Goal: Task Accomplishment & Management: Complete application form

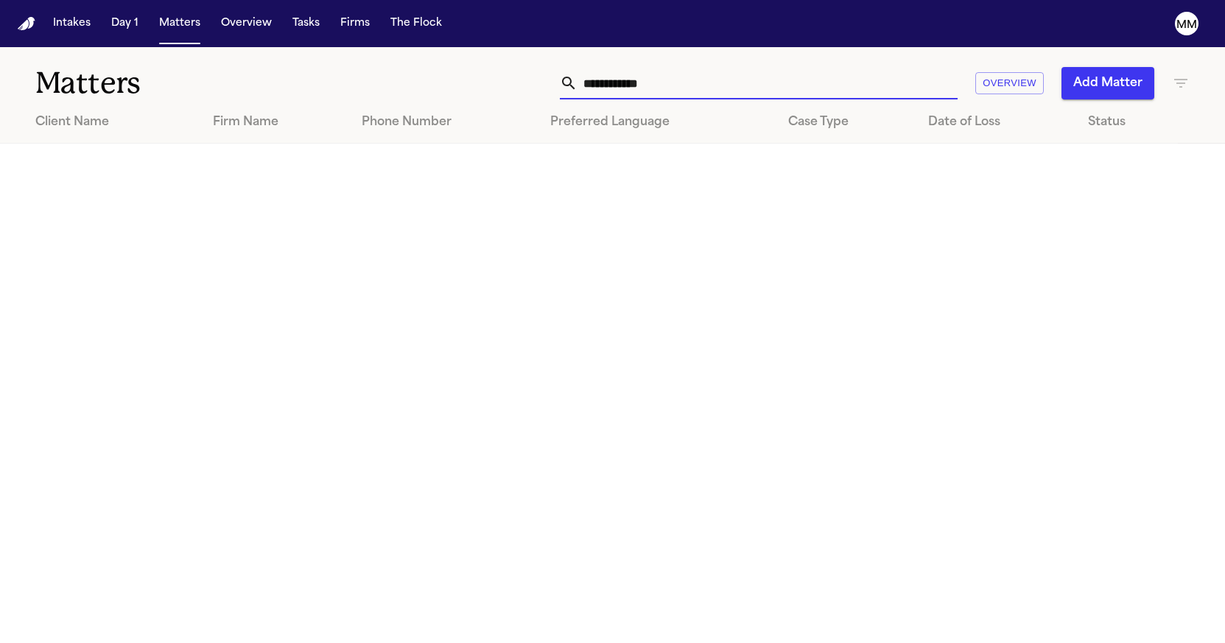
drag, startPoint x: 666, startPoint y: 90, endPoint x: 486, endPoint y: 80, distance: 180.0
click at [486, 80] on div "**********" at bounding box center [777, 83] width 826 height 32
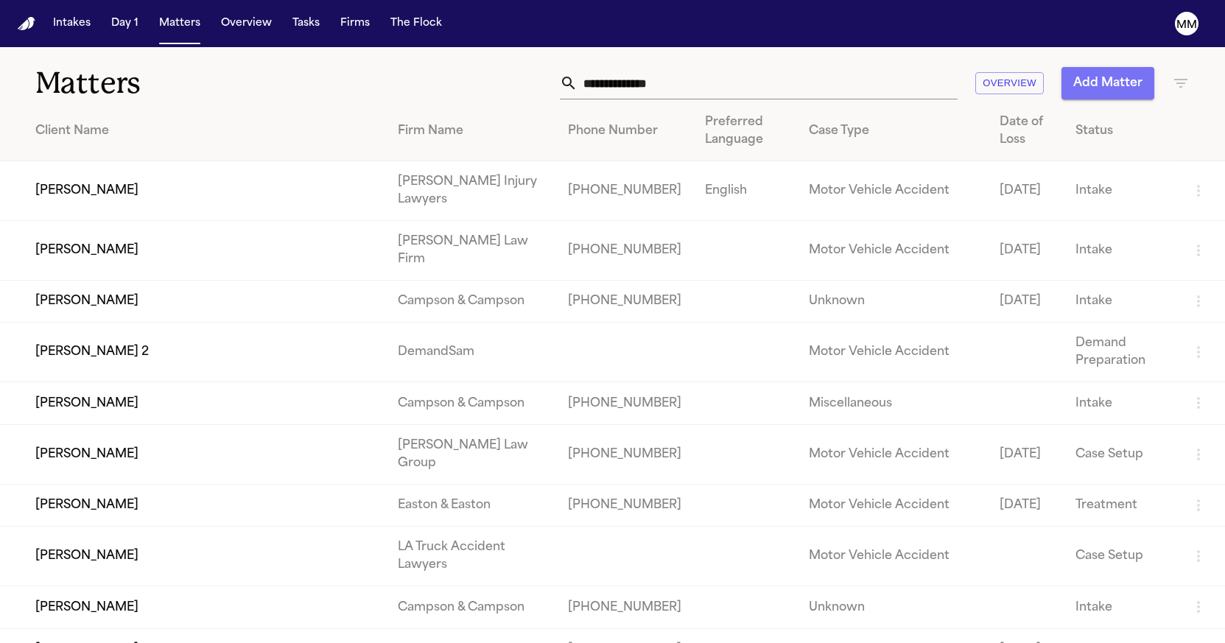
click at [1108, 92] on button "Add Matter" at bounding box center [1108, 83] width 93 height 32
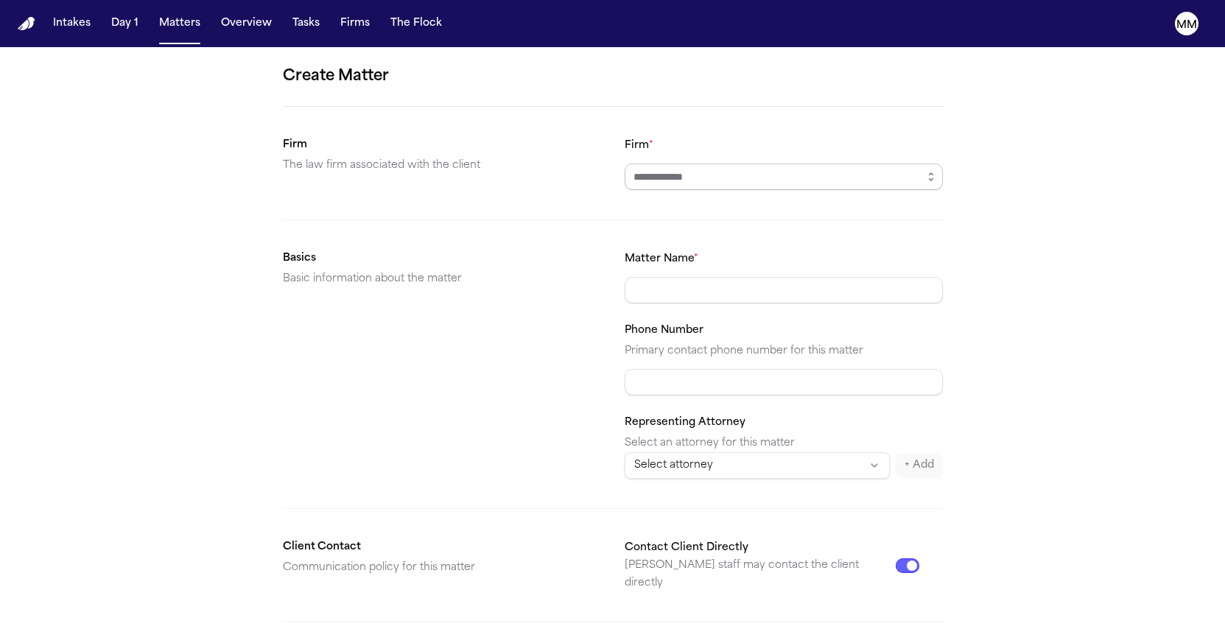
click at [715, 186] on input "Firm *" at bounding box center [784, 177] width 318 height 27
type input "******"
drag, startPoint x: 715, startPoint y: 186, endPoint x: 934, endPoint y: 177, distance: 219.0
click at [934, 177] on icon "button" at bounding box center [931, 177] width 12 height 12
click at [933, 178] on icon "button" at bounding box center [931, 177] width 12 height 12
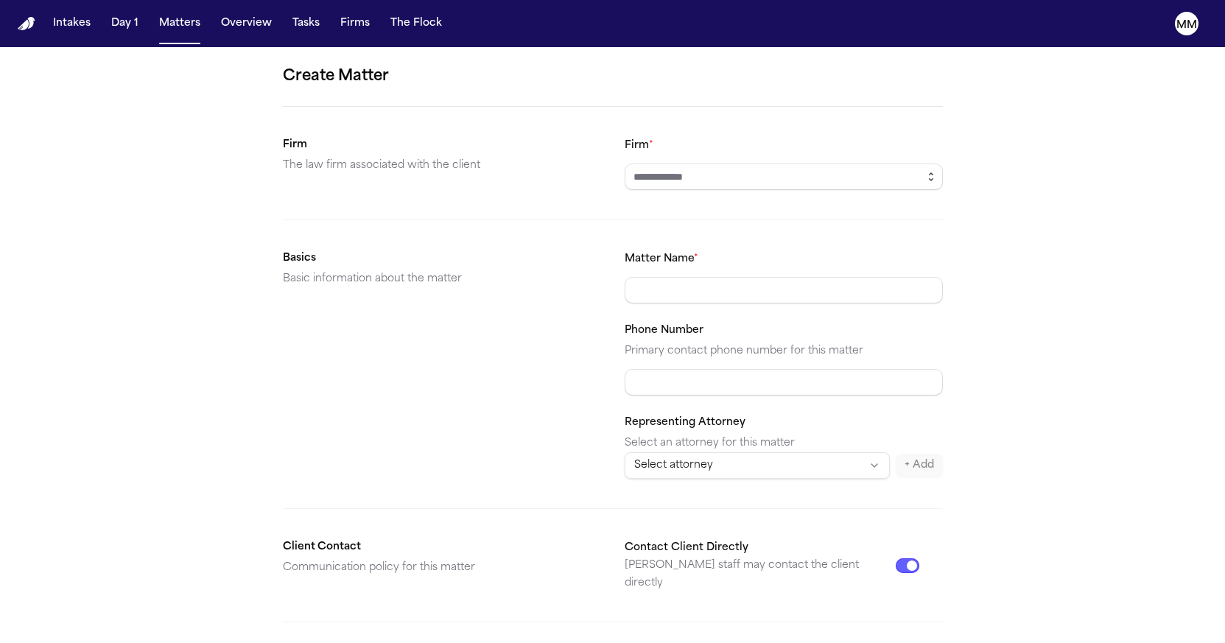
click at [931, 178] on icon "button" at bounding box center [931, 177] width 12 height 12
click at [931, 180] on icon "button" at bounding box center [931, 177] width 12 height 12
click at [932, 171] on button "button" at bounding box center [932, 177] width 24 height 27
type input "**********"
click at [643, 213] on form "Create Matter Firm The law firm associated with the client Firm * Basics Basic …" at bounding box center [613, 557] width 660 height 984
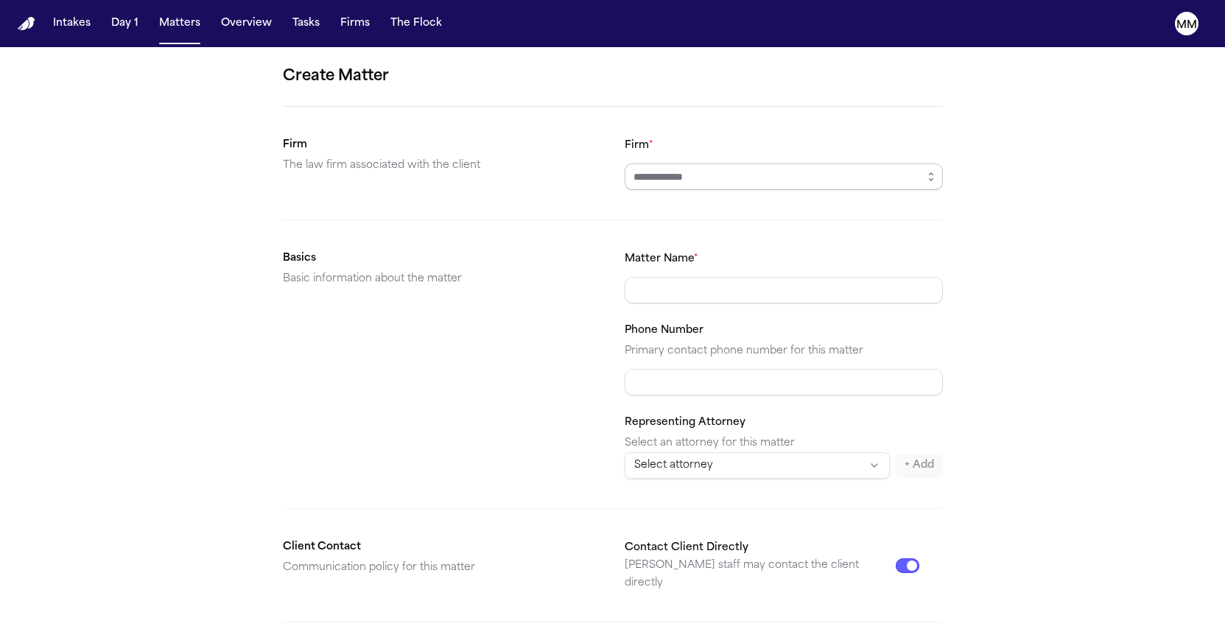
click at [644, 173] on input "Firm *" at bounding box center [784, 177] width 318 height 27
type input "*"
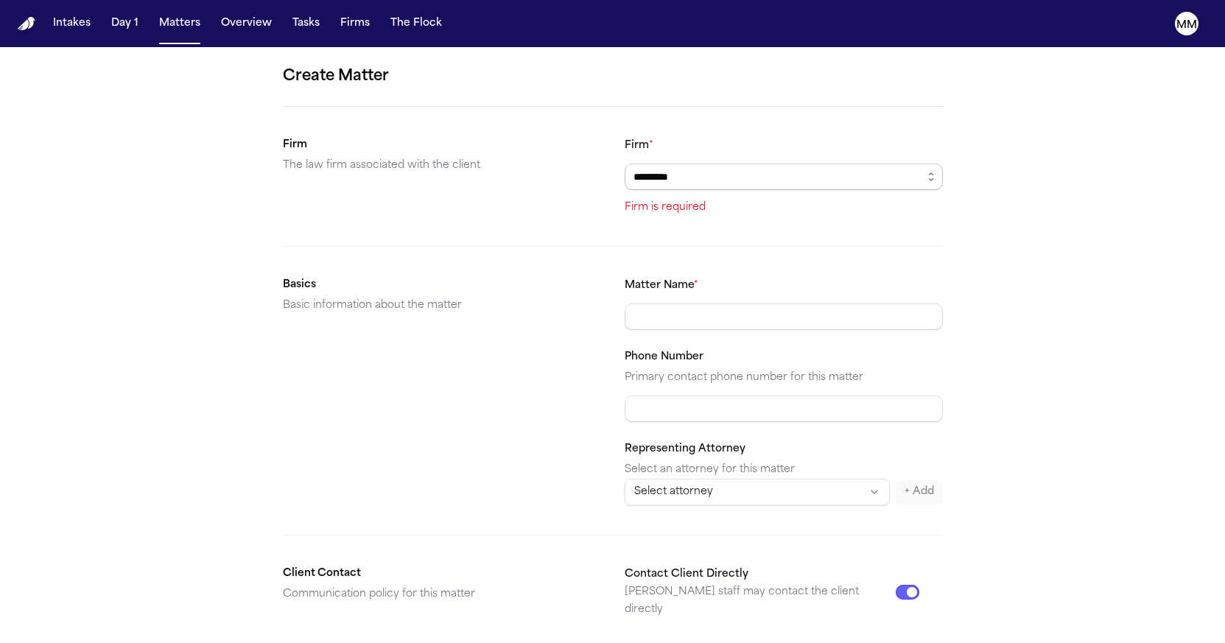
type input "**********"
click at [589, 264] on form "Create Matter Firm The law firm associated with the client Firm * Firm is requi…" at bounding box center [613, 569] width 660 height 1010
click at [665, 181] on input "Firm *" at bounding box center [784, 176] width 318 height 27
type input "******"
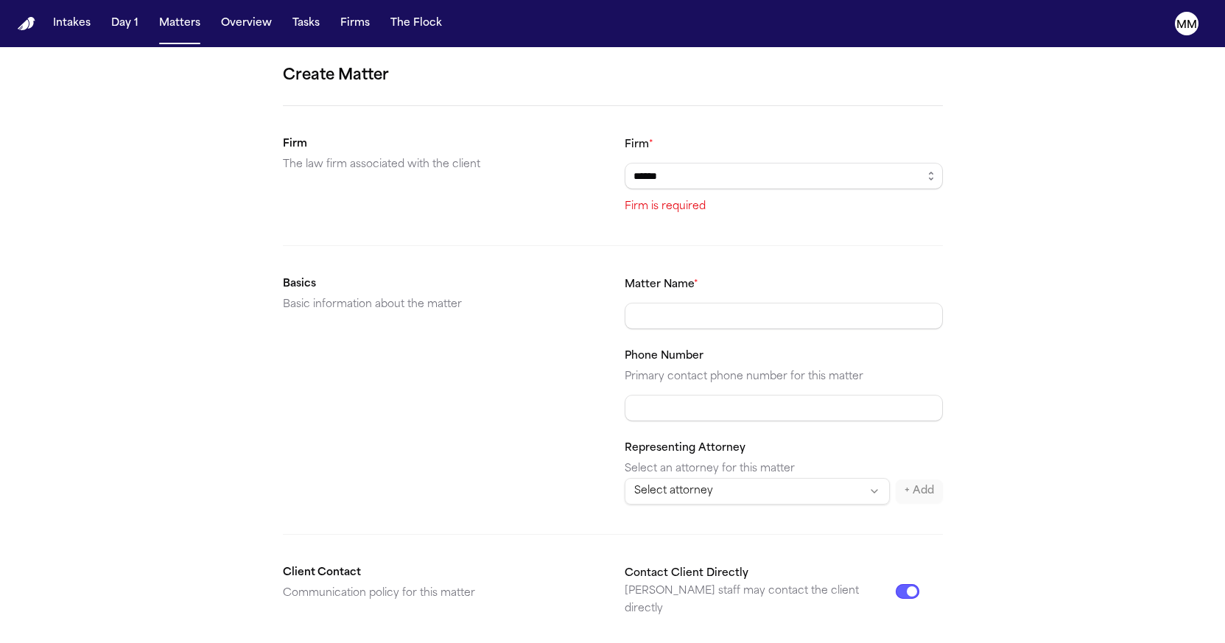
drag, startPoint x: 665, startPoint y: 181, endPoint x: 725, endPoint y: 183, distance: 59.8
click at [725, 183] on input "******" at bounding box center [784, 176] width 318 height 27
drag, startPoint x: 726, startPoint y: 183, endPoint x: 932, endPoint y: 181, distance: 206.3
click at [932, 181] on icon "button" at bounding box center [931, 176] width 12 height 12
click at [933, 178] on icon "button" at bounding box center [931, 176] width 12 height 12
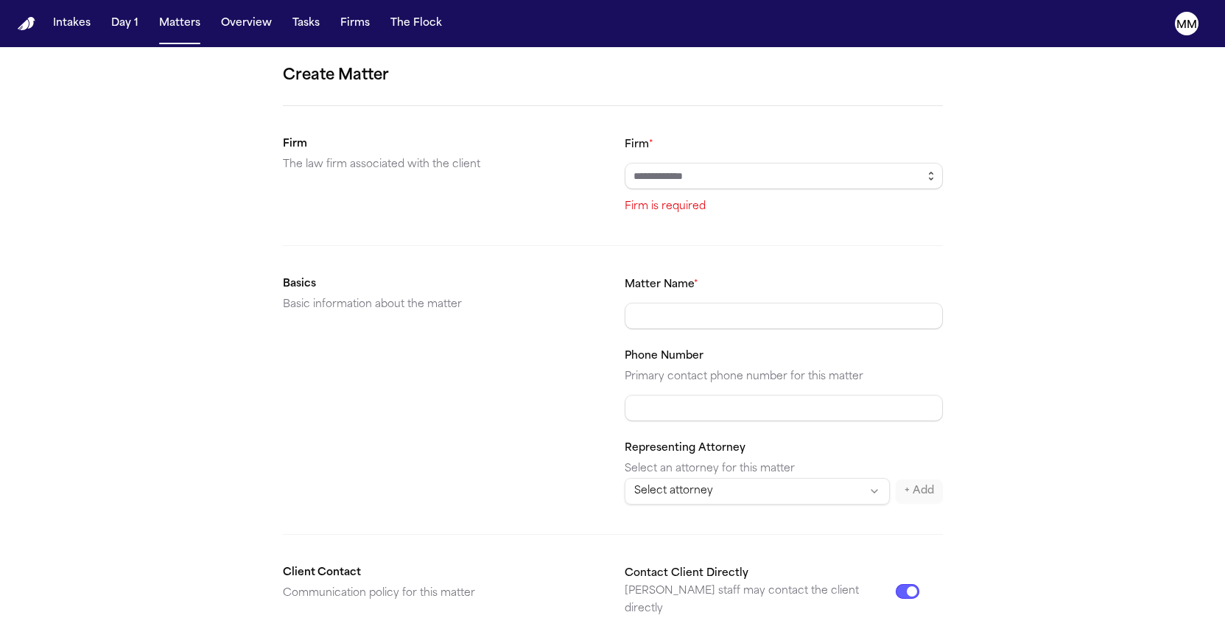
click at [930, 178] on icon "button" at bounding box center [931, 176] width 12 height 12
click at [910, 174] on input "Firm *" at bounding box center [784, 176] width 318 height 27
click at [903, 181] on input "Firm *" at bounding box center [784, 176] width 318 height 27
type input "*"
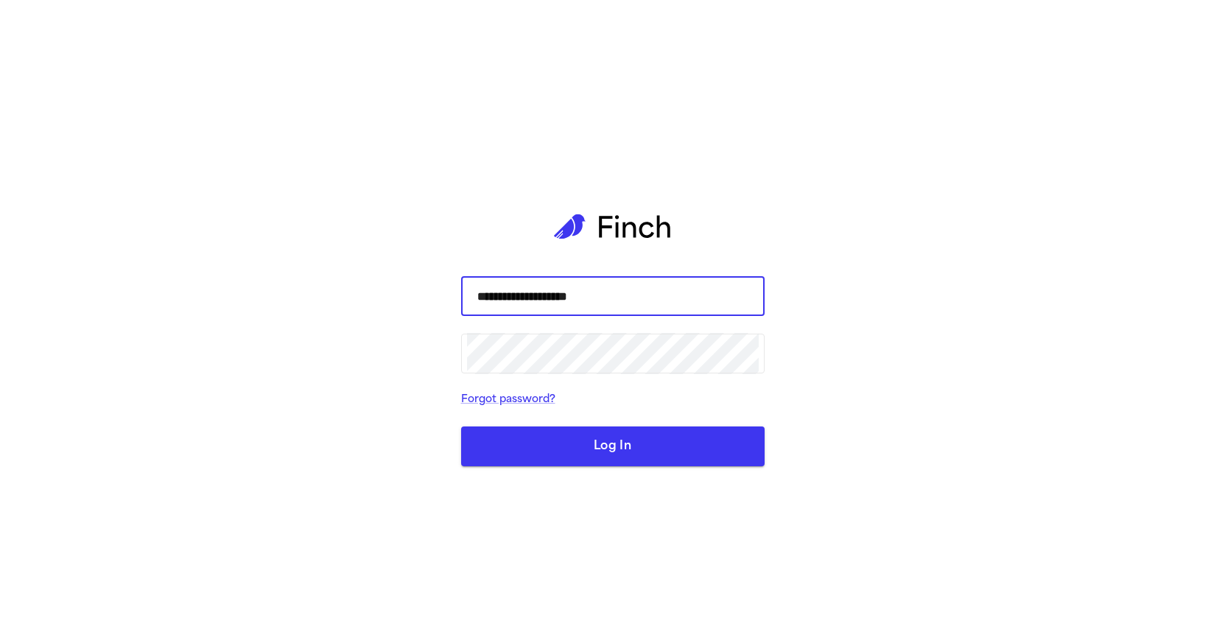
type input "**********"
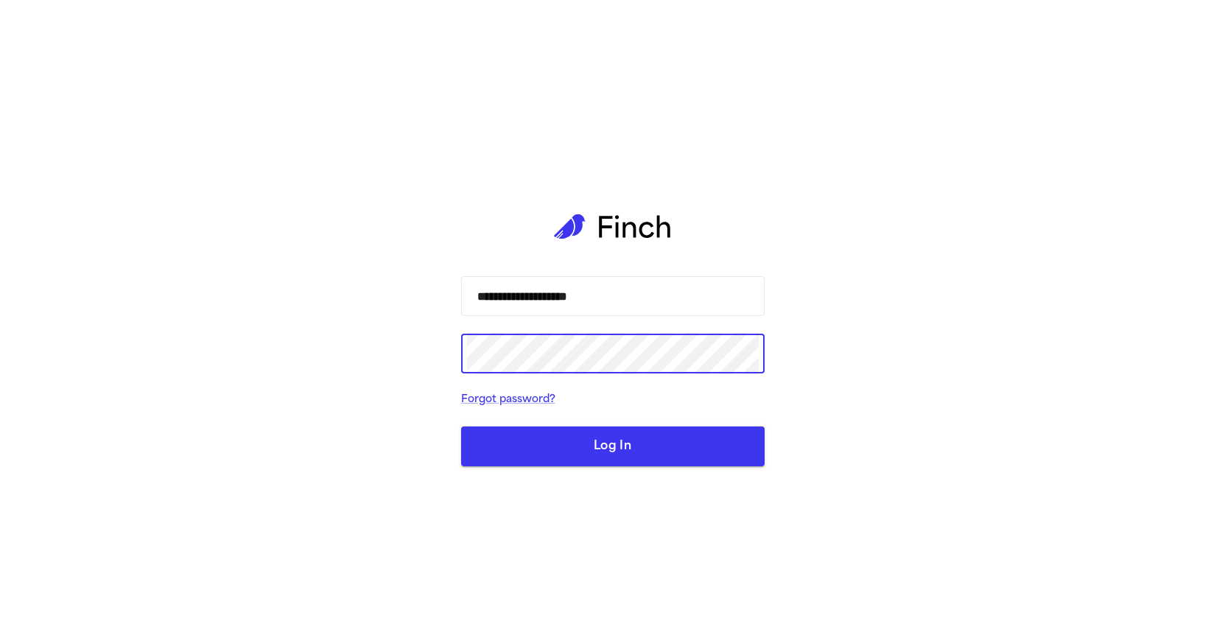
click at [612, 446] on button "Log In" at bounding box center [613, 447] width 304 height 40
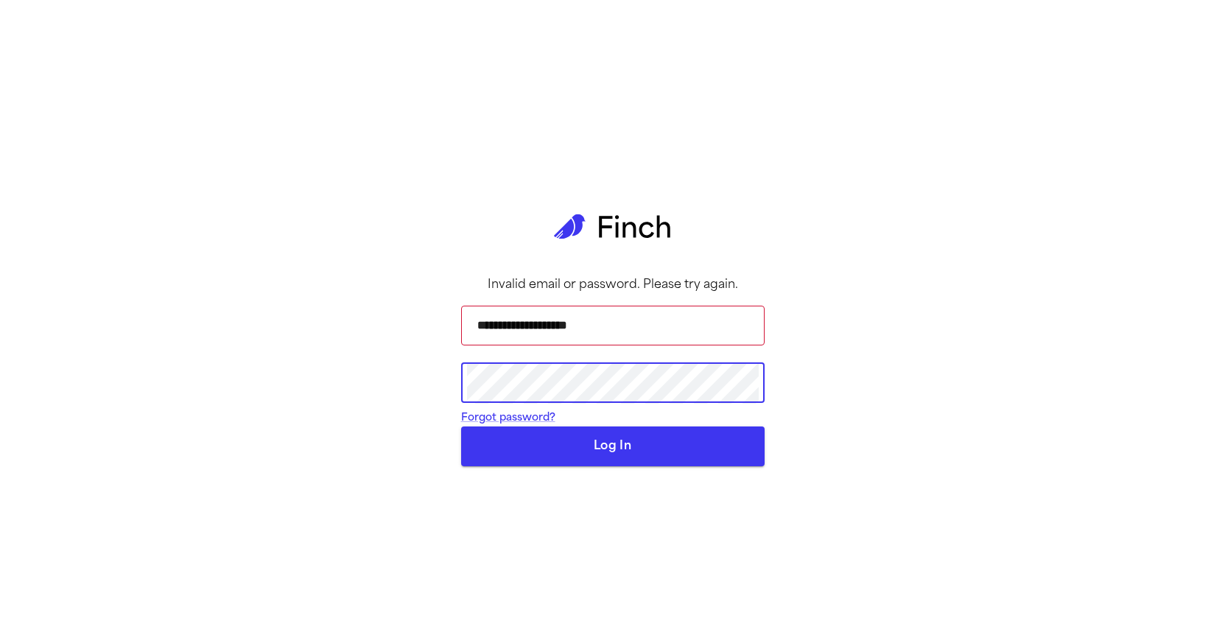
click at [395, 388] on div "**********" at bounding box center [612, 321] width 1225 height 643
click at [508, 466] on button "Log In" at bounding box center [613, 447] width 304 height 40
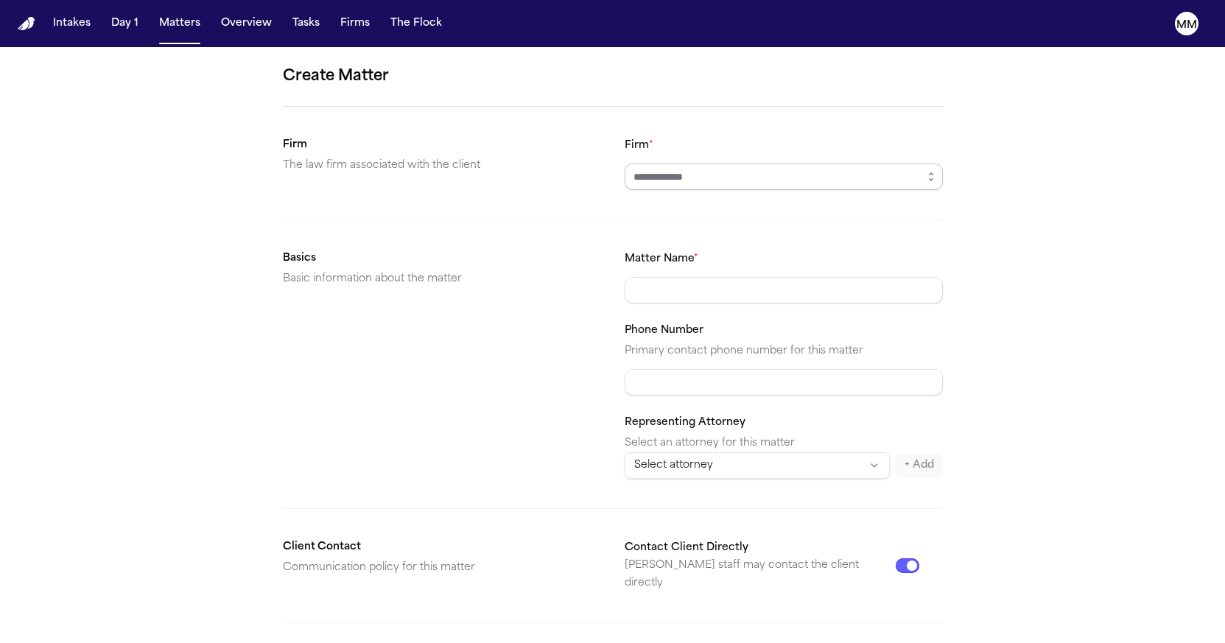
click at [688, 175] on input "Firm *" at bounding box center [784, 177] width 318 height 27
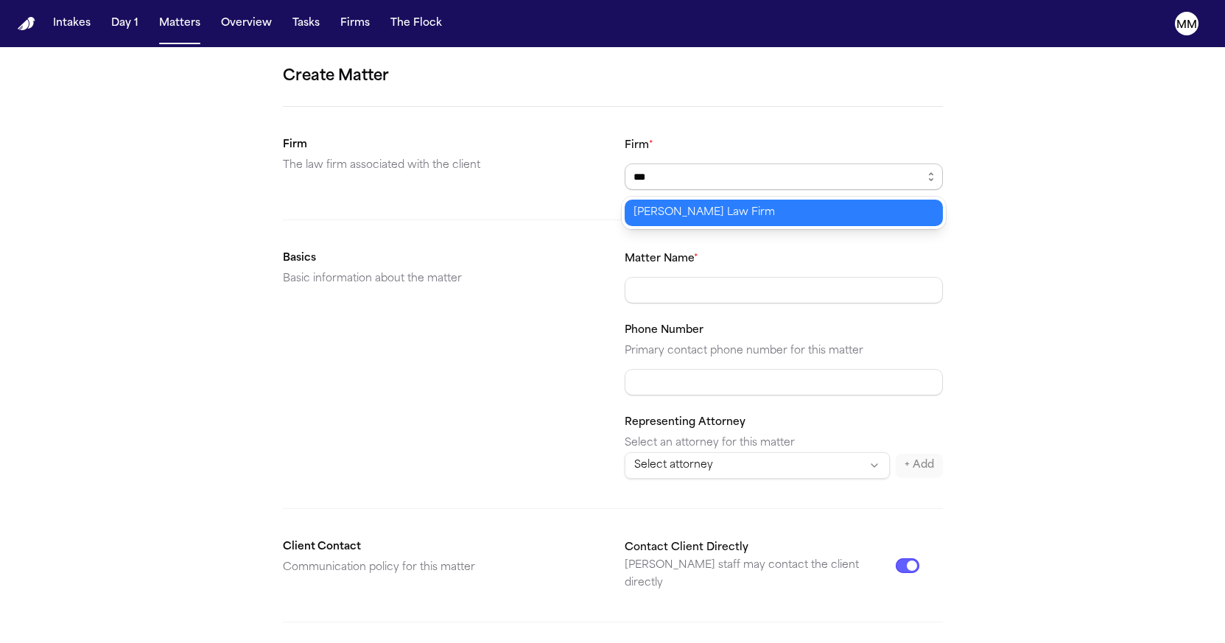
type input "**********"
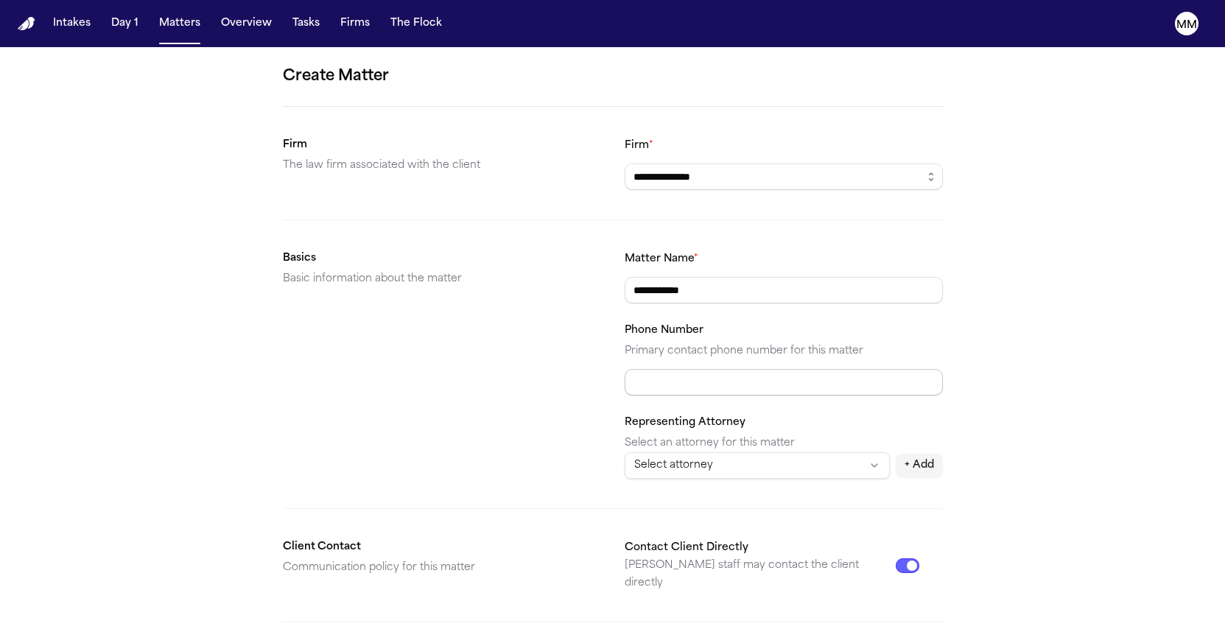
type input "**********"
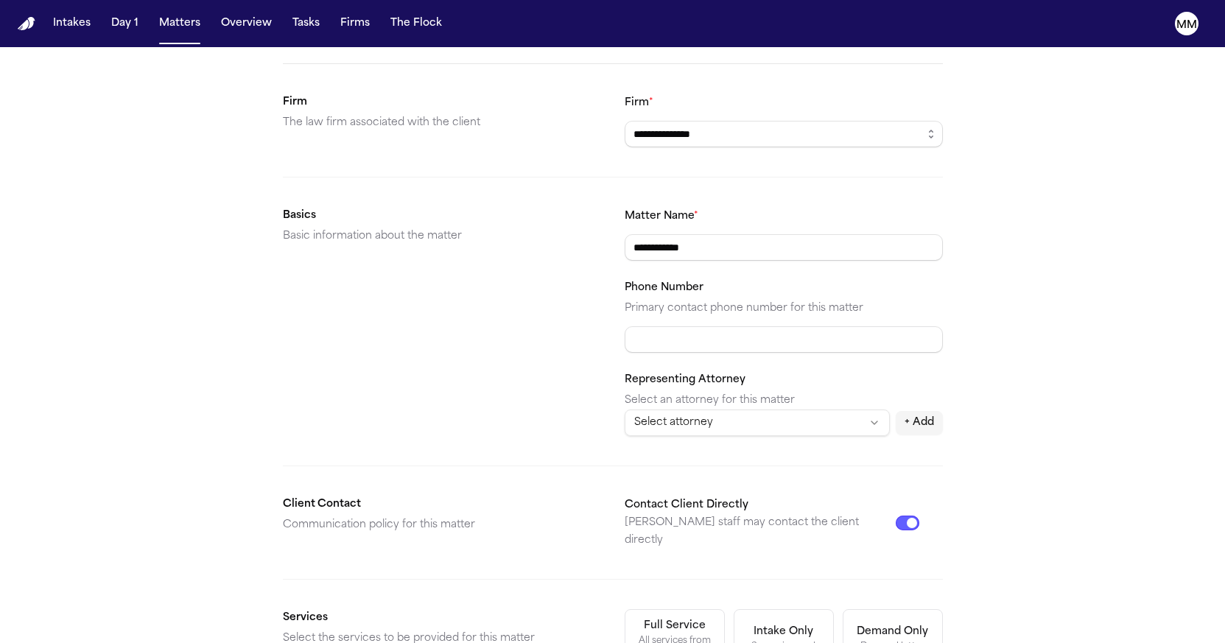
scroll to position [46, 0]
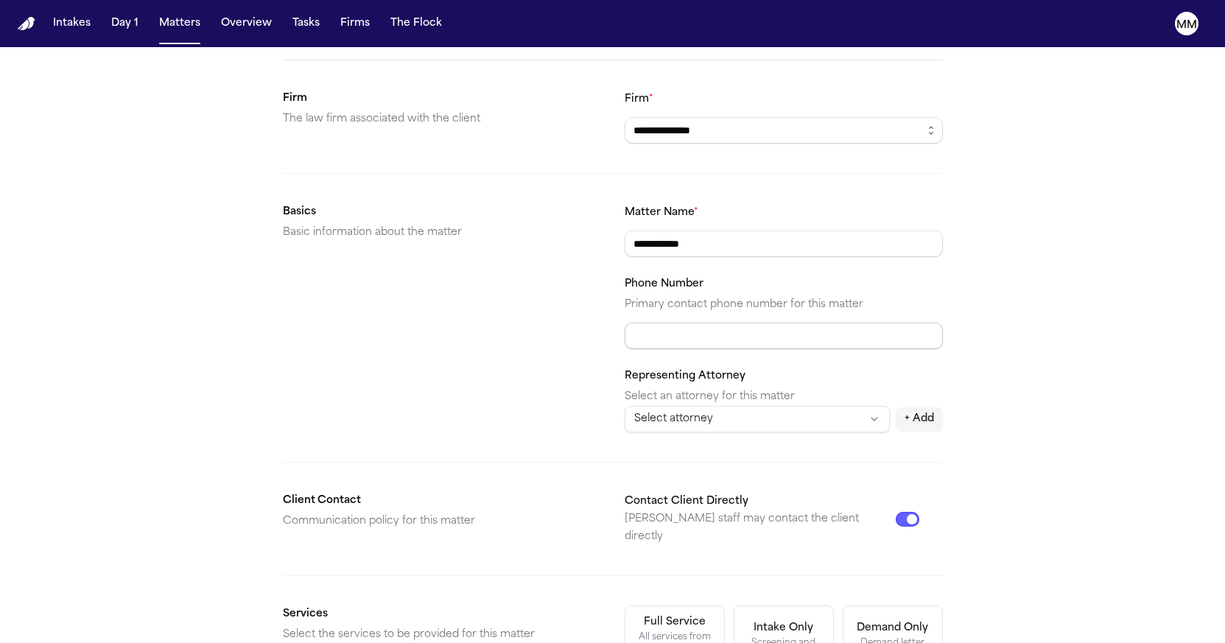
click at [932, 340] on input "Phone Number" at bounding box center [784, 336] width 318 height 27
click at [803, 343] on input "Phone Number" at bounding box center [784, 336] width 318 height 27
paste input "**********"
type input "**********"
click at [694, 430] on html "**********" at bounding box center [612, 321] width 1225 height 643
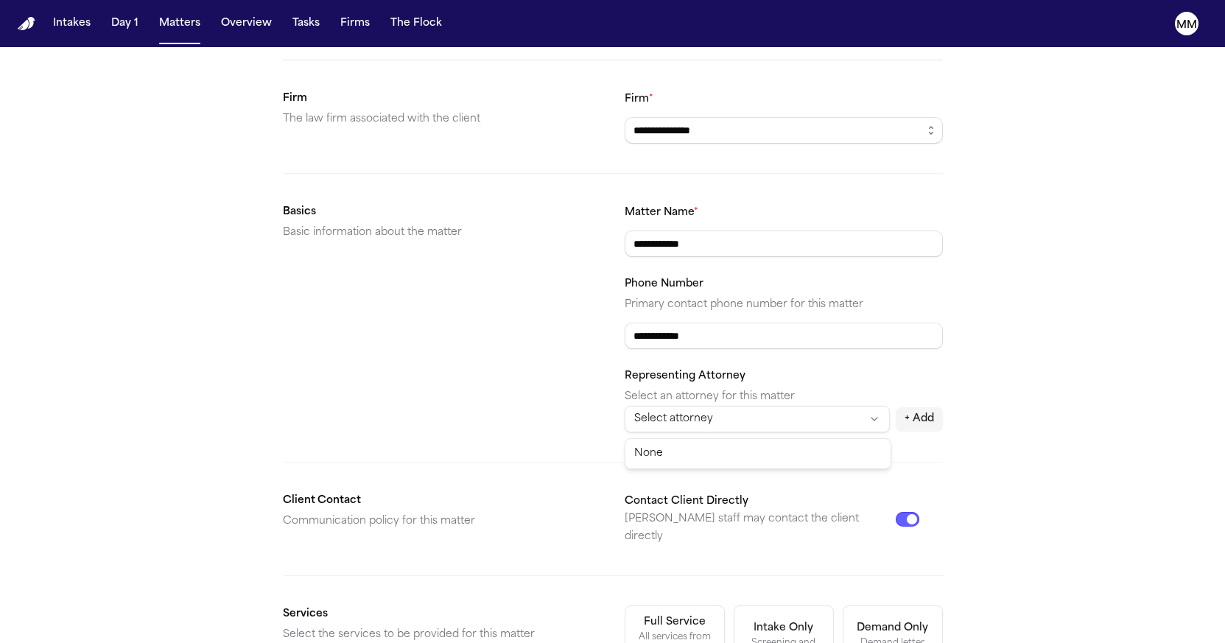
click at [694, 430] on html "**********" at bounding box center [612, 321] width 1225 height 643
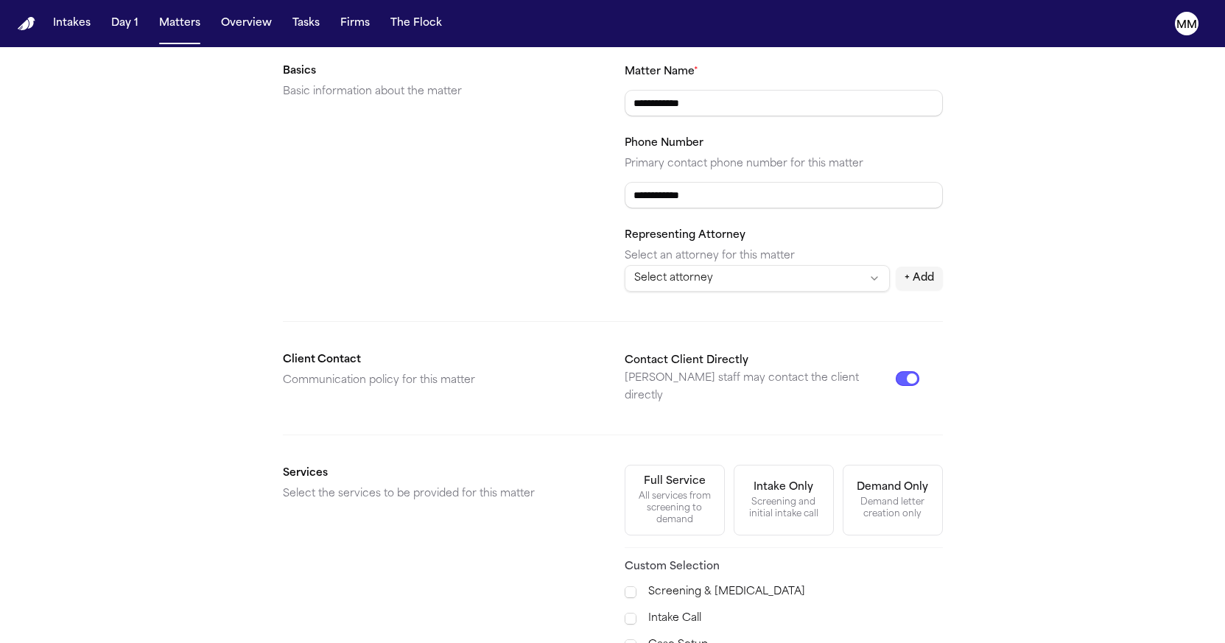
scroll to position [188, 0]
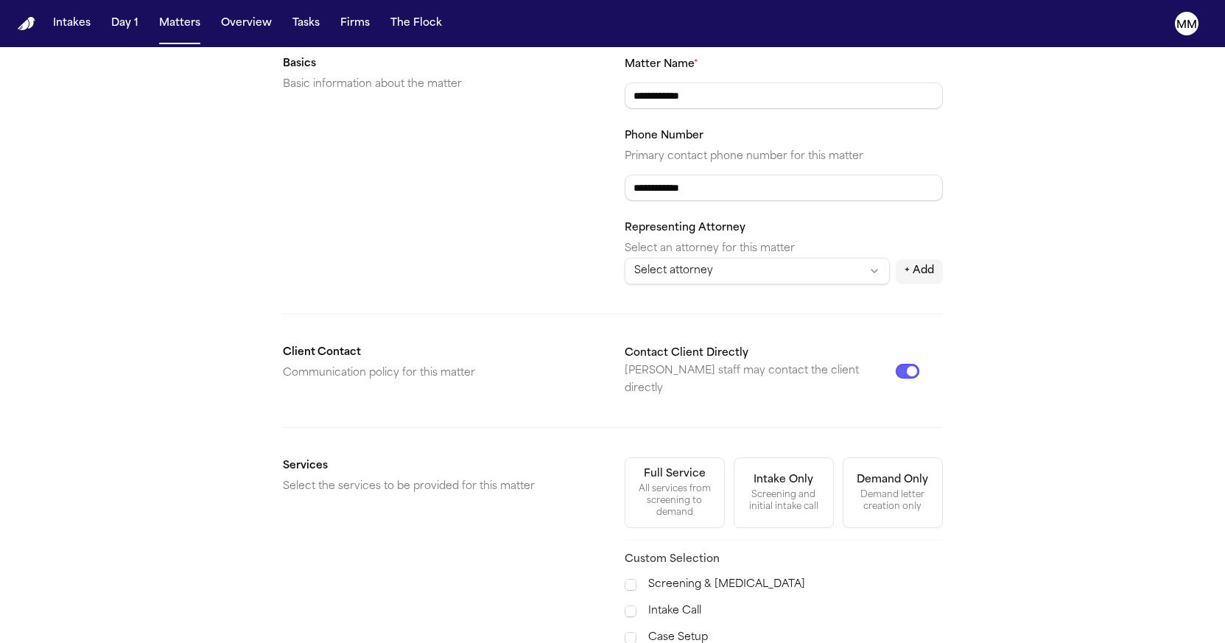
click at [911, 364] on button "Contact Client Directly" at bounding box center [908, 371] width 24 height 15
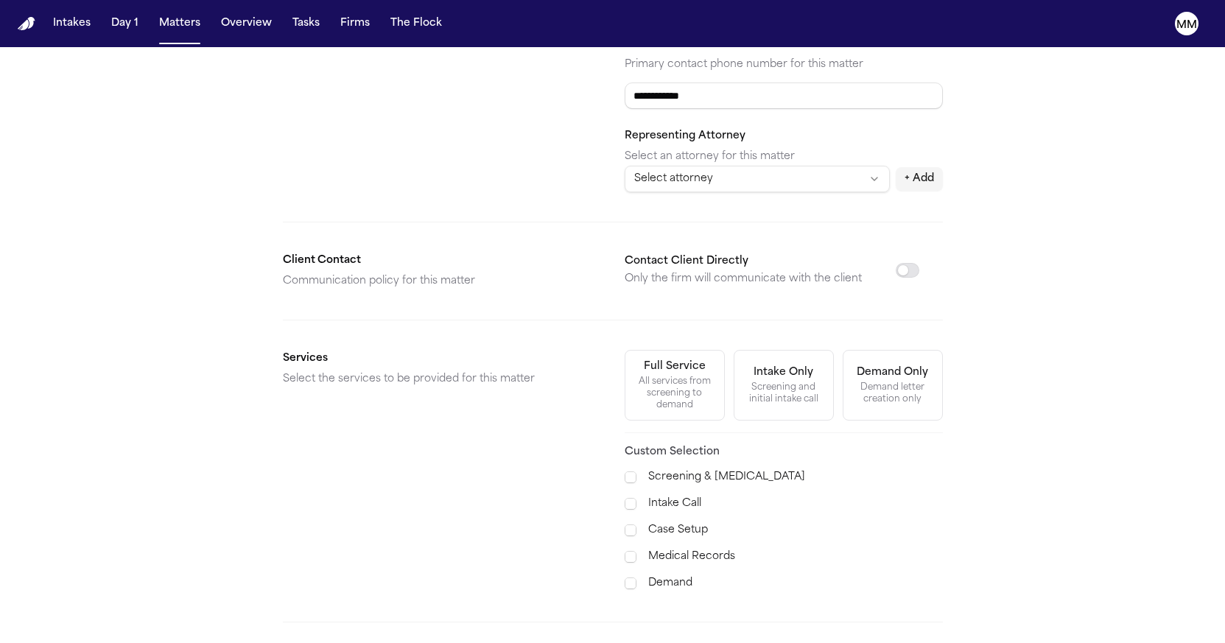
scroll to position [286, 0]
click at [679, 410] on div "All services from screening to demand" at bounding box center [674, 396] width 81 height 35
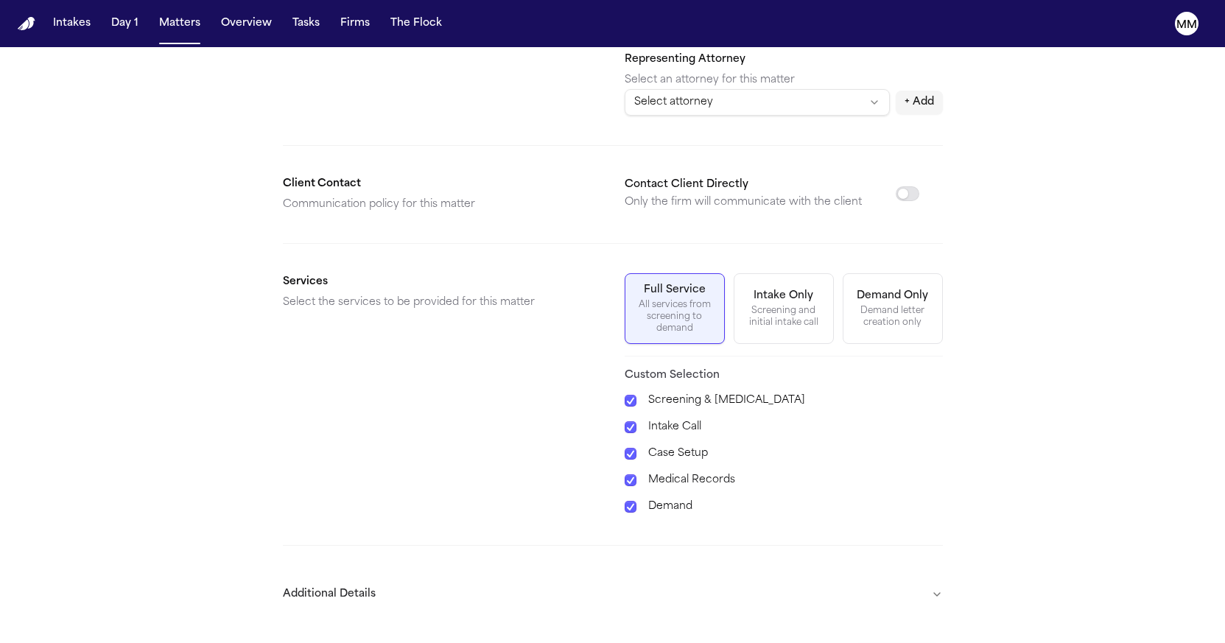
scroll to position [376, 0]
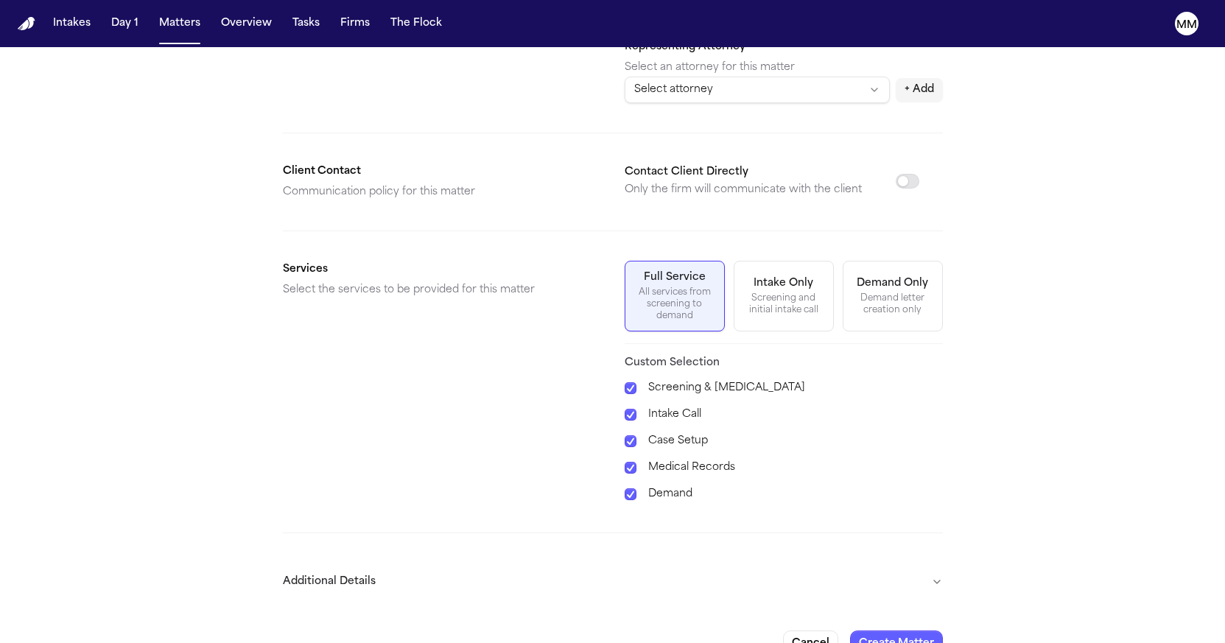
click at [629, 419] on span at bounding box center [631, 415] width 12 height 12
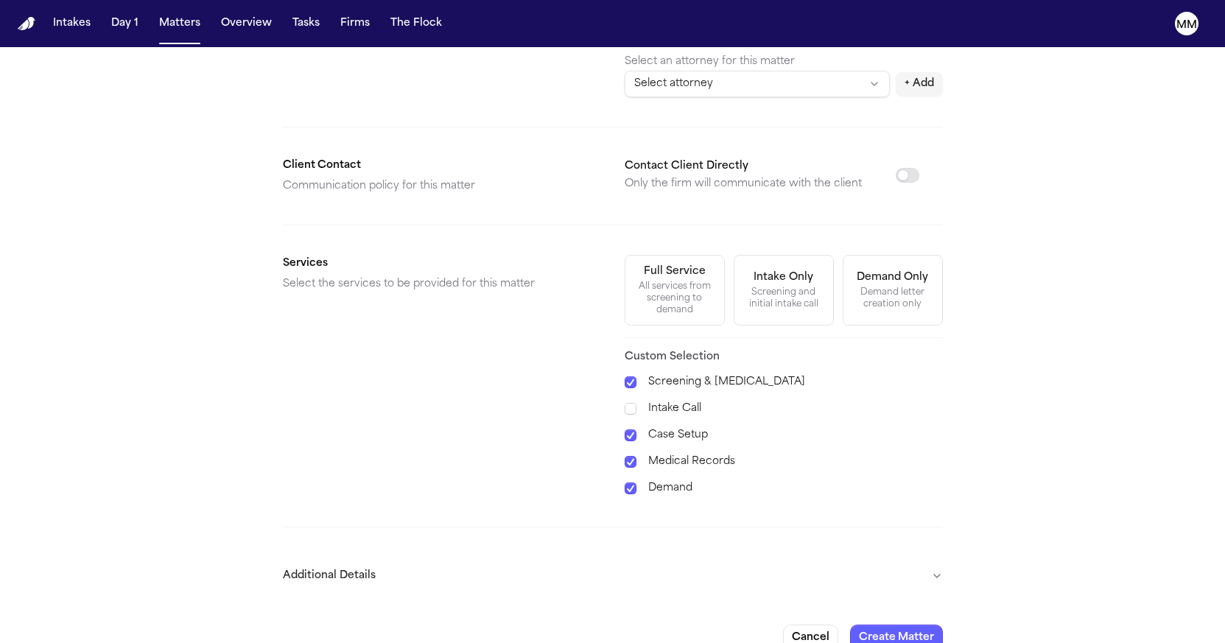
click at [629, 388] on span at bounding box center [631, 383] width 12 height 12
click at [630, 415] on span at bounding box center [631, 409] width 12 height 12
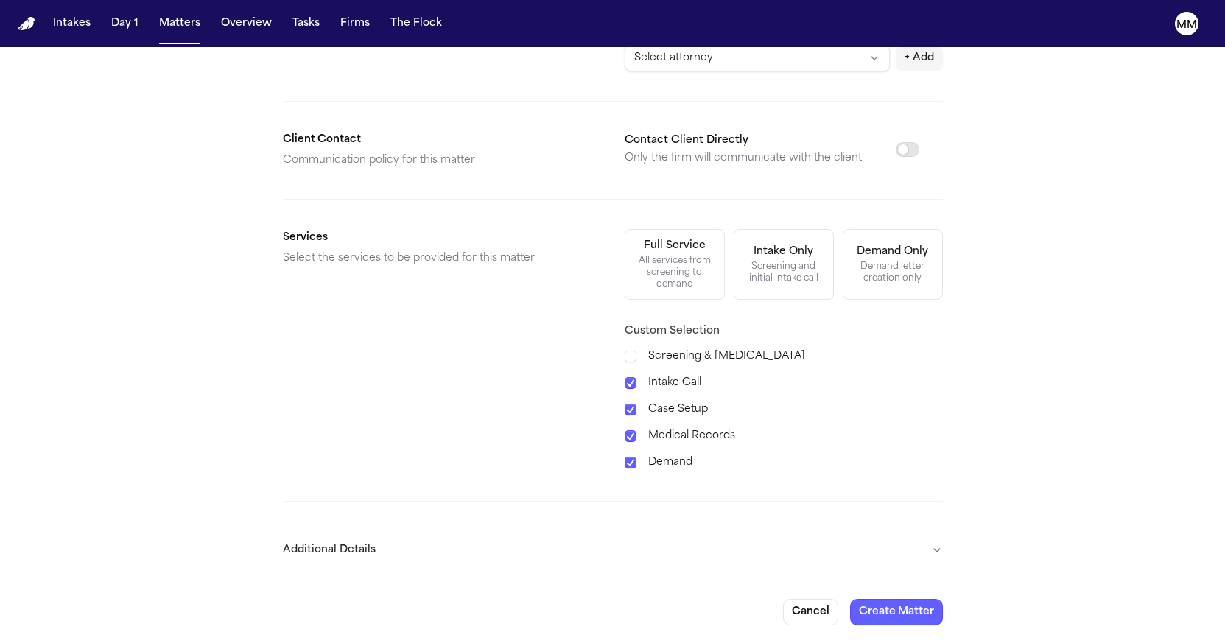
scroll to position [410, 0]
click at [631, 384] on span at bounding box center [631, 383] width 12 height 12
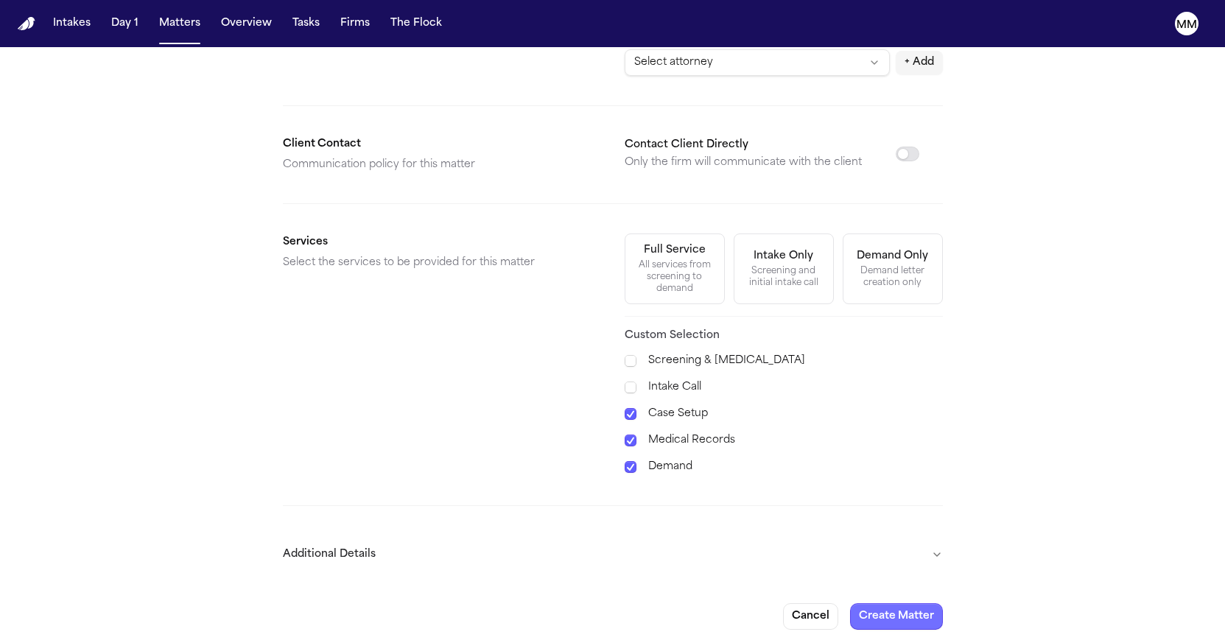
click at [896, 613] on button "Create Matter" at bounding box center [896, 616] width 93 height 27
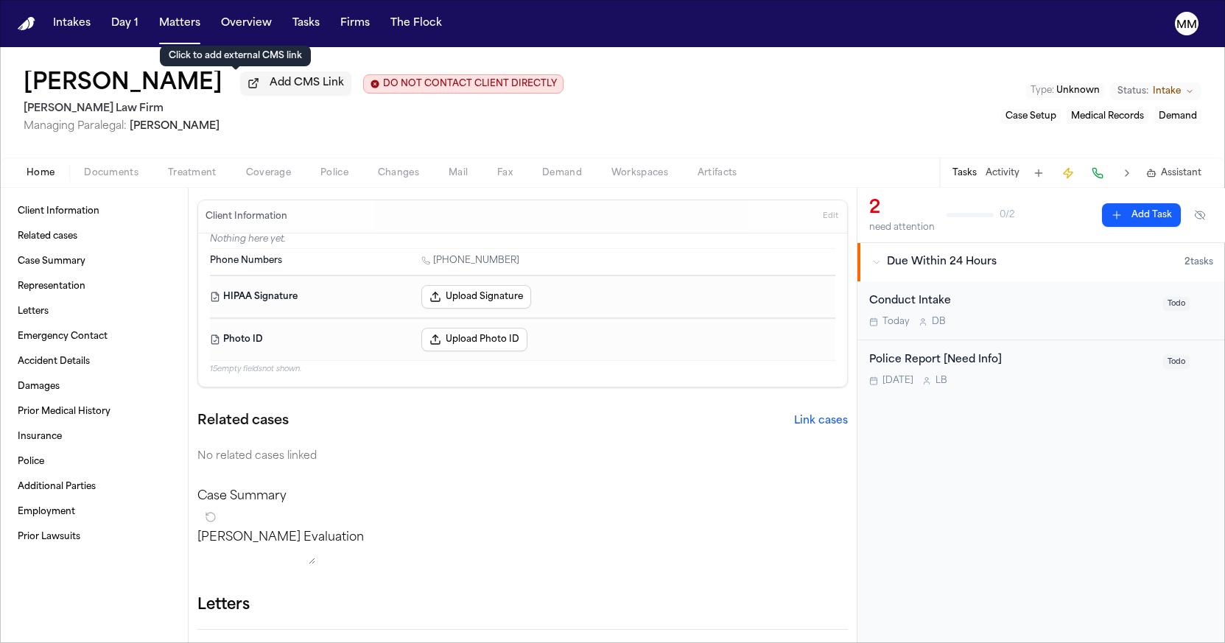
click at [270, 90] on span "Add CMS Link" at bounding box center [307, 83] width 74 height 15
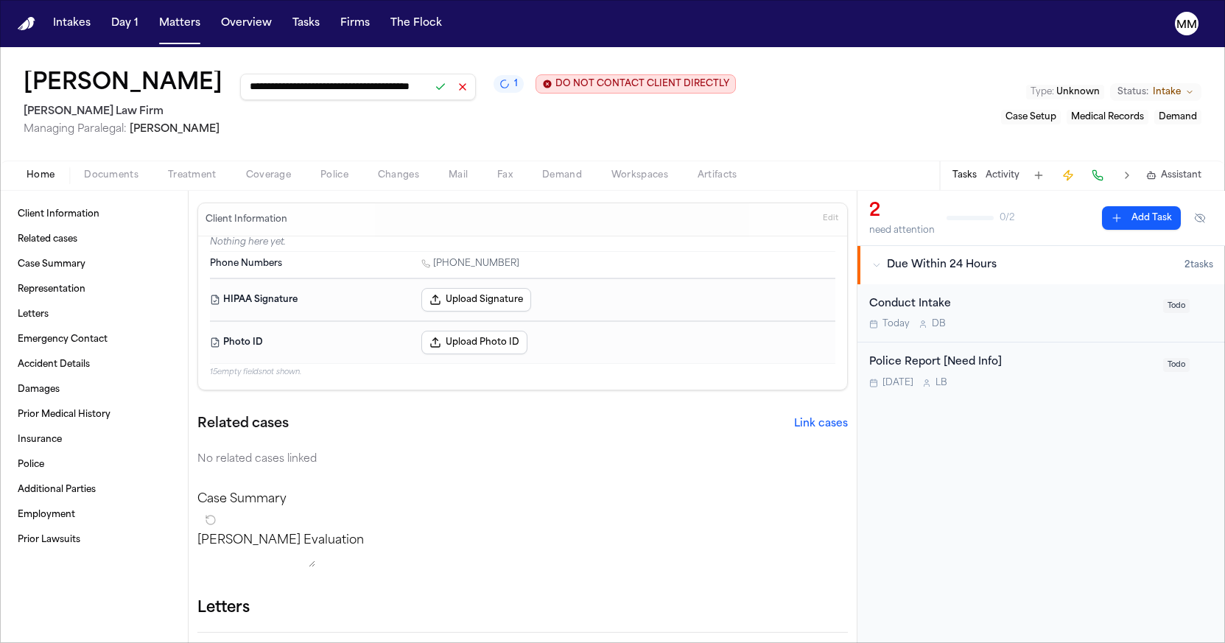
type input "**********"
click at [430, 94] on button at bounding box center [440, 87] width 21 height 21
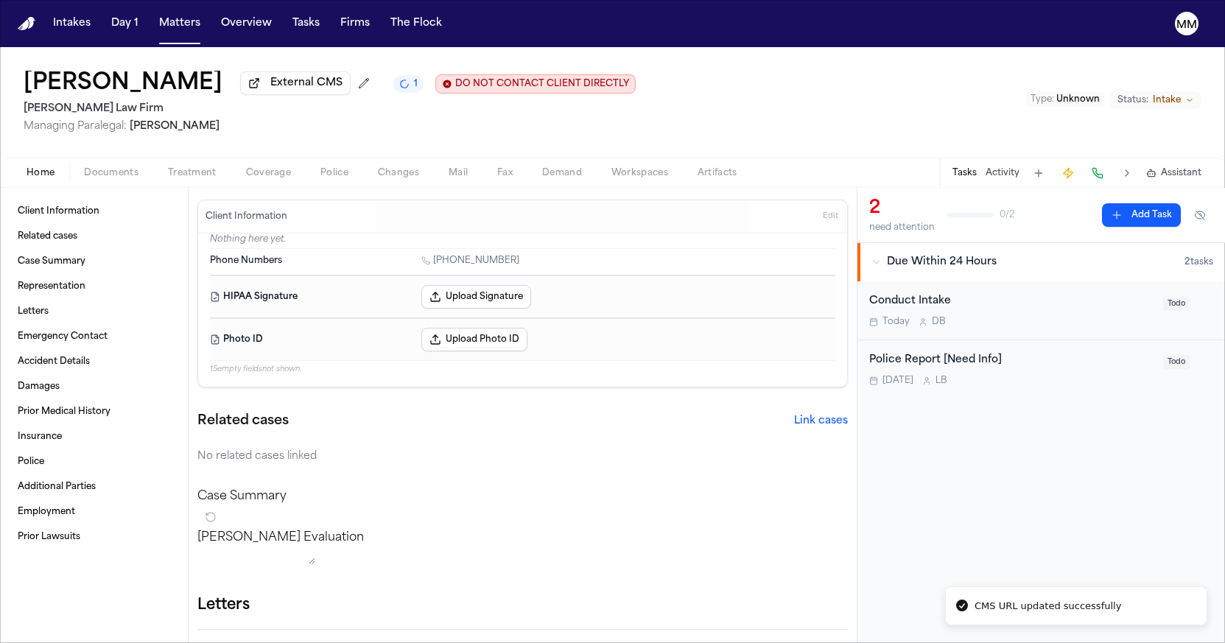
drag, startPoint x: 255, startPoint y: 99, endPoint x: 319, endPoint y: 144, distance: 78.3
click at [256, 102] on div "Celina Perez External CMS 1 DO NOT CONTACT CLIENT DIRECTLY DO NOT CONTACT Garci…" at bounding box center [330, 102] width 612 height 63
click at [270, 91] on span "External CMS" at bounding box center [306, 83] width 72 height 15
click at [83, 182] on span "button" at bounding box center [111, 181] width 72 height 1
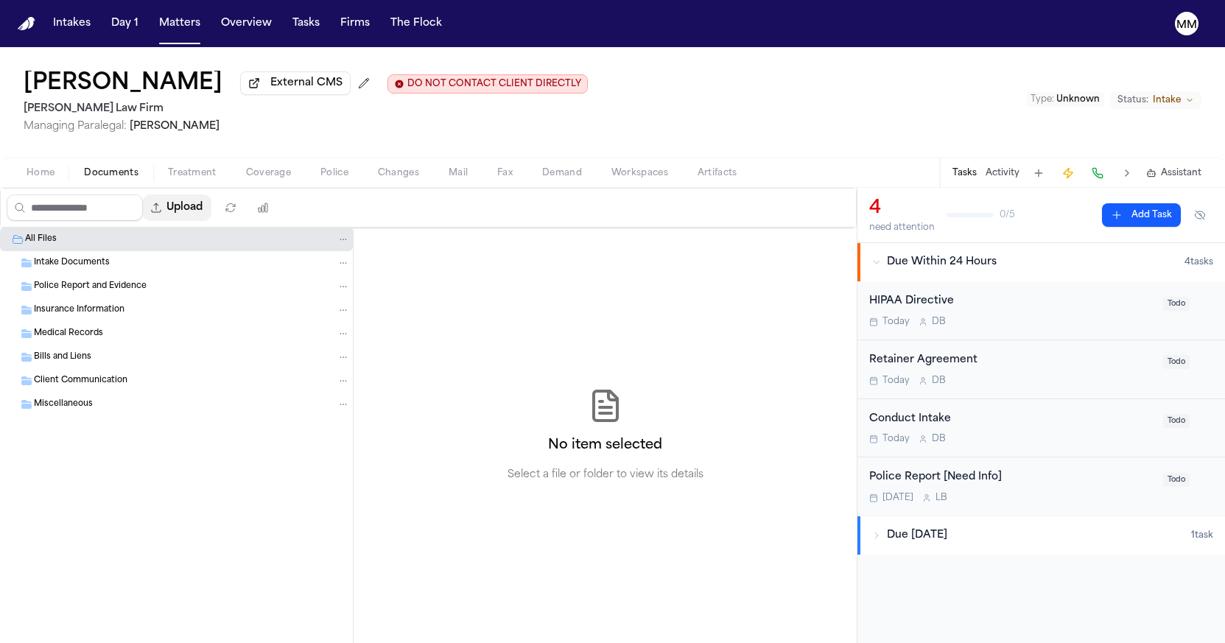
click at [211, 214] on button "Upload" at bounding box center [177, 208] width 69 height 27
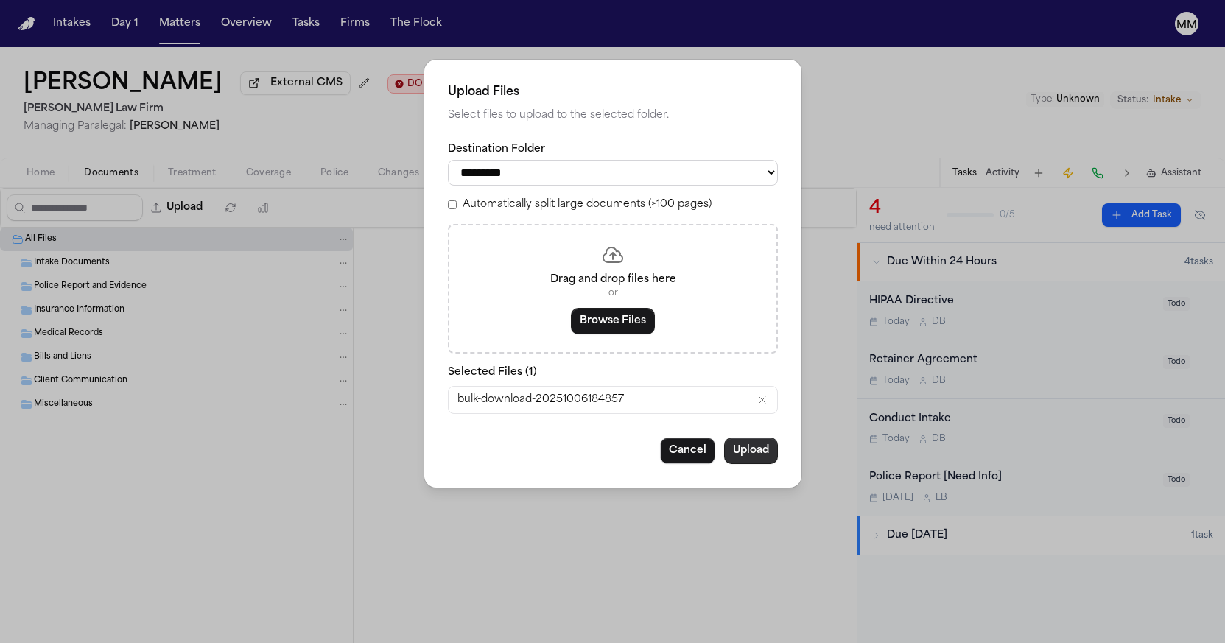
drag, startPoint x: 746, startPoint y: 451, endPoint x: 717, endPoint y: 455, distance: 29.0
click at [746, 452] on button "Upload" at bounding box center [751, 451] width 54 height 27
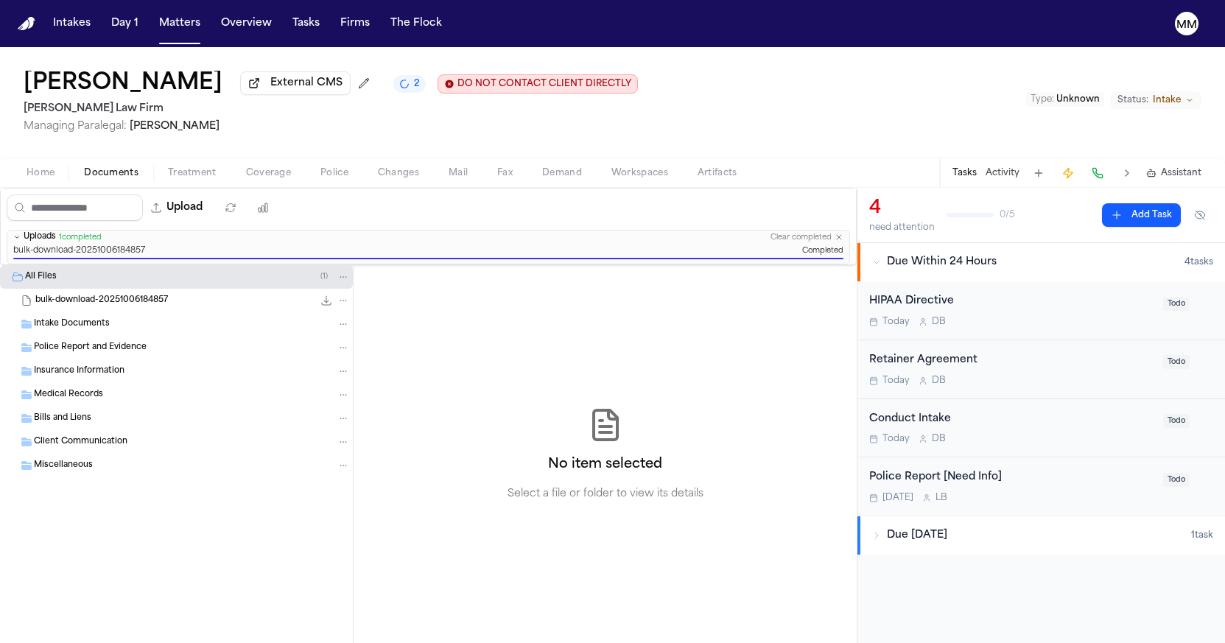
click at [60, 331] on span "Intake Documents" at bounding box center [72, 324] width 76 height 13
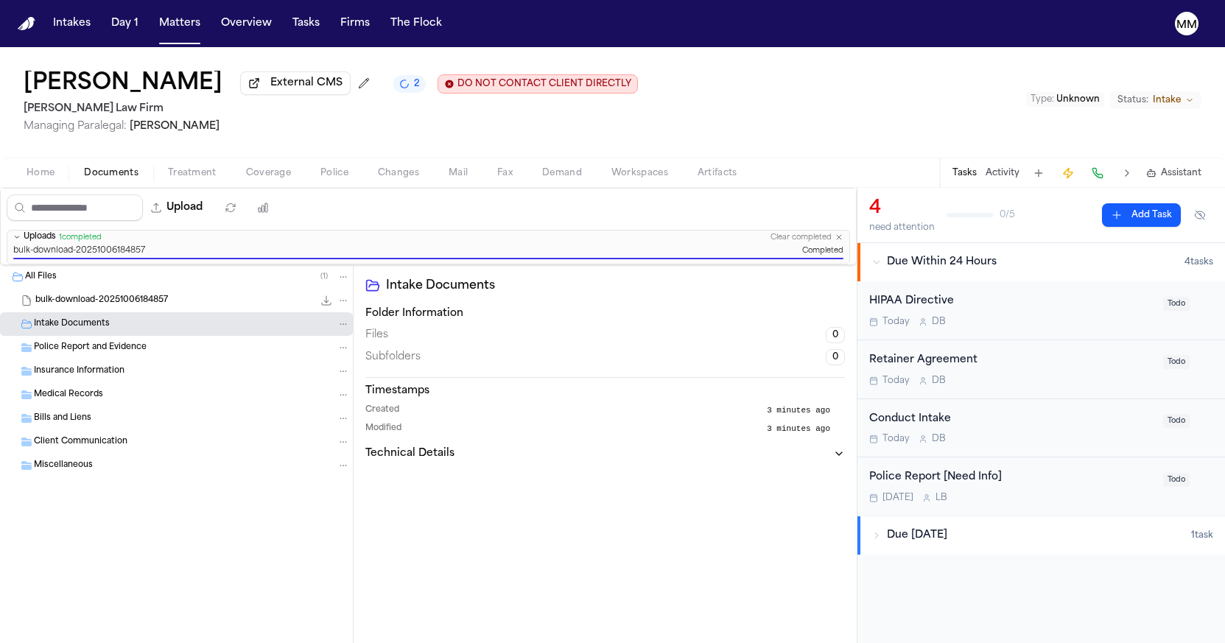
click at [56, 346] on span "Police Report and Evidence" at bounding box center [90, 348] width 113 height 13
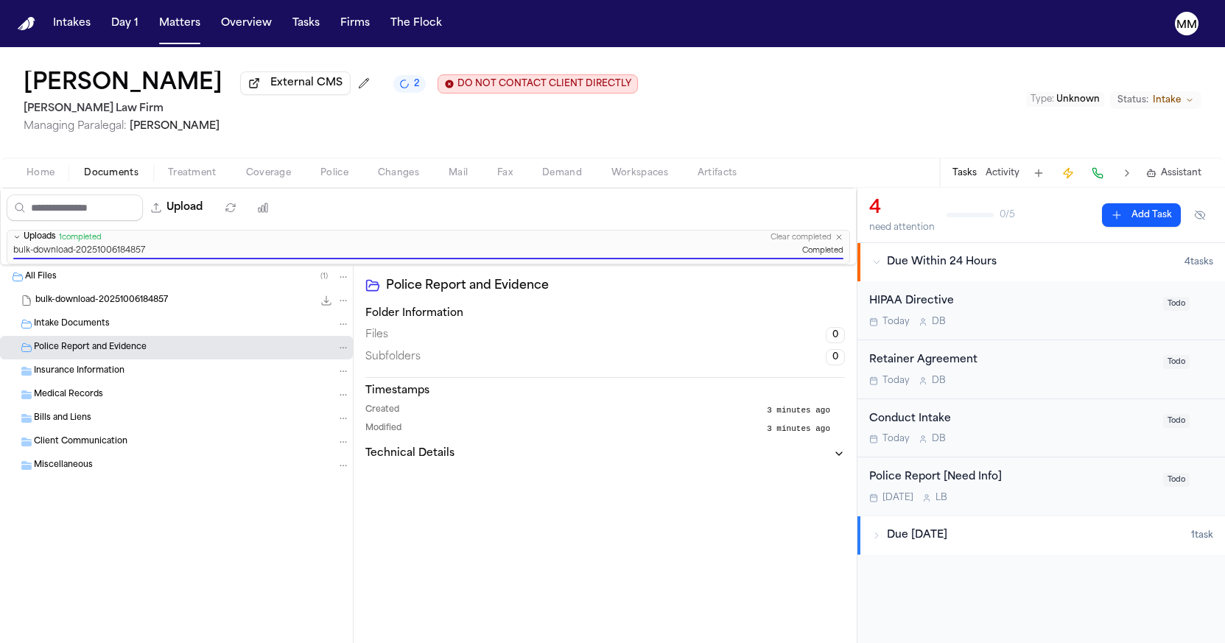
click at [841, 239] on icon "button" at bounding box center [839, 237] width 9 height 9
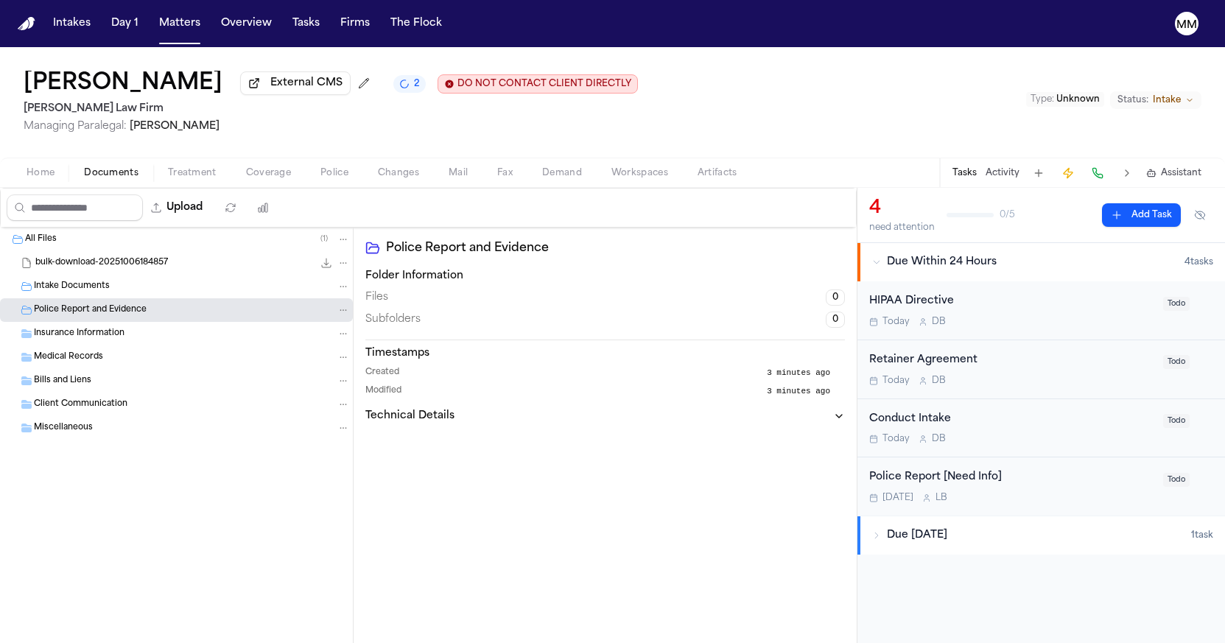
scroll to position [1, 0]
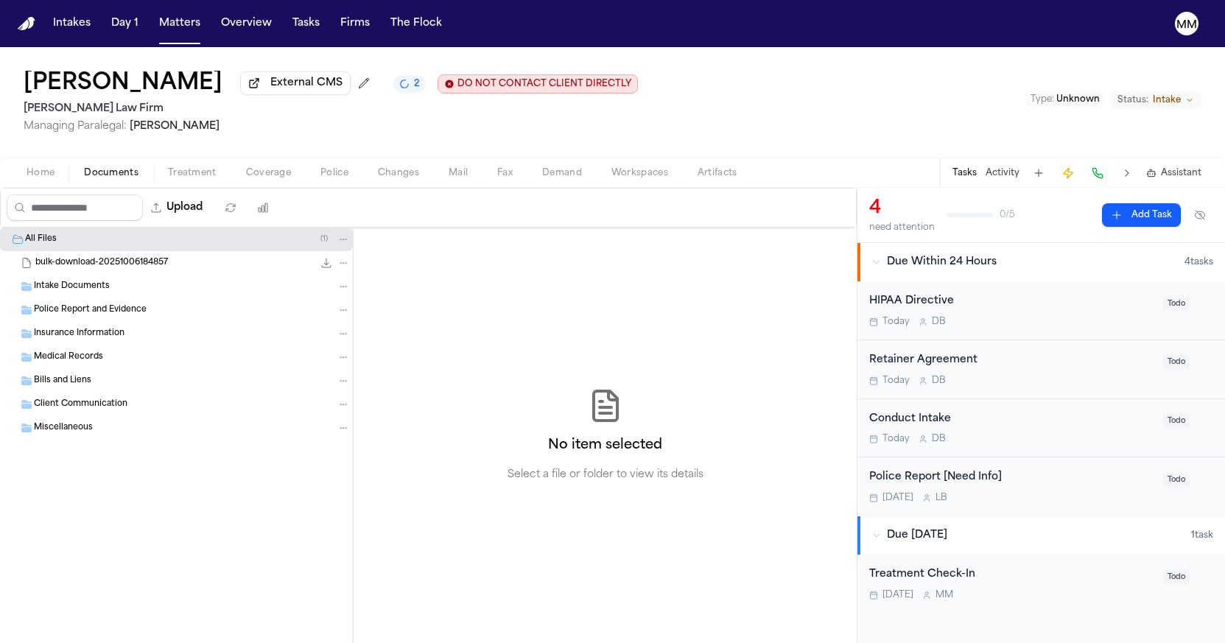
click at [50, 361] on span "Medical Records" at bounding box center [68, 357] width 69 height 13
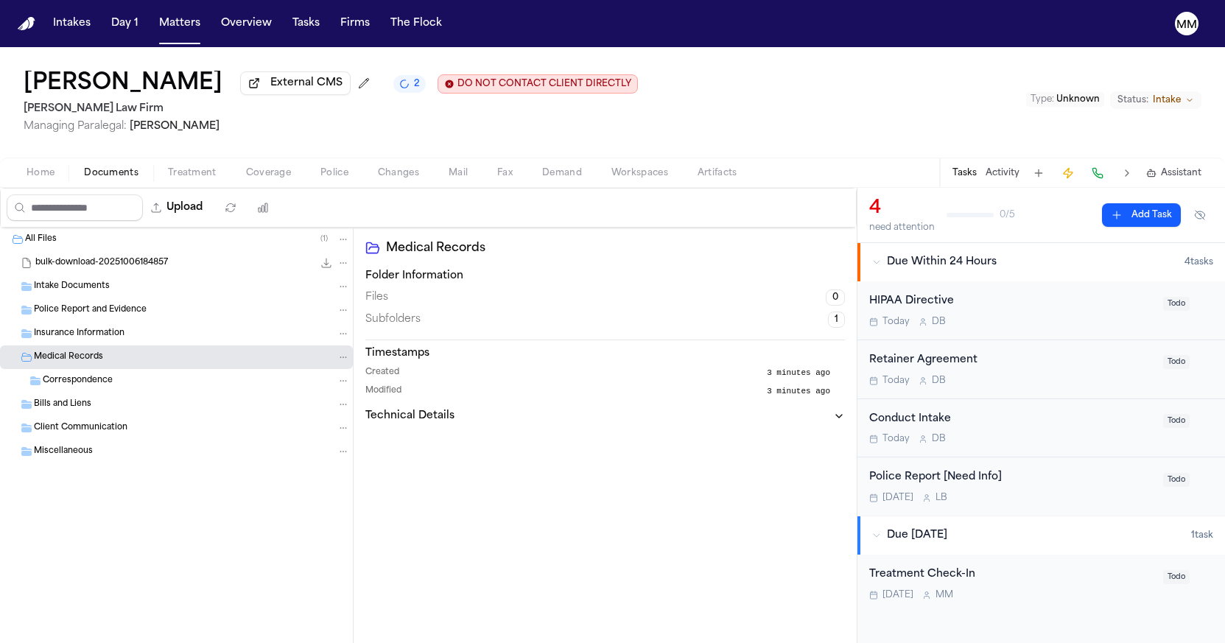
click at [49, 381] on span "Correspondence" at bounding box center [78, 381] width 70 height 13
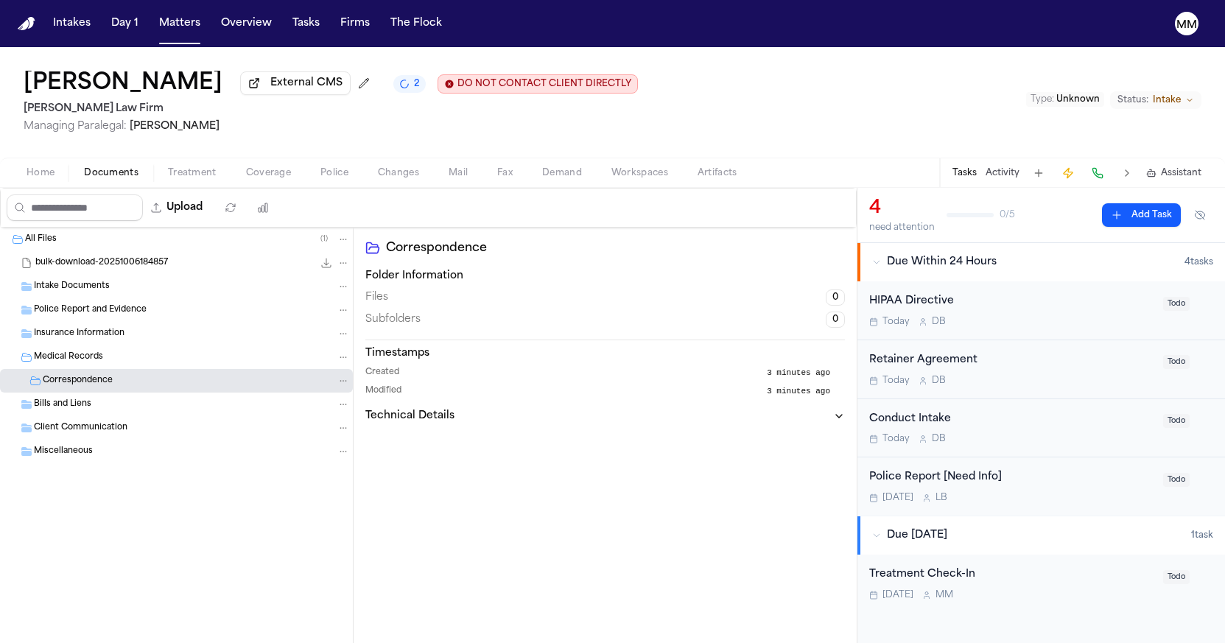
click at [51, 338] on span "Insurance Information" at bounding box center [79, 334] width 91 height 13
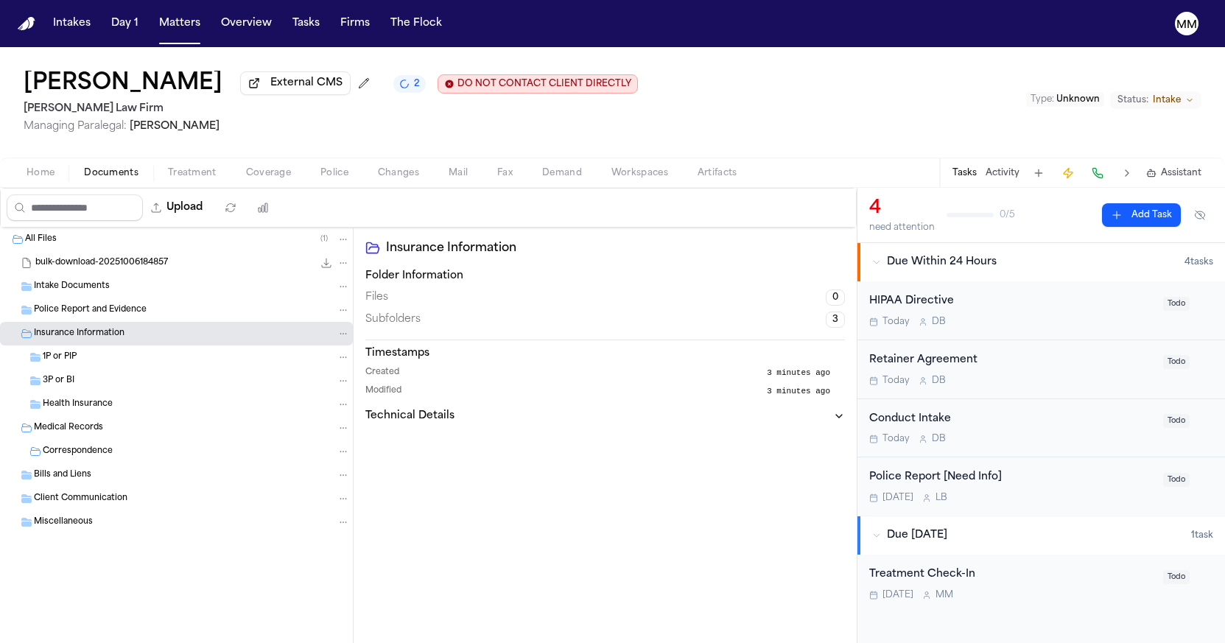
click at [73, 481] on span "Bills and Liens" at bounding box center [62, 475] width 57 height 13
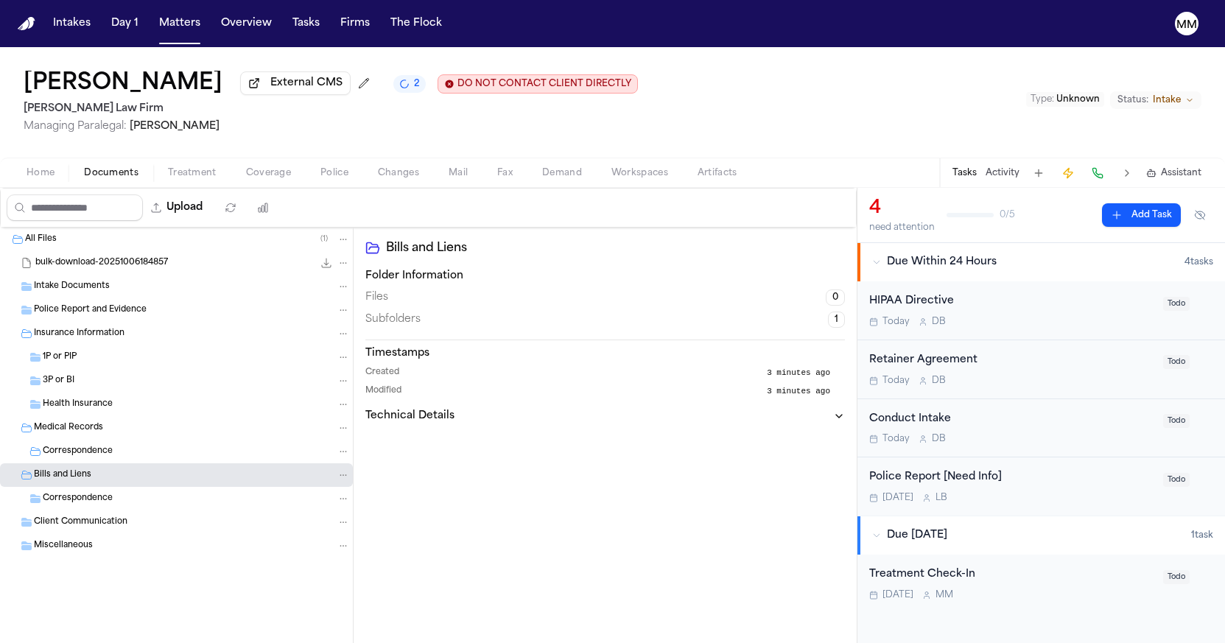
click at [49, 267] on span "bulk-download-20251006184857" at bounding box center [101, 263] width 133 height 13
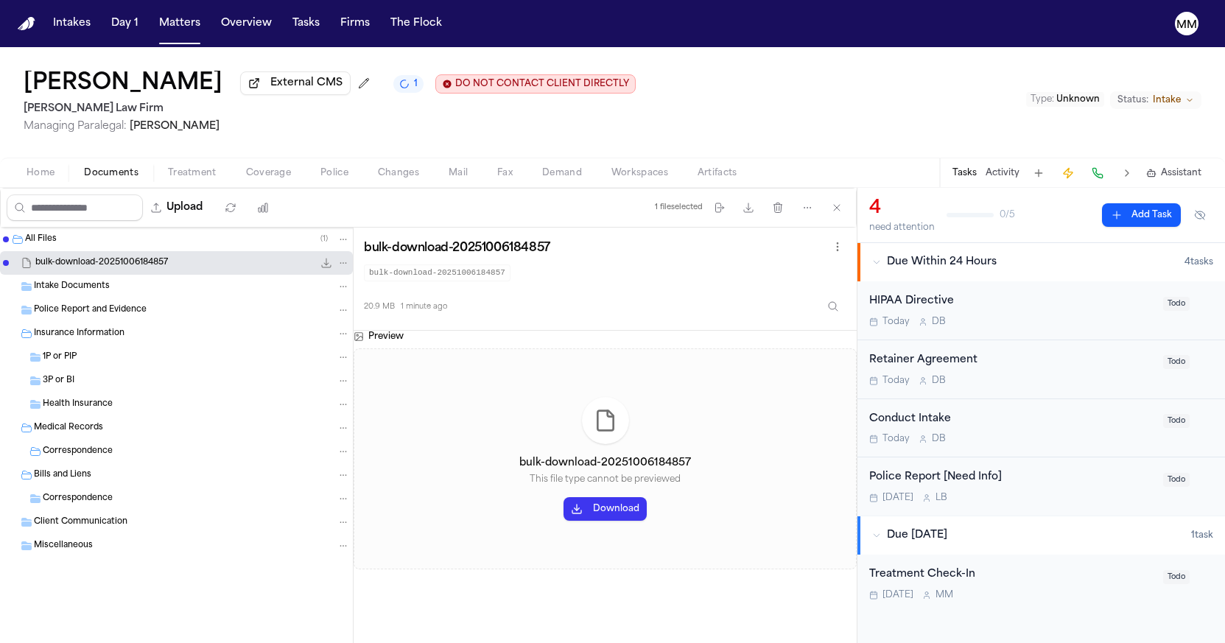
click at [340, 270] on button "File: bulk-download-20251006184857" at bounding box center [343, 262] width 13 height 13
click at [338, 349] on span "Delete" at bounding box center [339, 348] width 43 height 18
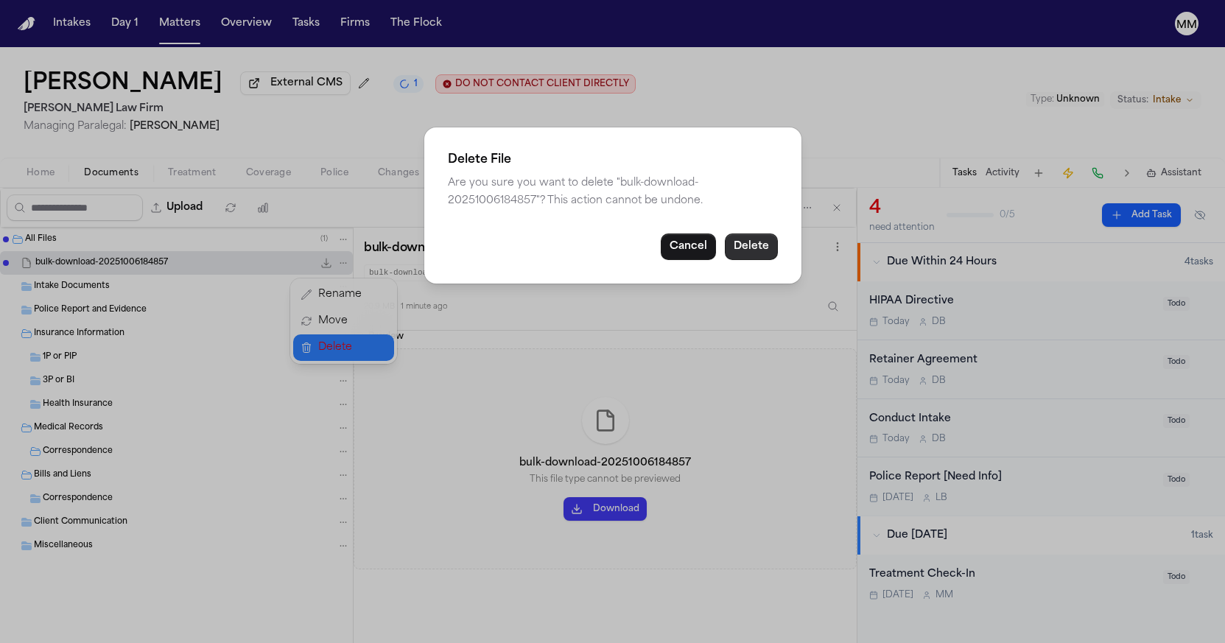
click at [745, 248] on button "Delete" at bounding box center [751, 247] width 53 height 27
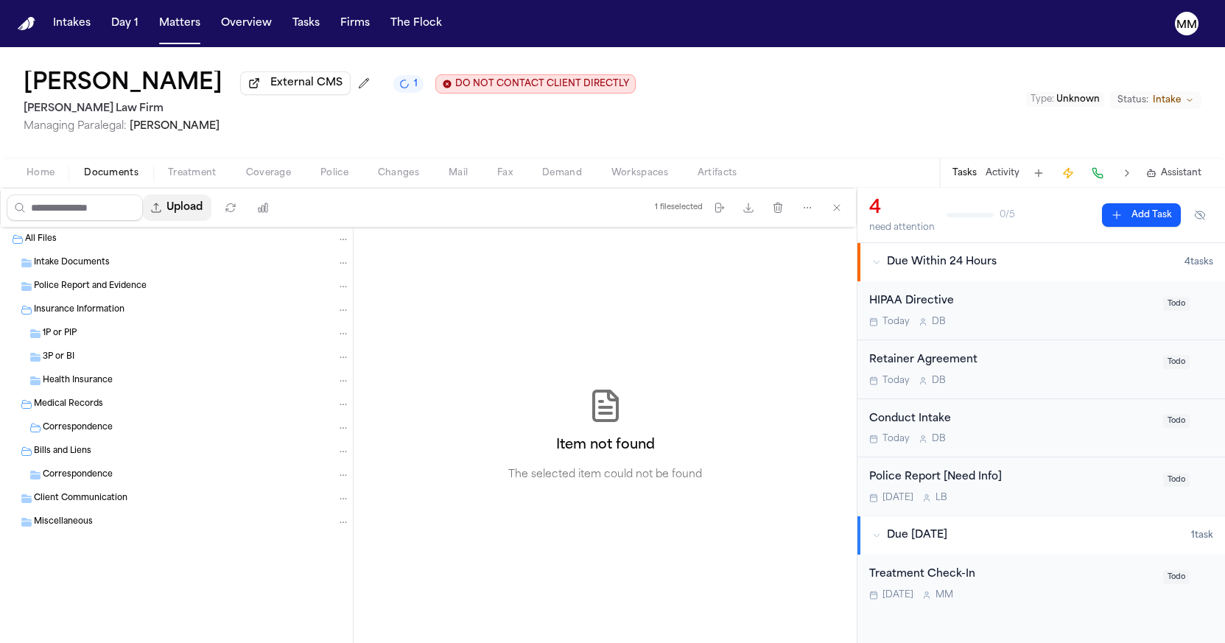
click at [211, 216] on button "Upload" at bounding box center [177, 208] width 69 height 27
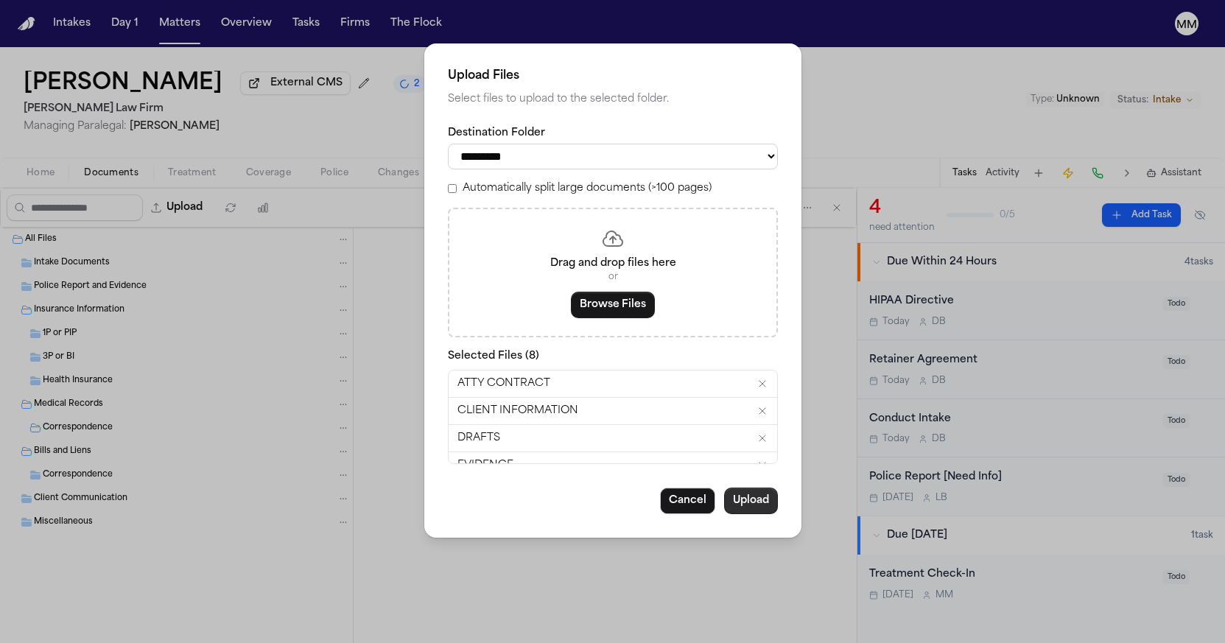
click at [758, 500] on button "Upload" at bounding box center [751, 501] width 54 height 27
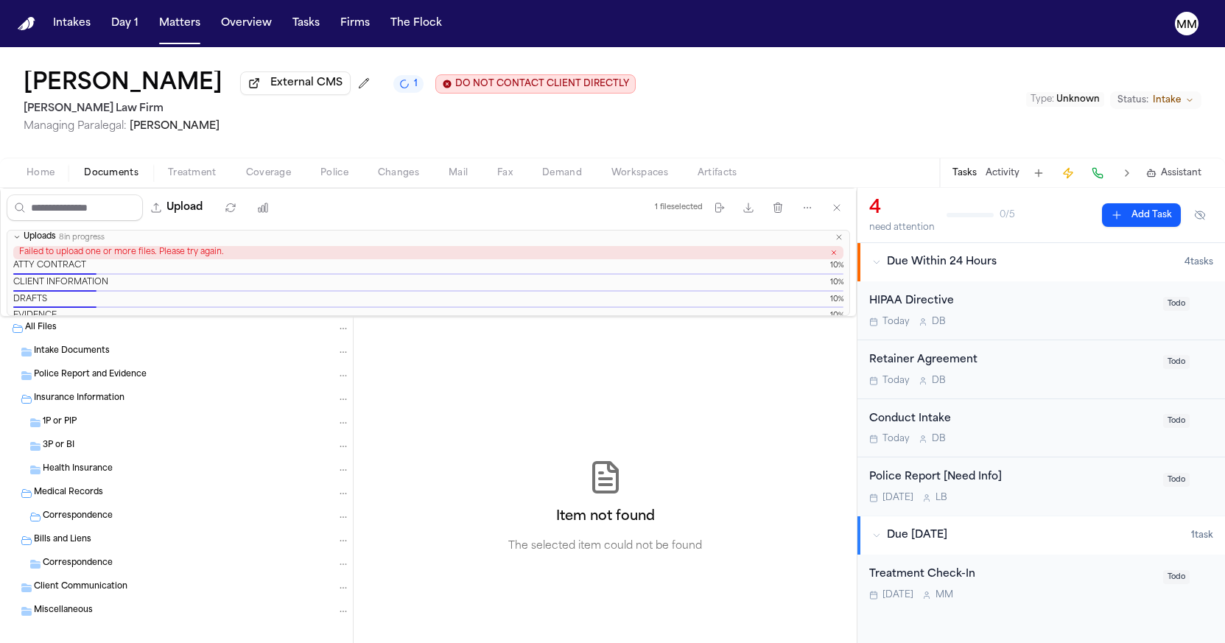
click at [556, 221] on div "Upload 1 file selected Move files Download files Delete files More actions Clea…" at bounding box center [428, 208] width 855 height 38
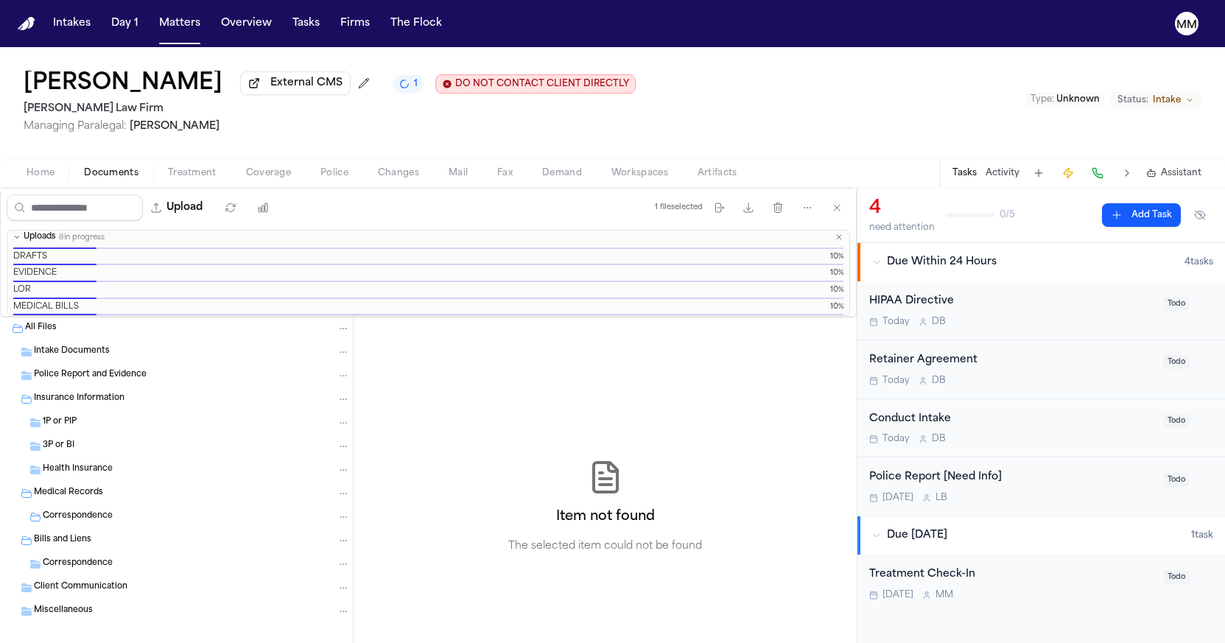
scroll to position [52, 0]
click at [836, 214] on icon "button" at bounding box center [837, 208] width 12 height 12
click at [836, 248] on span "10%" at bounding box center [836, 248] width 13 height 11
click at [847, 240] on button "Uploads 8 in progress" at bounding box center [428, 238] width 842 height 14
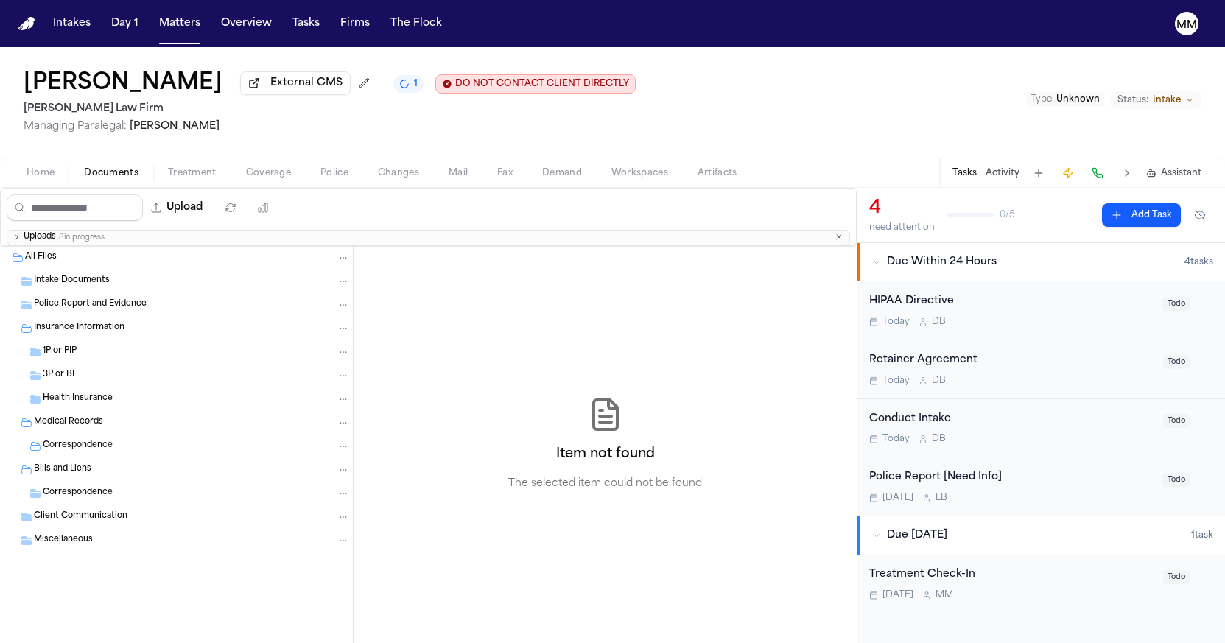
scroll to position [6, 0]
click at [840, 233] on icon "button" at bounding box center [839, 237] width 9 height 9
click at [15, 240] on icon "button" at bounding box center [16, 237] width 7 height 7
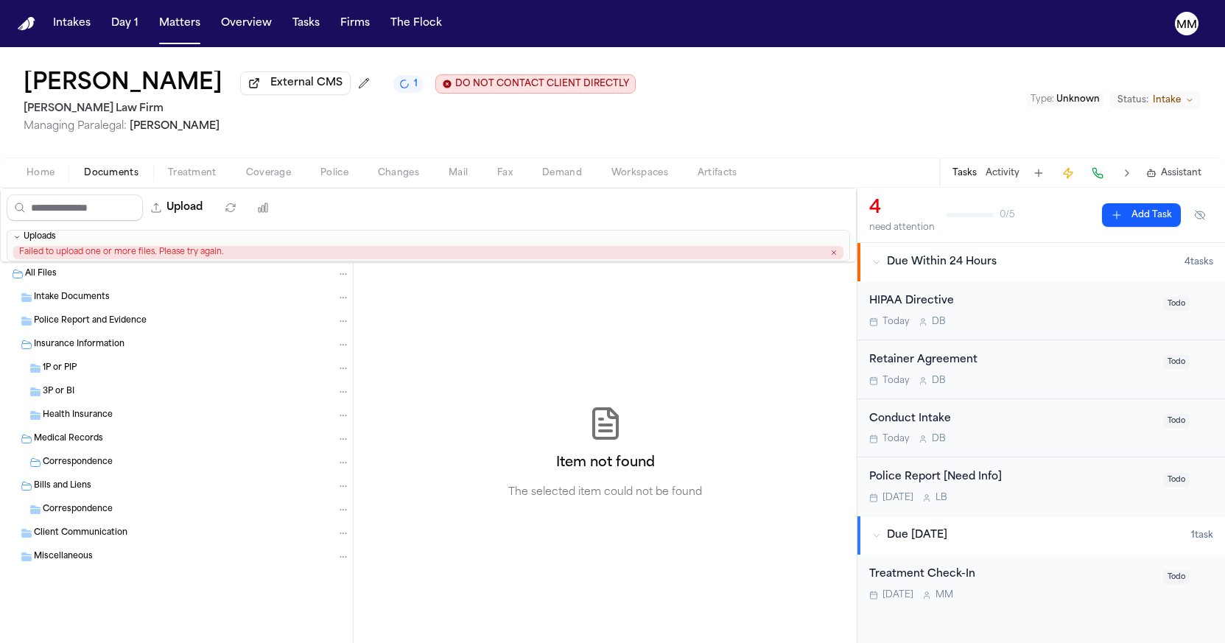
scroll to position [0, 0]
click at [834, 256] on icon "button" at bounding box center [833, 252] width 7 height 7
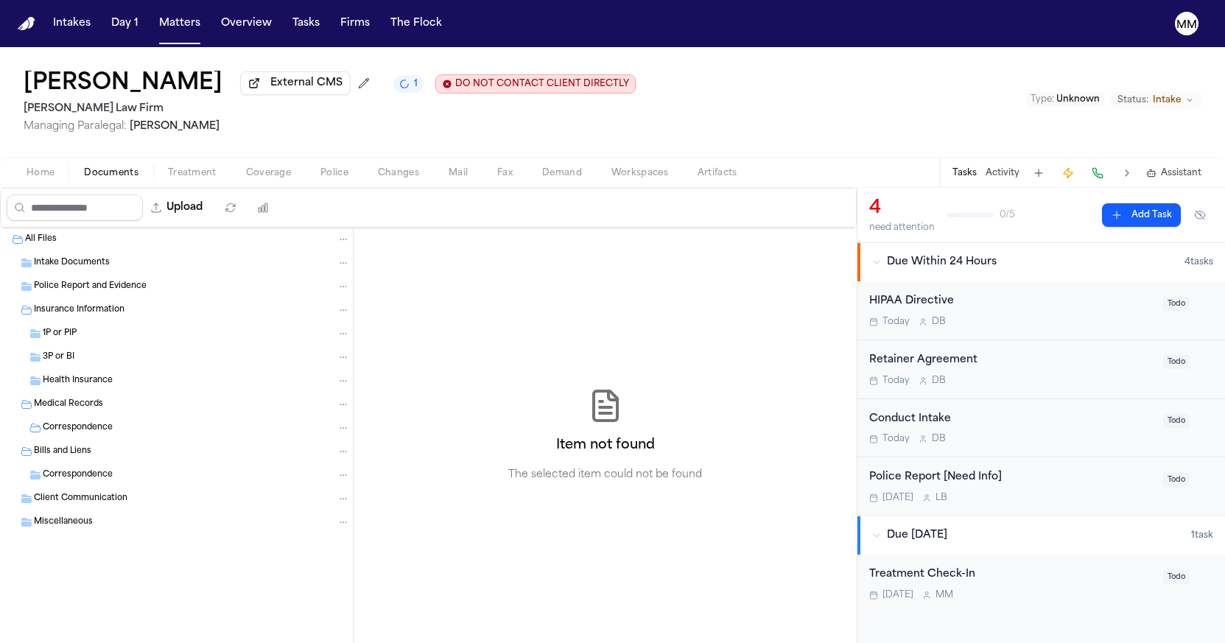
click at [82, 273] on div "Intake Documents" at bounding box center [176, 263] width 353 height 24
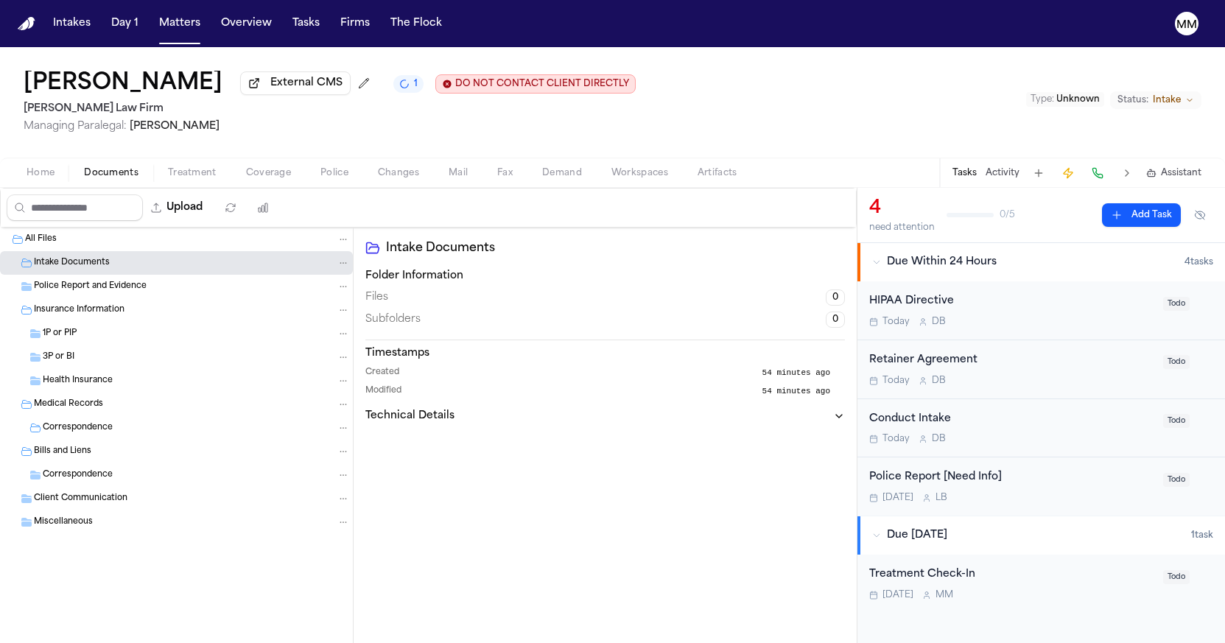
click at [76, 298] on div "Police Report and Evidence" at bounding box center [176, 287] width 353 height 24
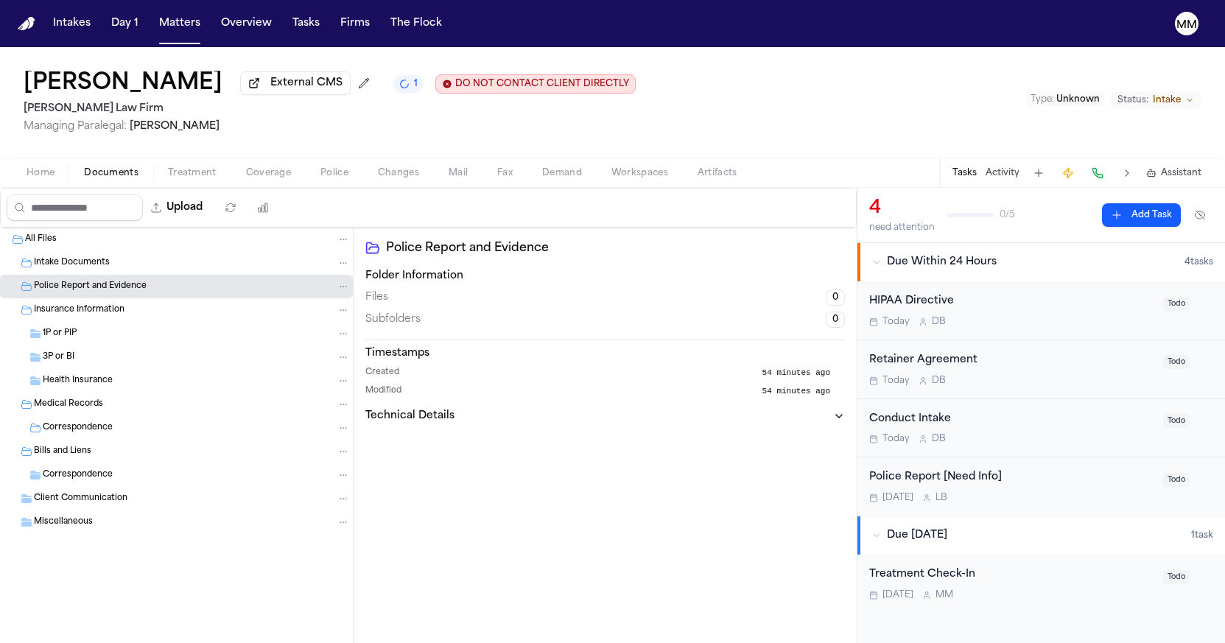
click at [70, 312] on span "Insurance Information" at bounding box center [79, 310] width 91 height 13
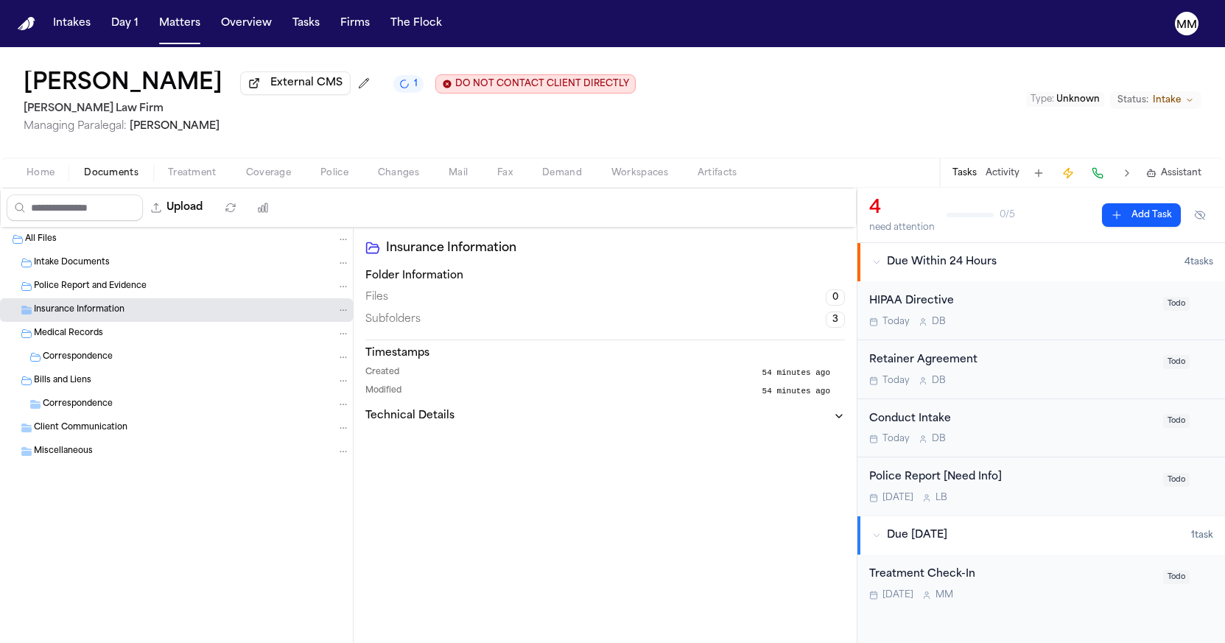
click at [73, 316] on span "Insurance Information" at bounding box center [79, 310] width 91 height 13
click at [73, 317] on span "Insurance Information" at bounding box center [79, 310] width 91 height 13
click at [50, 339] on span "Medical Records" at bounding box center [68, 334] width 69 height 13
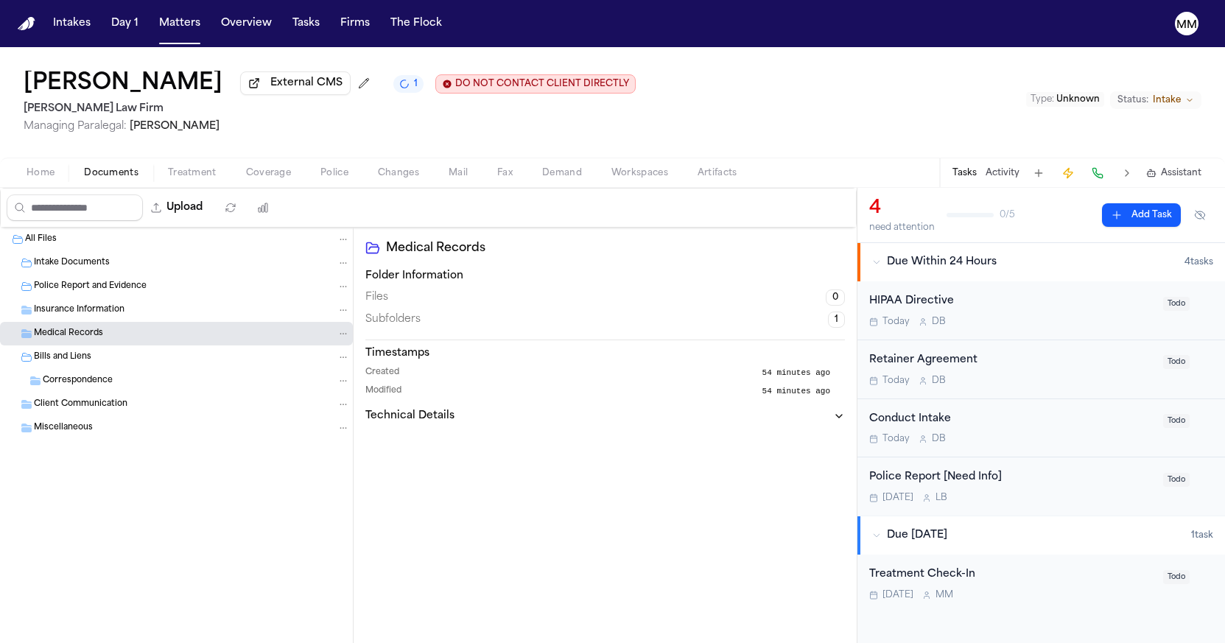
click at [46, 359] on span "Bills and Liens" at bounding box center [62, 357] width 57 height 13
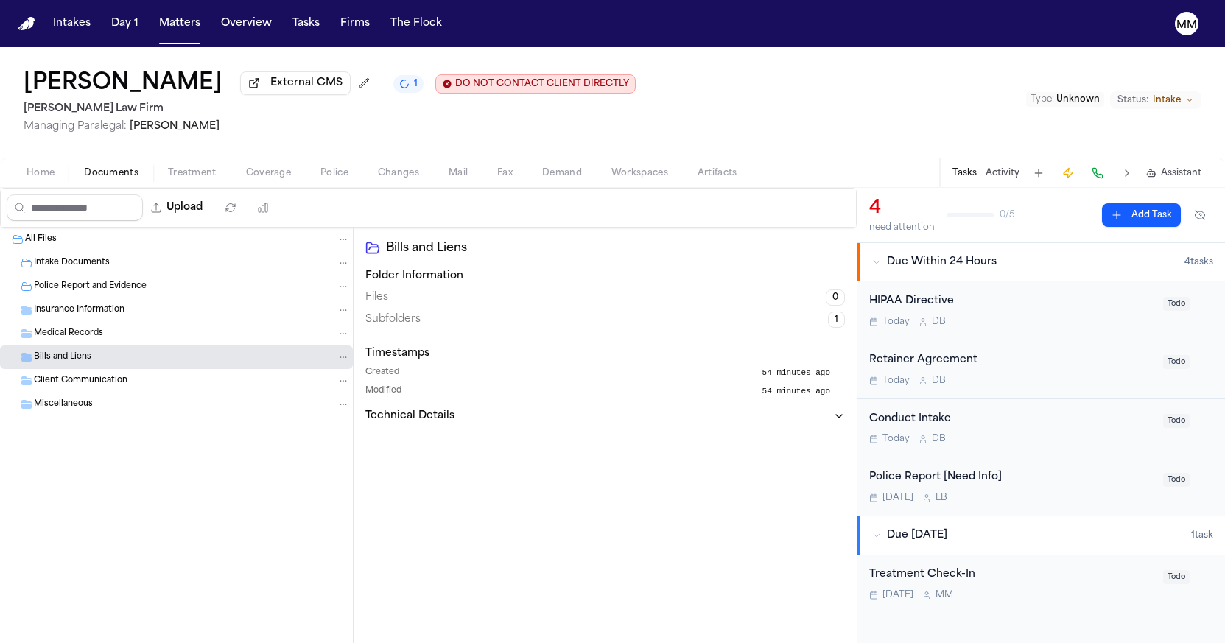
click at [46, 293] on div "Police Report and Evidence" at bounding box center [192, 286] width 316 height 13
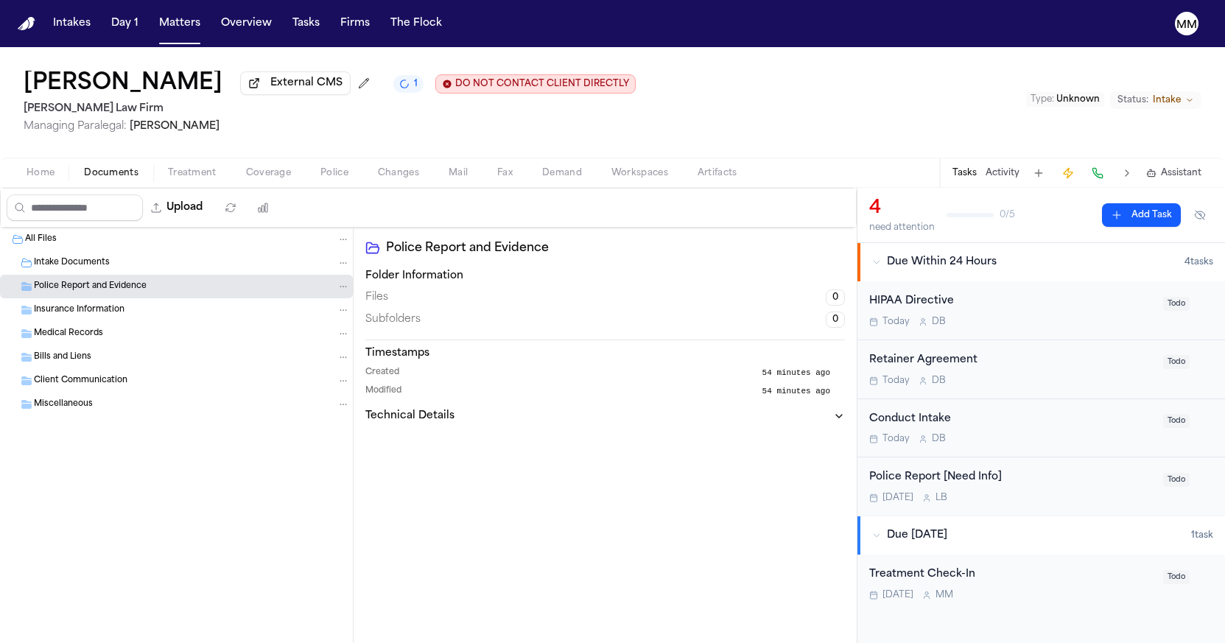
drag, startPoint x: 41, startPoint y: 265, endPoint x: 49, endPoint y: 281, distance: 18.1
click at [41, 265] on span "Intake Documents" at bounding box center [72, 263] width 76 height 13
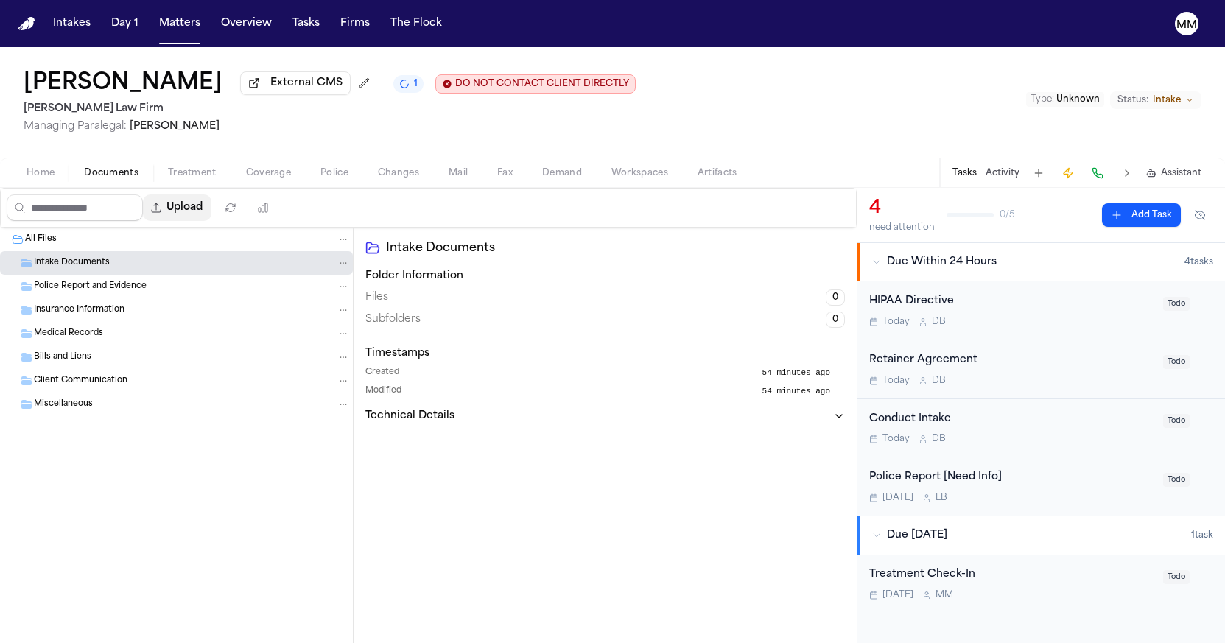
click at [211, 214] on button "Upload" at bounding box center [177, 208] width 69 height 27
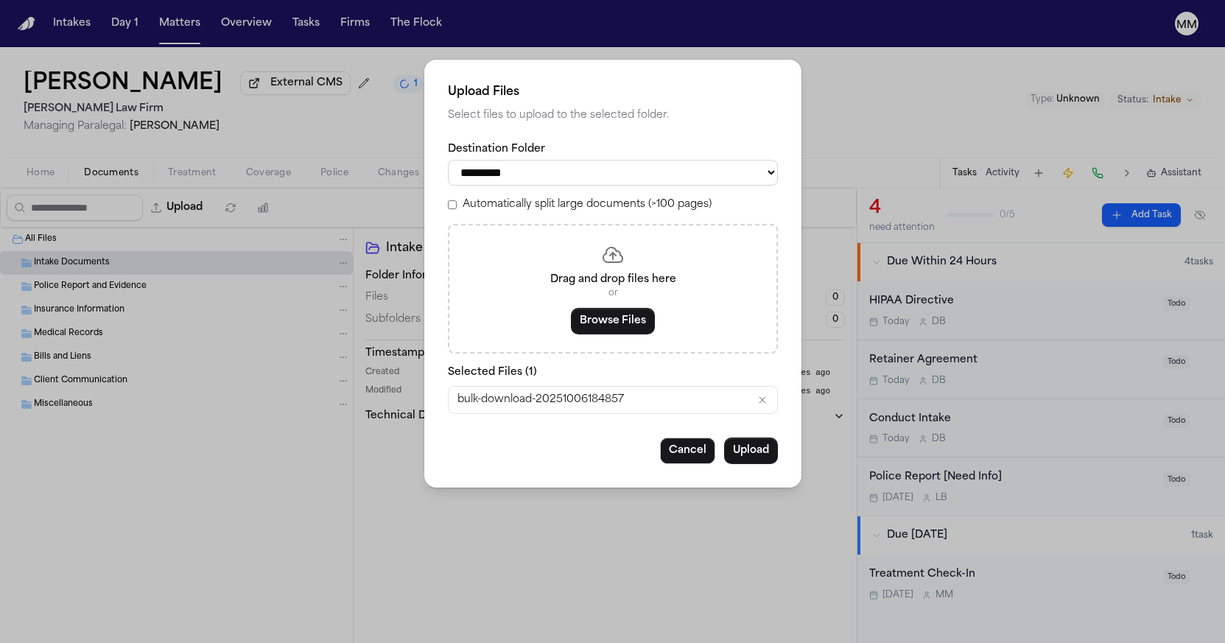
select select "**********"
click at [753, 449] on button "Upload" at bounding box center [751, 451] width 54 height 27
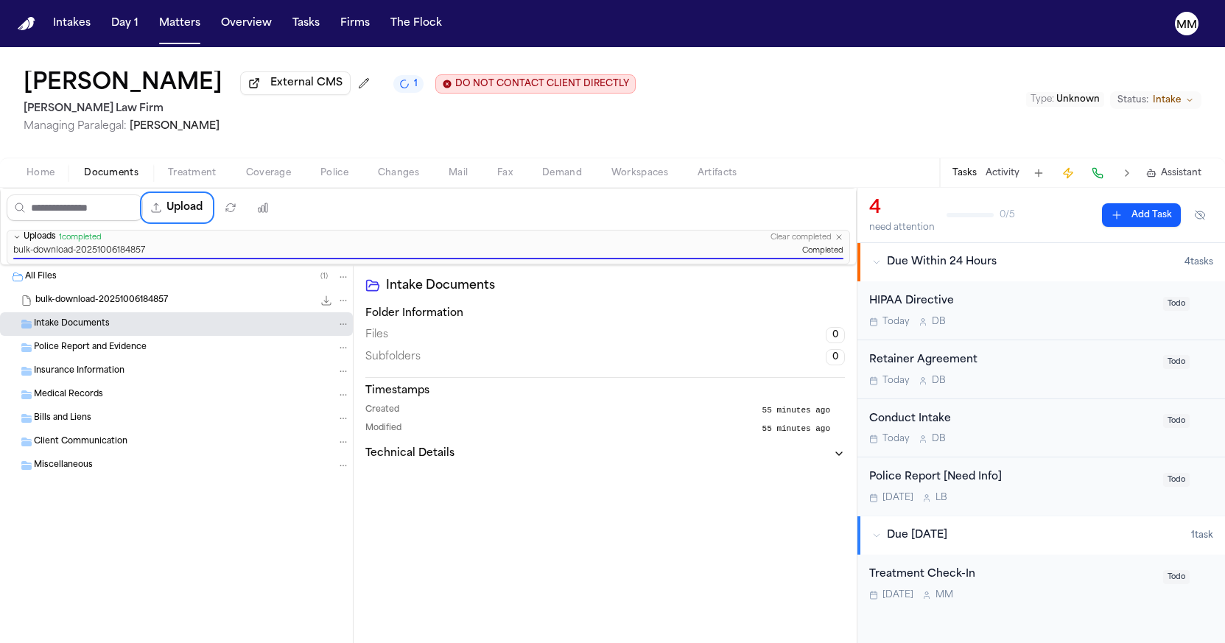
click at [62, 352] on span "Police Report and Evidence" at bounding box center [90, 348] width 113 height 13
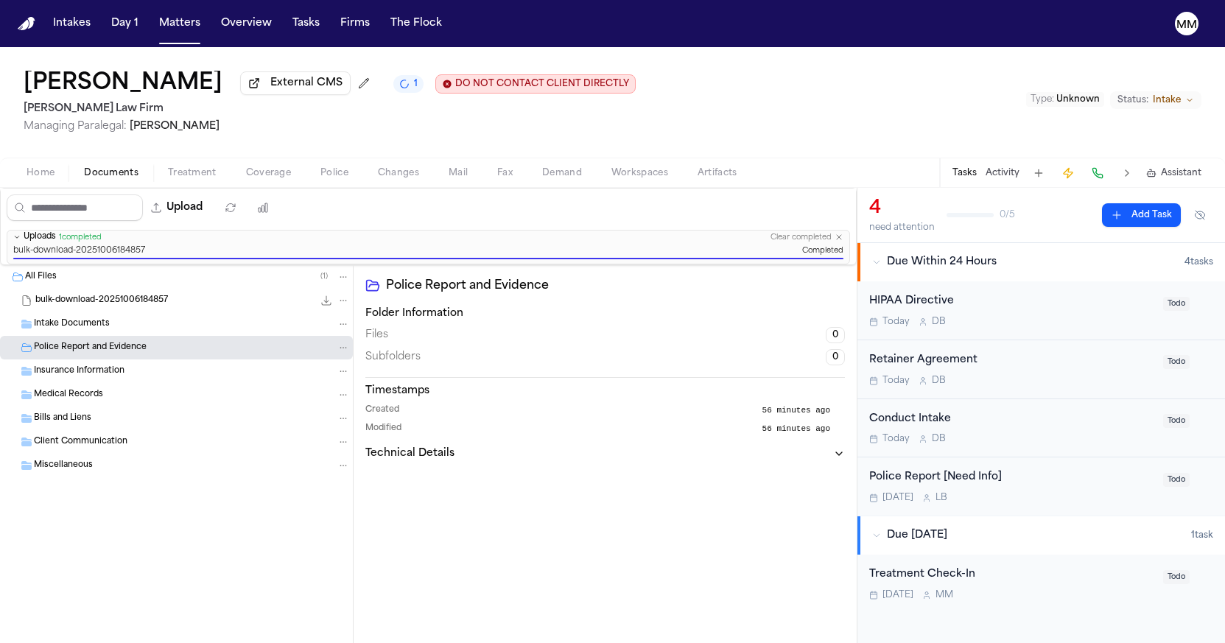
click at [62, 368] on span "Insurance Information" at bounding box center [79, 371] width 91 height 13
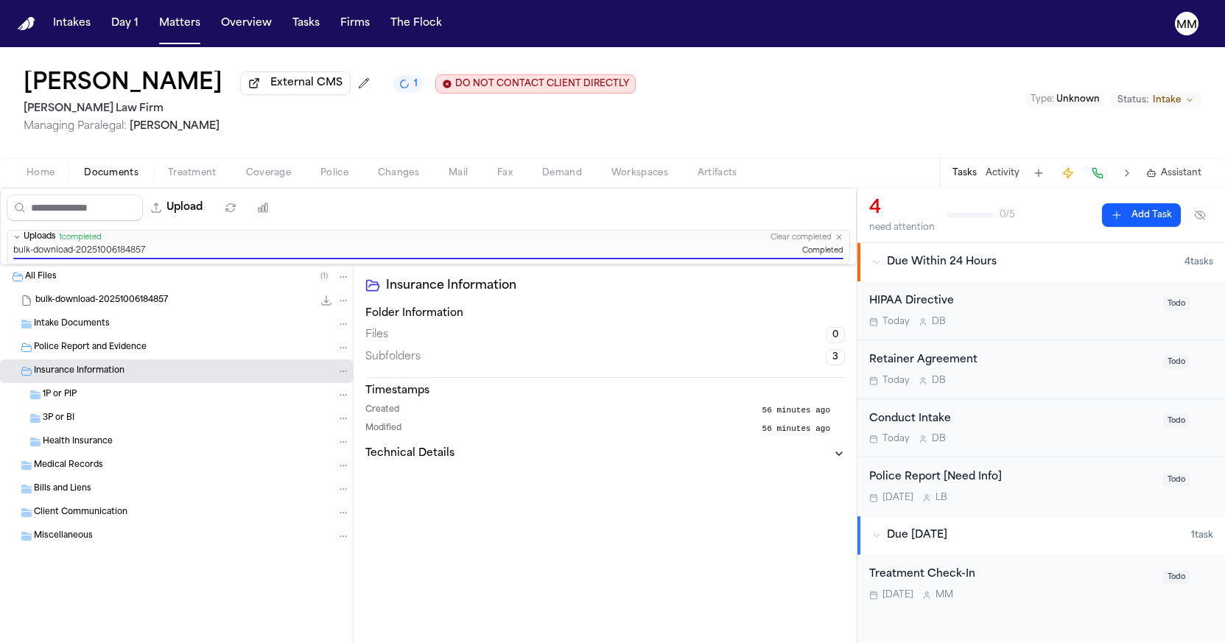
click at [62, 368] on span "Insurance Information" at bounding box center [79, 371] width 91 height 13
click at [49, 446] on span "Health Insurance" at bounding box center [78, 442] width 70 height 13
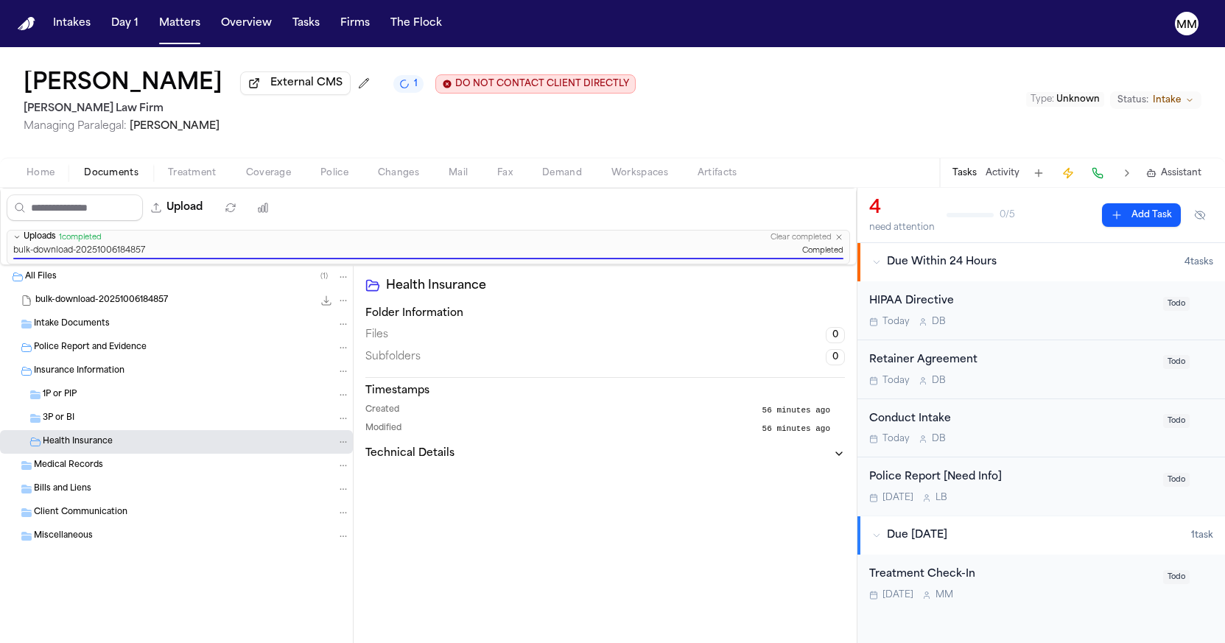
click at [54, 424] on span "3P or BI" at bounding box center [59, 419] width 32 height 13
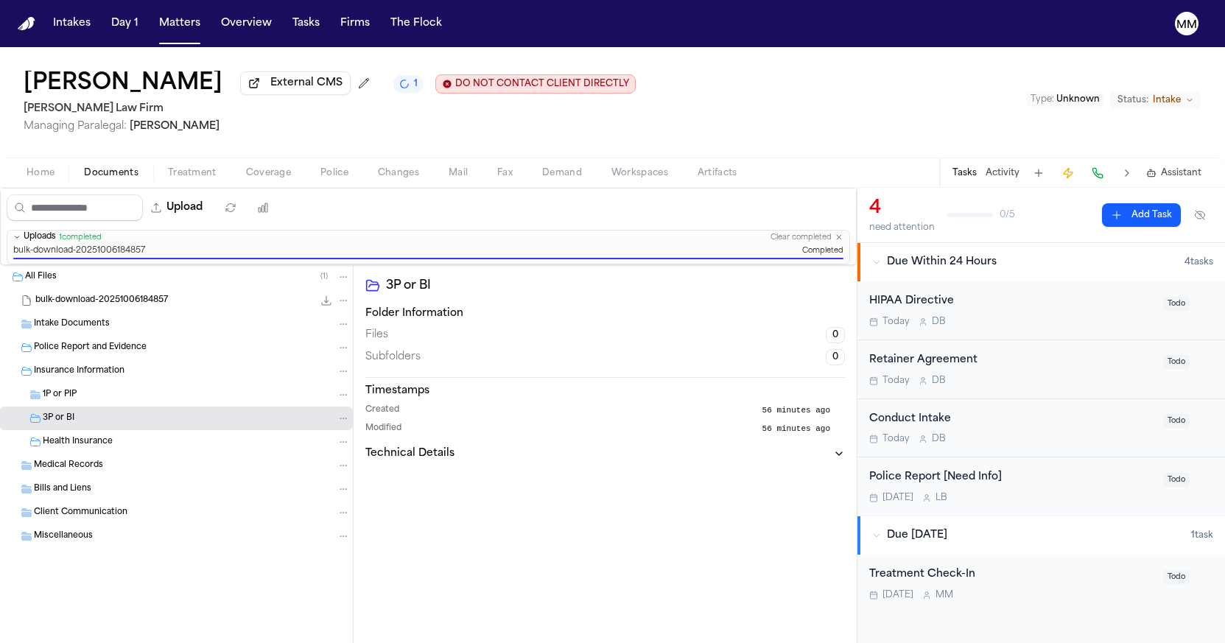
click at [57, 407] on div "1P or PIP" at bounding box center [176, 395] width 353 height 24
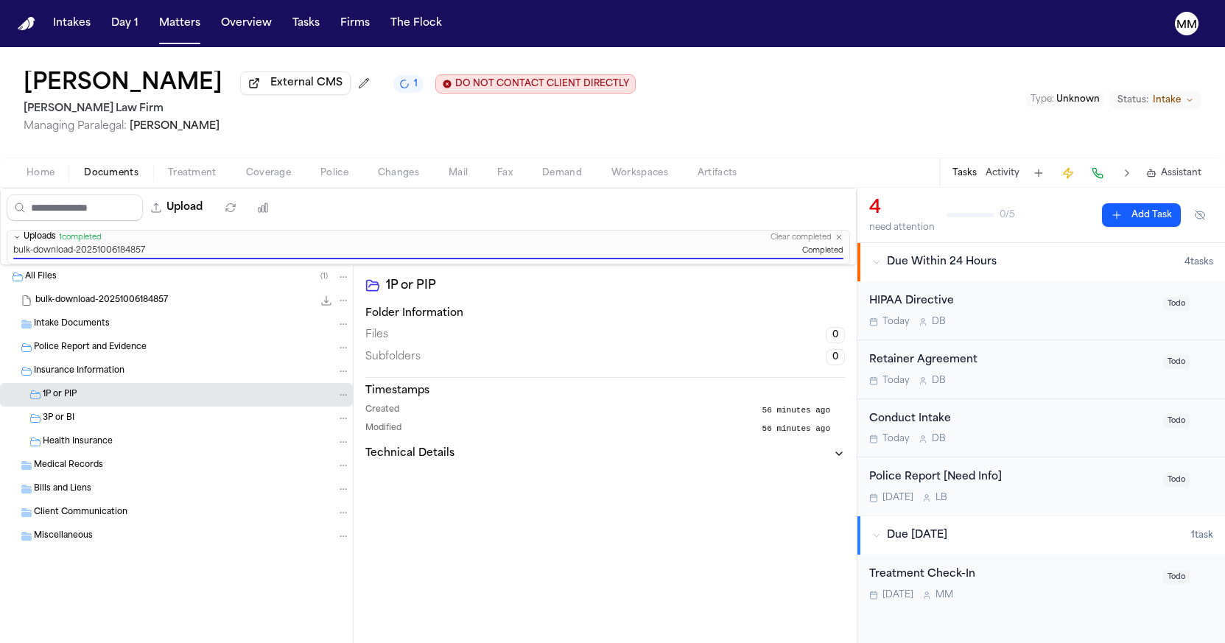
click at [24, 380] on div "Insurance Information" at bounding box center [176, 372] width 353 height 24
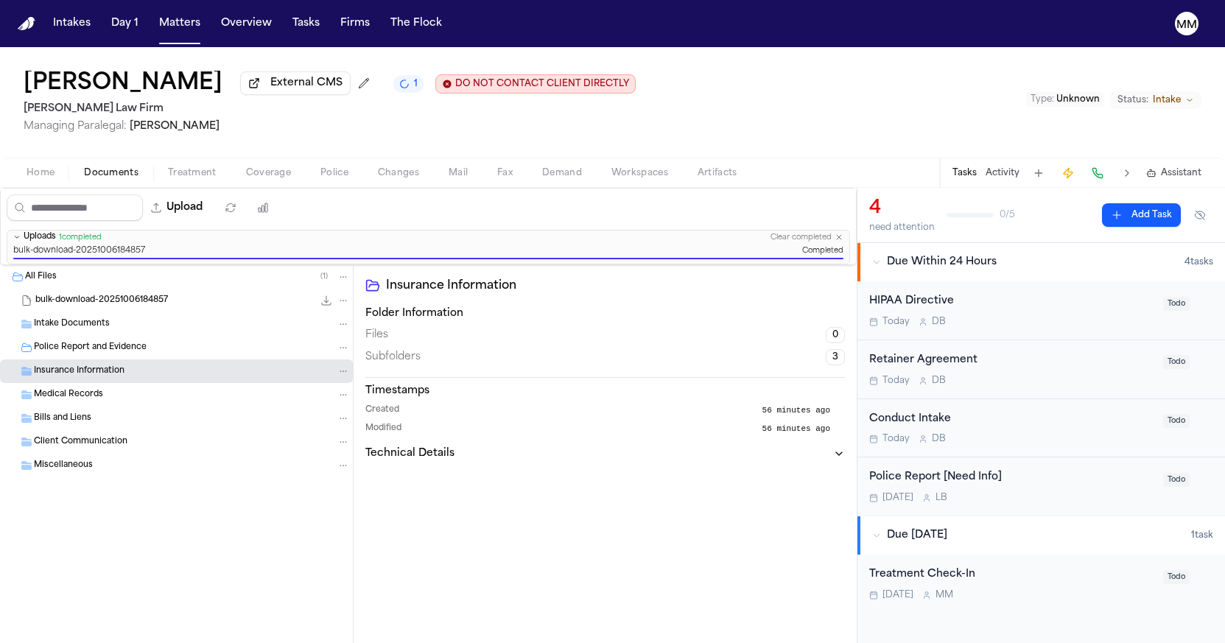
click at [44, 399] on span "Medical Records" at bounding box center [68, 395] width 69 height 13
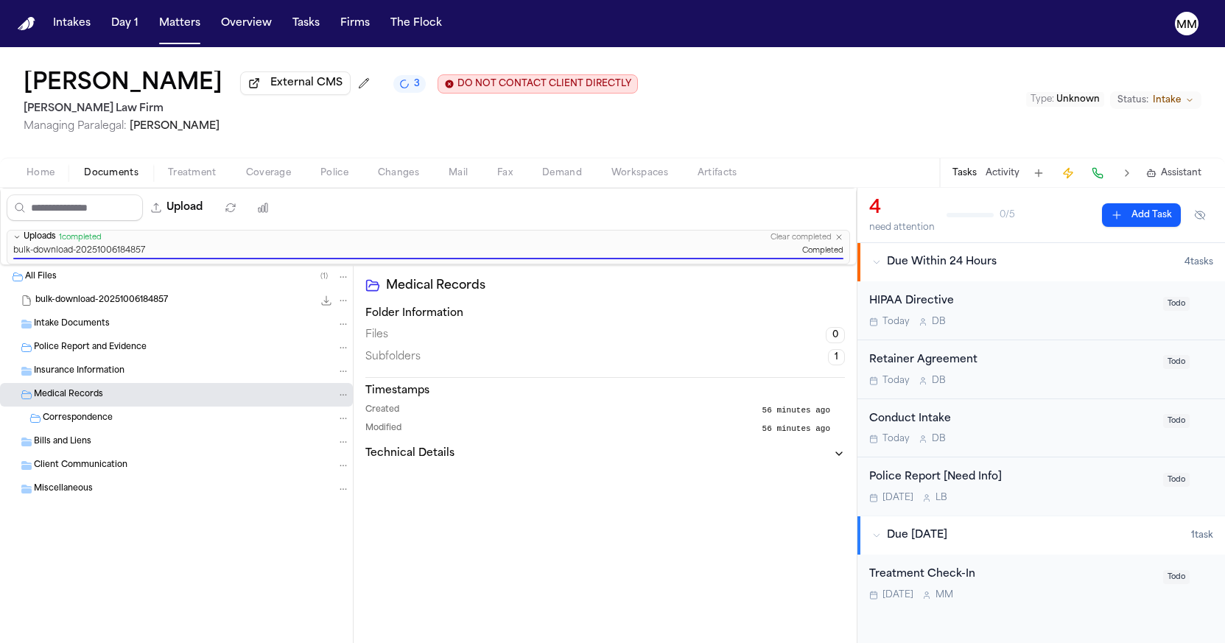
click at [68, 419] on span "Correspondence" at bounding box center [78, 419] width 70 height 13
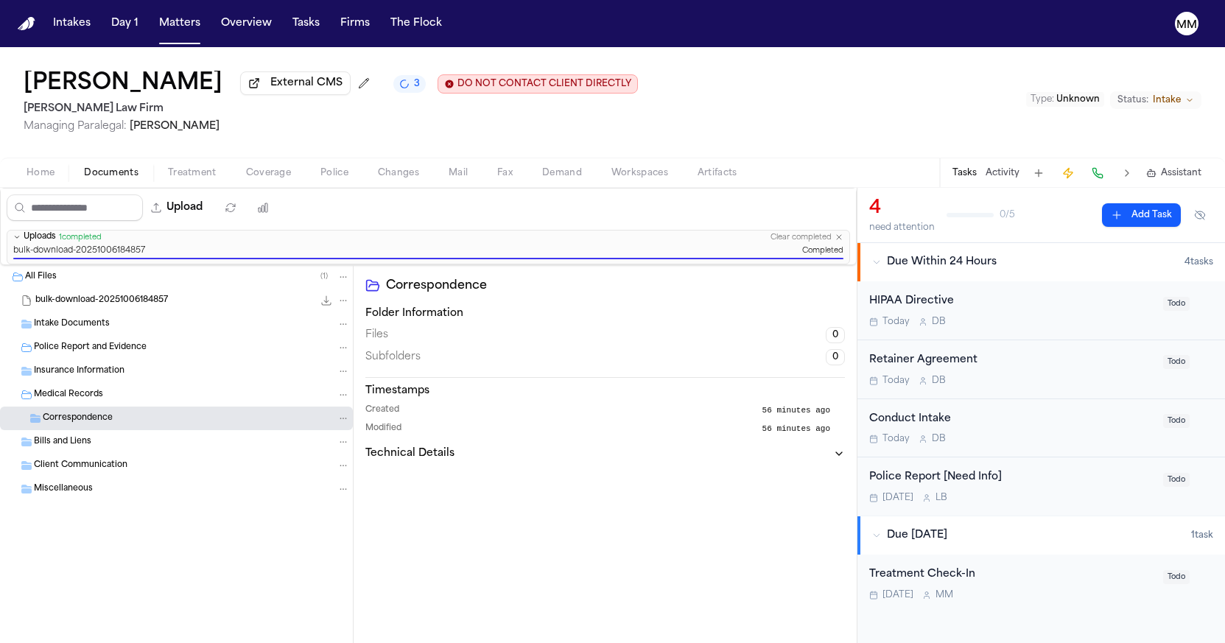
click at [68, 402] on span "Medical Records" at bounding box center [68, 395] width 69 height 13
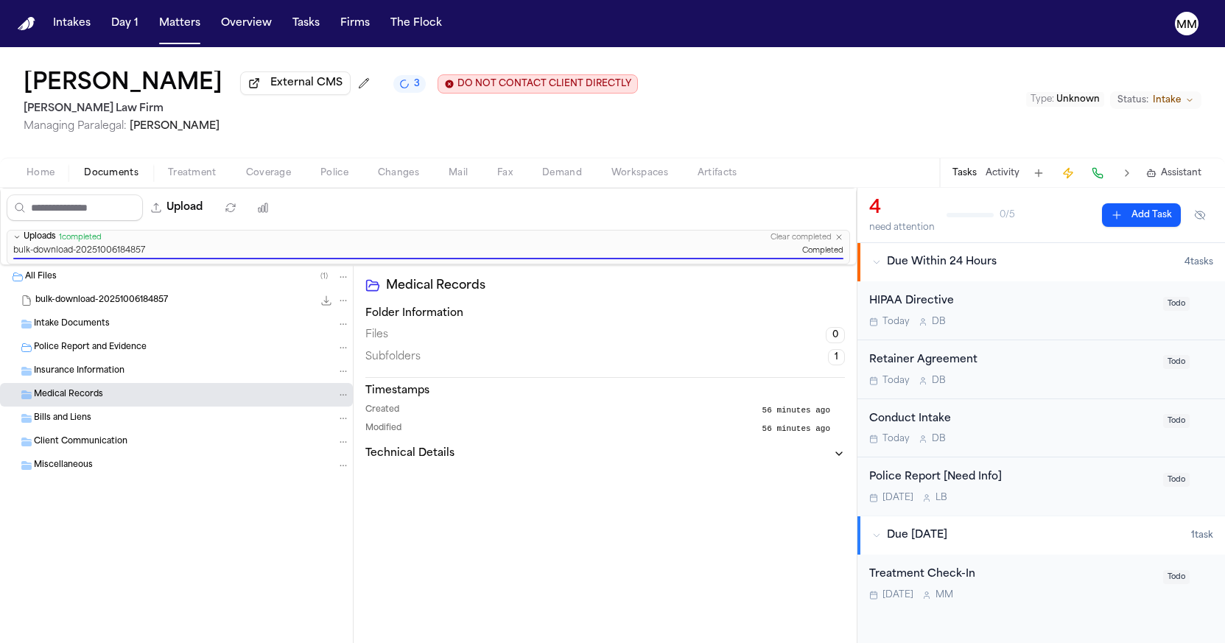
click at [62, 357] on div "Police Report and Evidence" at bounding box center [176, 348] width 353 height 24
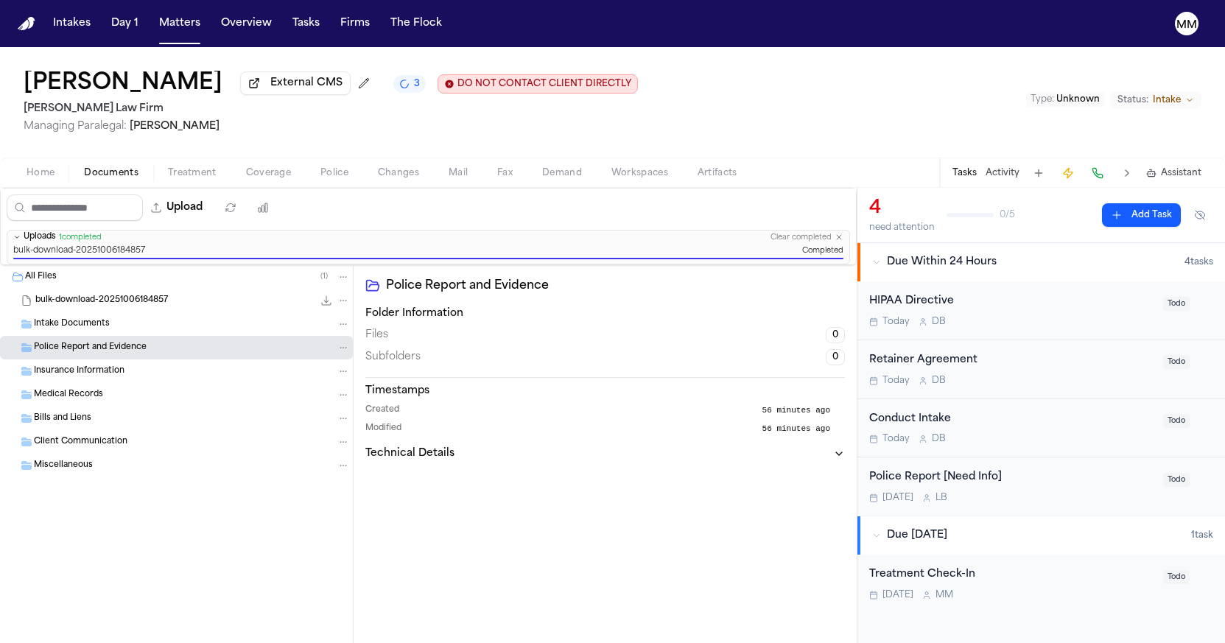
click at [344, 303] on icon "File: bulk-download-20251006184857" at bounding box center [343, 300] width 10 height 10
click at [319, 380] on button "Delete" at bounding box center [343, 384] width 101 height 27
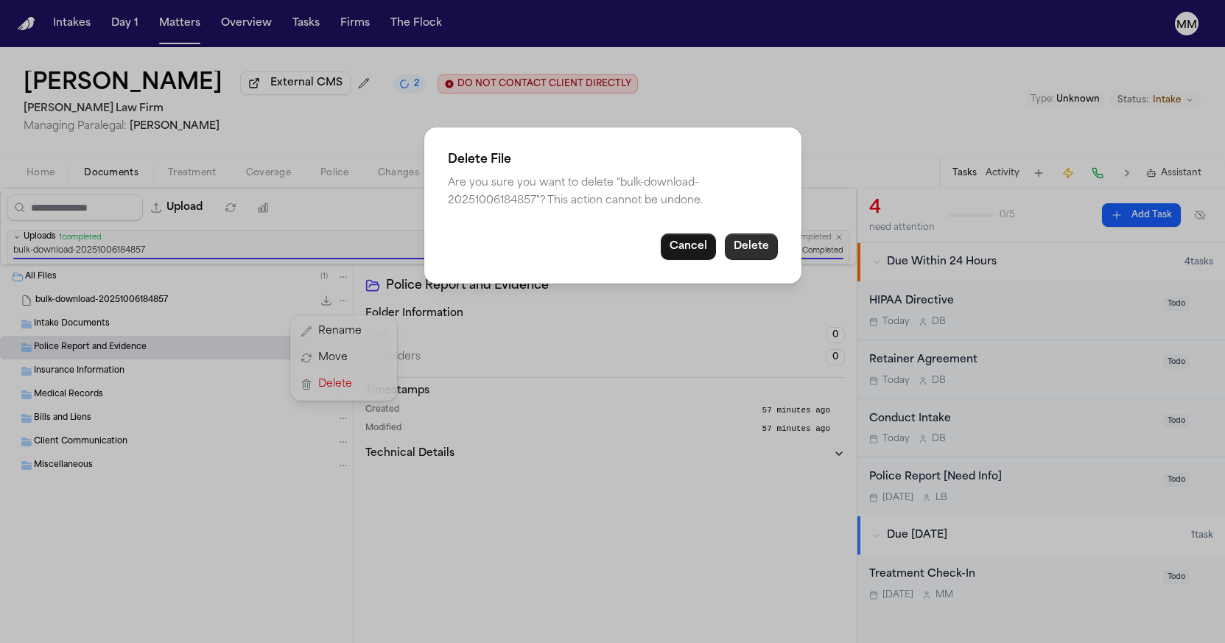
click at [757, 242] on button "Delete" at bounding box center [751, 247] width 53 height 27
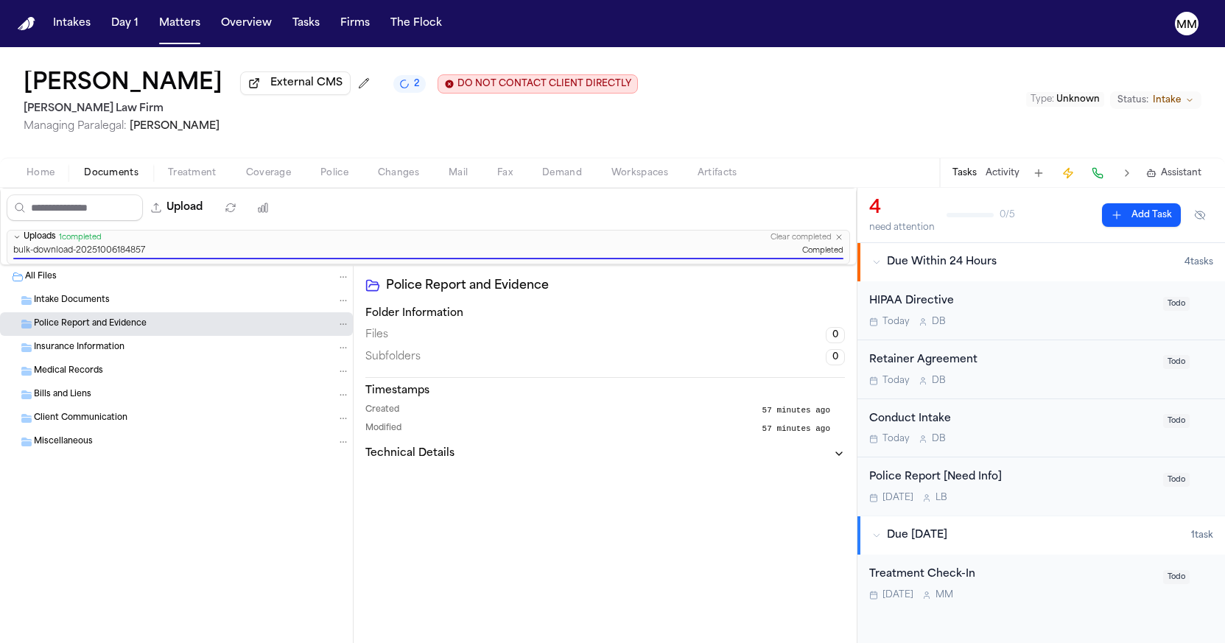
click at [840, 239] on icon "button" at bounding box center [839, 237] width 4 height 4
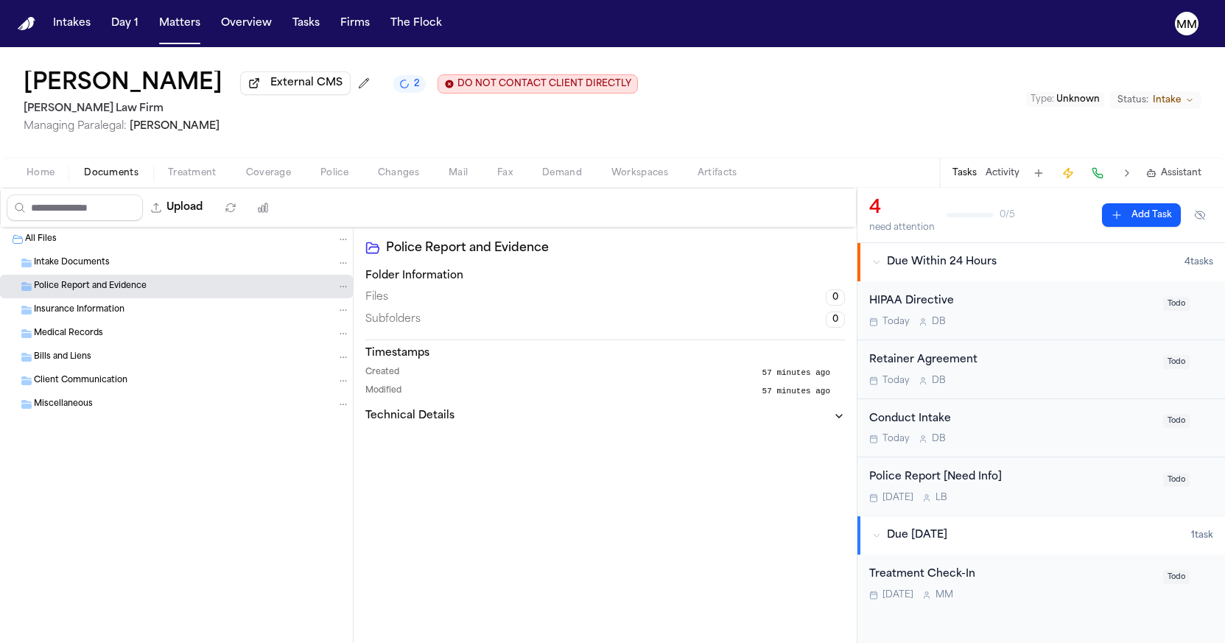
click at [39, 246] on span "All Files" at bounding box center [41, 240] width 32 height 13
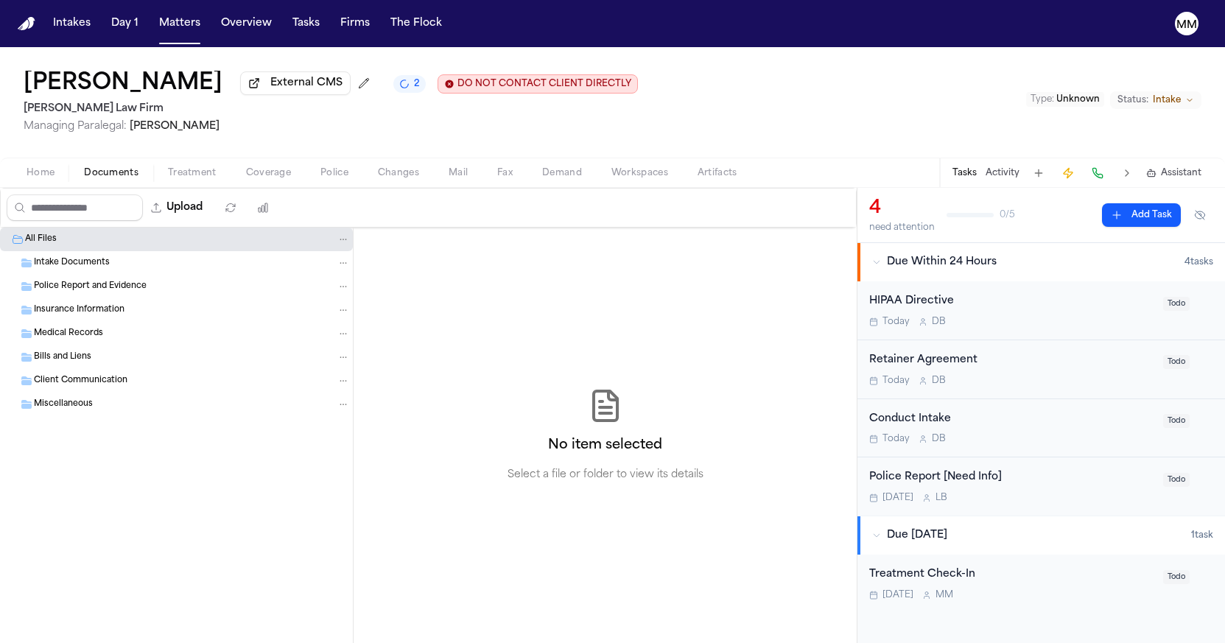
drag, startPoint x: 21, startPoint y: 246, endPoint x: 57, endPoint y: 268, distance: 42.3
click at [24, 248] on div "All Files" at bounding box center [176, 240] width 353 height 24
click at [211, 213] on button "Upload" at bounding box center [177, 208] width 69 height 27
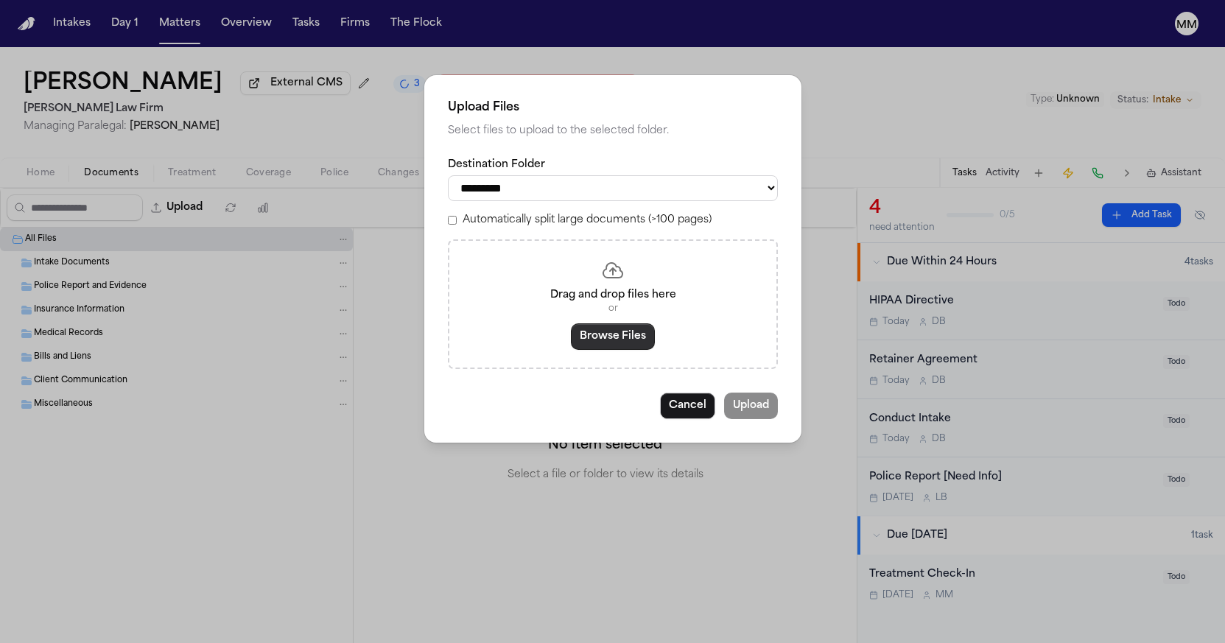
click at [590, 329] on button "Browse Files" at bounding box center [613, 336] width 84 height 27
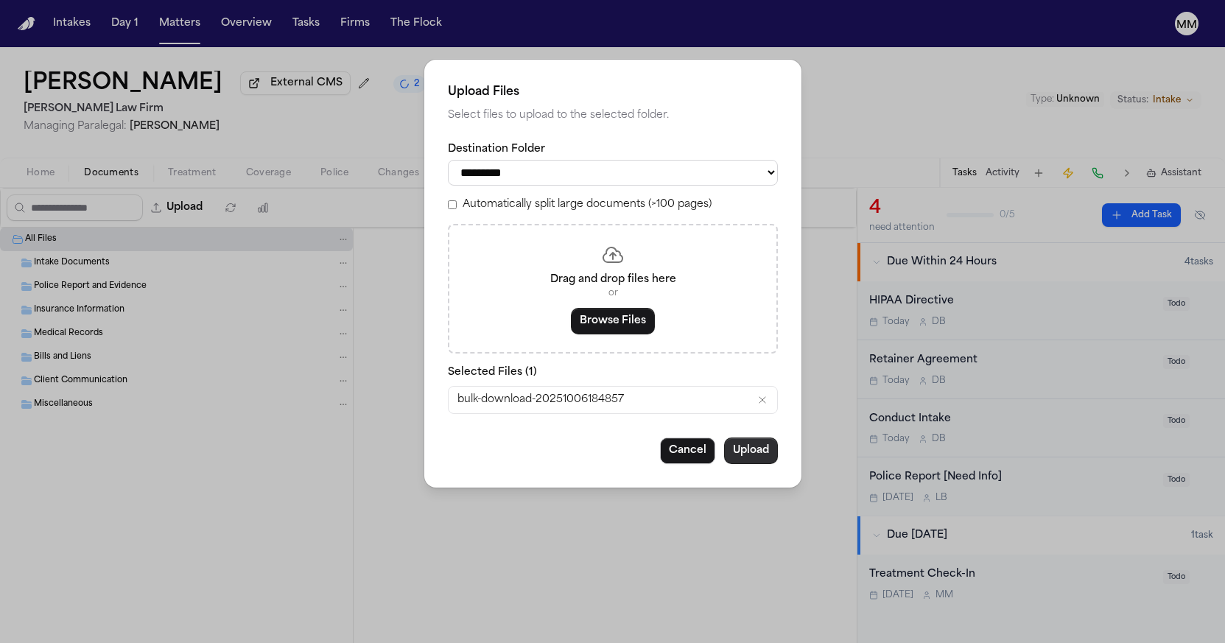
click at [765, 453] on button "Upload" at bounding box center [751, 451] width 54 height 27
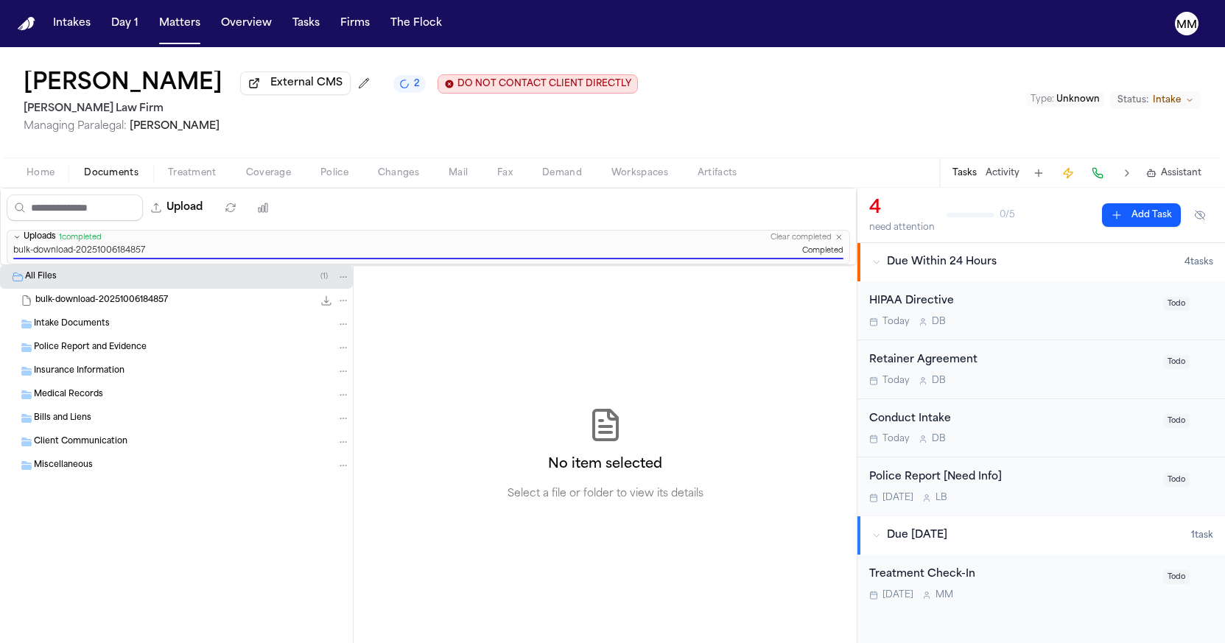
click at [323, 302] on icon "File: bulk-download-20251006184857" at bounding box center [327, 301] width 12 height 12
click at [99, 298] on span "bulk-download-20251006184857" at bounding box center [101, 301] width 133 height 13
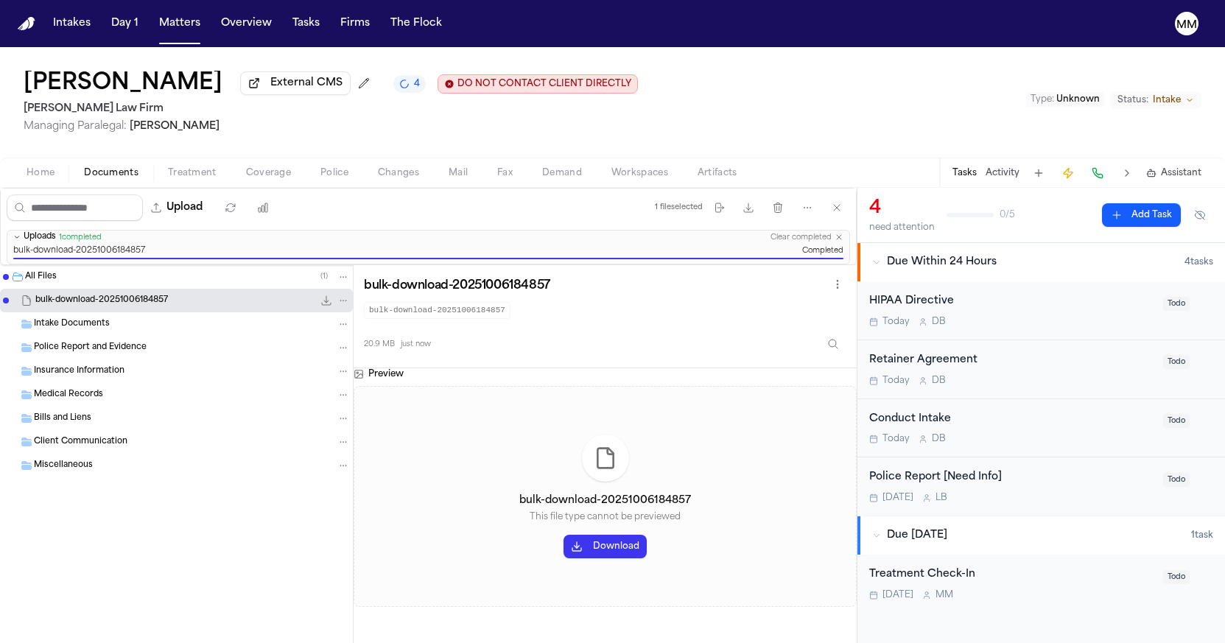
click at [343, 298] on icon "File: bulk-download-20251006184857" at bounding box center [343, 300] width 10 height 10
click at [332, 391] on span "Delete" at bounding box center [339, 385] width 43 height 18
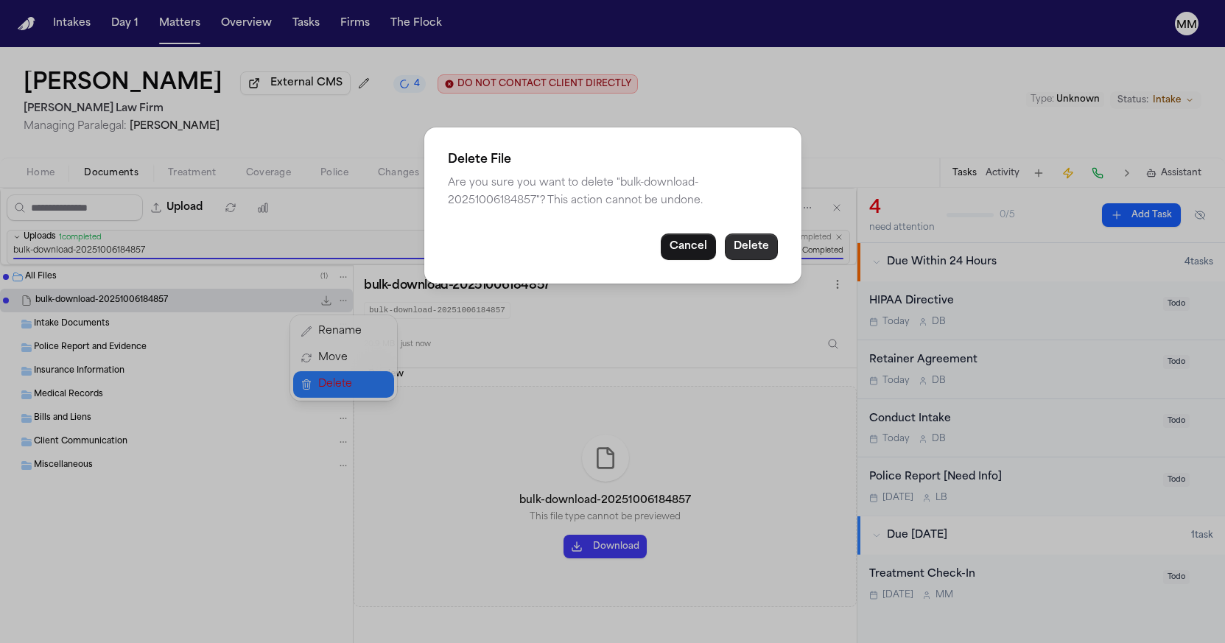
click at [740, 251] on button "Delete" at bounding box center [751, 247] width 53 height 27
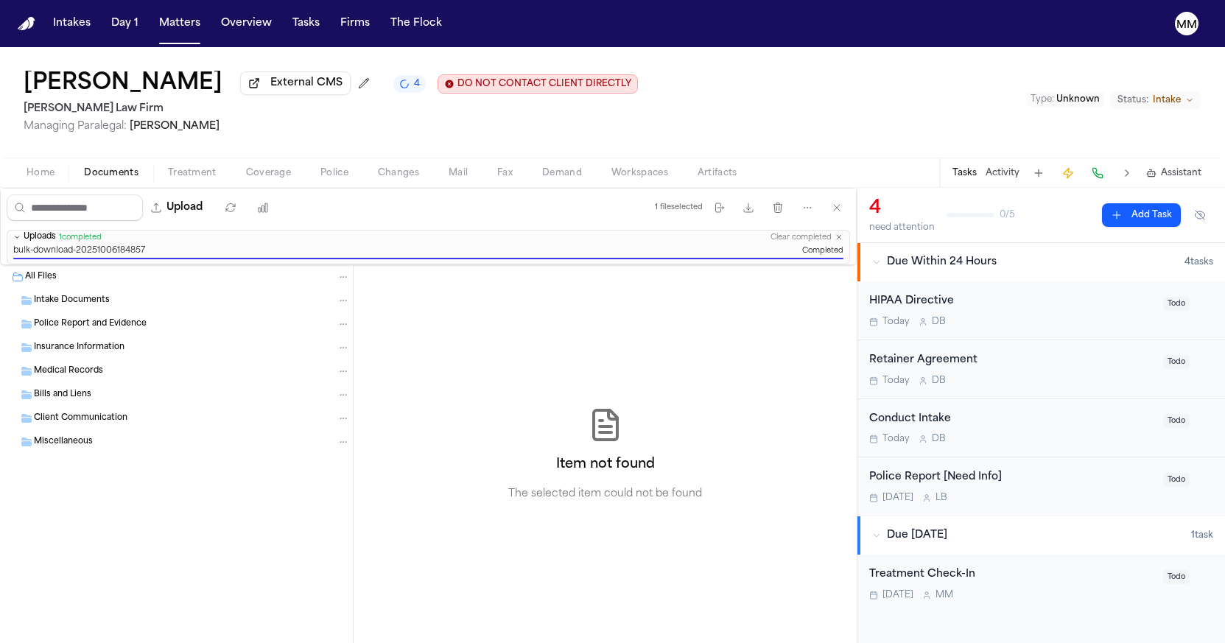
click at [844, 241] on button "Uploads 1 completed Clear completed" at bounding box center [428, 238] width 842 height 14
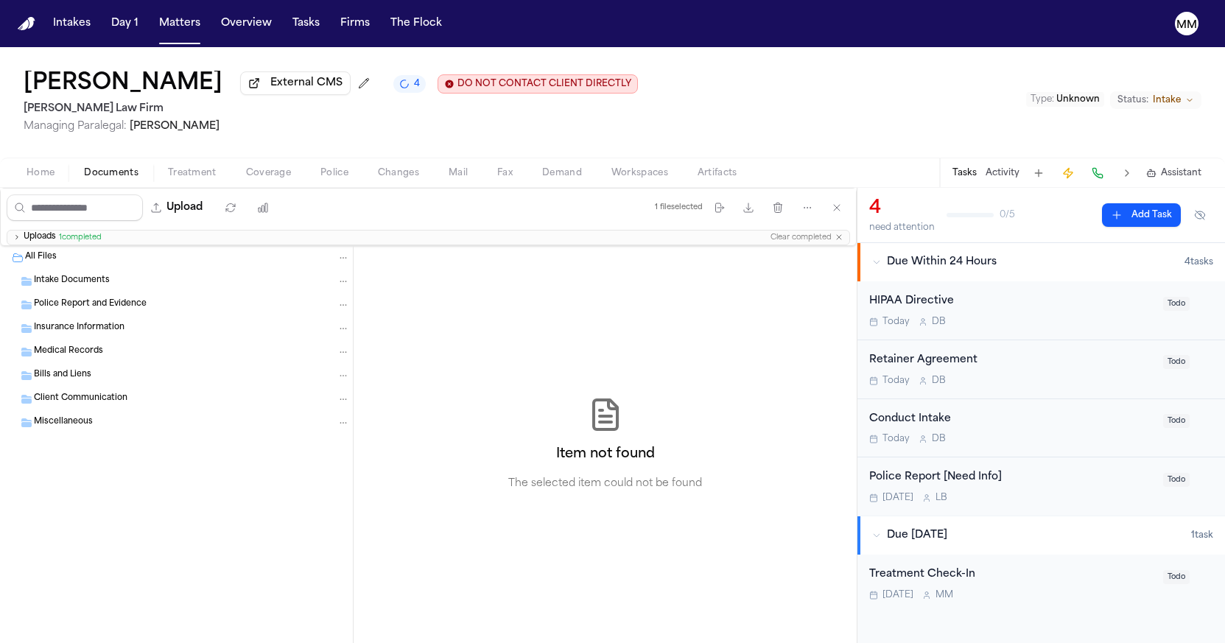
click at [842, 242] on icon "button" at bounding box center [839, 237] width 9 height 9
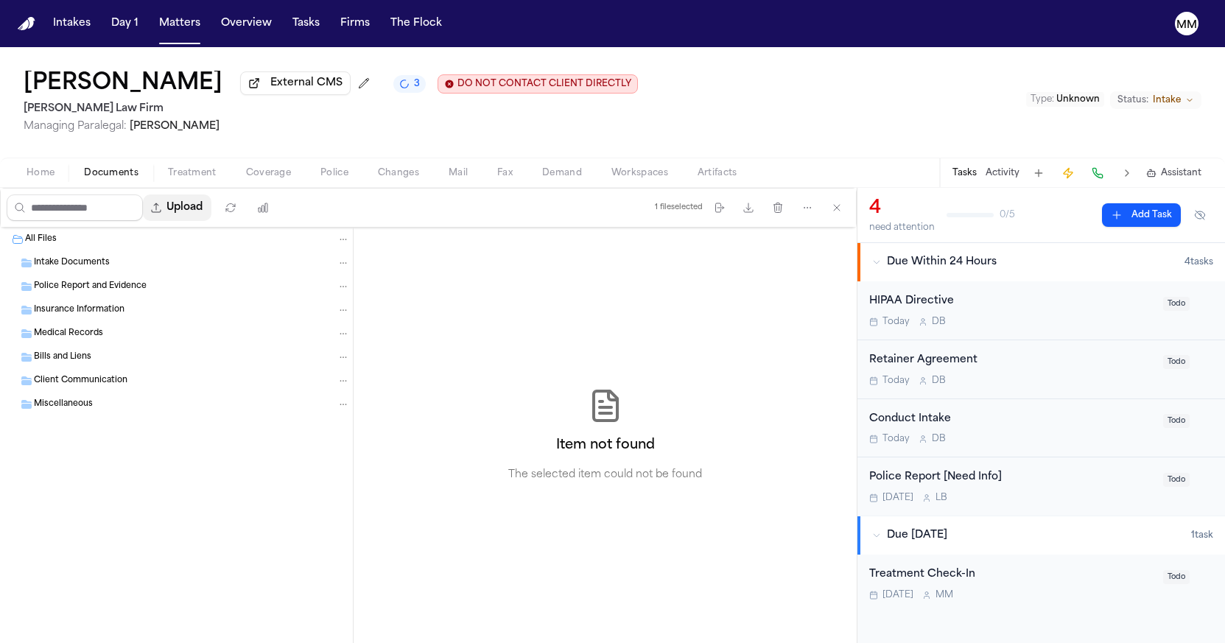
click at [211, 211] on button "Upload" at bounding box center [177, 208] width 69 height 27
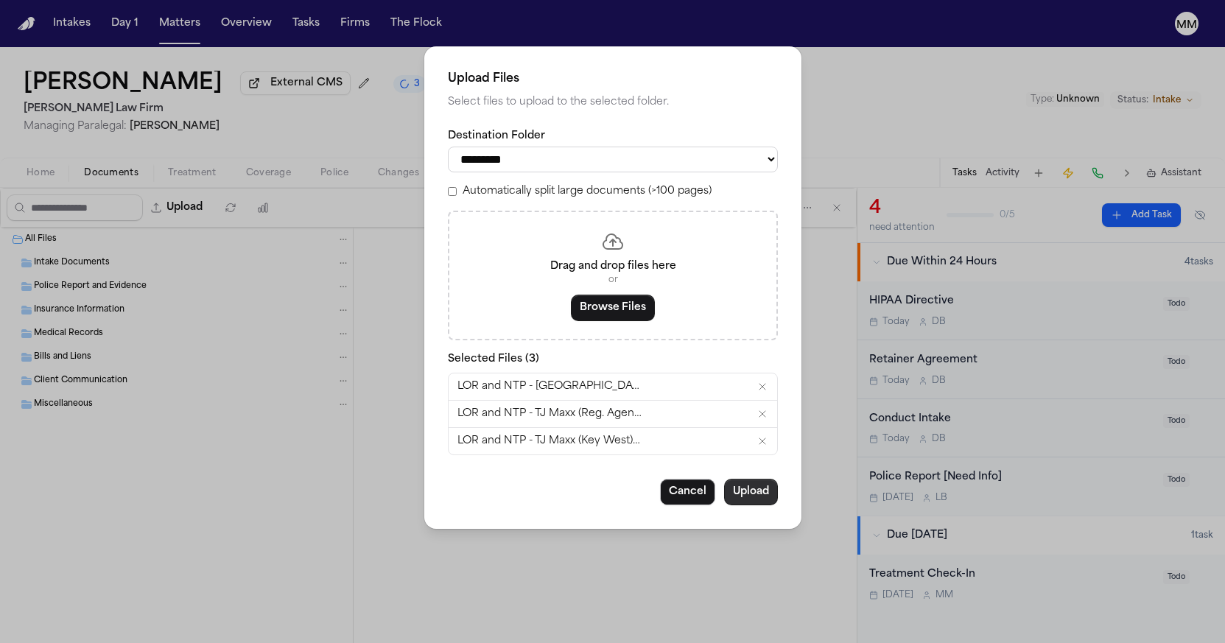
click at [746, 491] on button "Upload" at bounding box center [751, 492] width 54 height 27
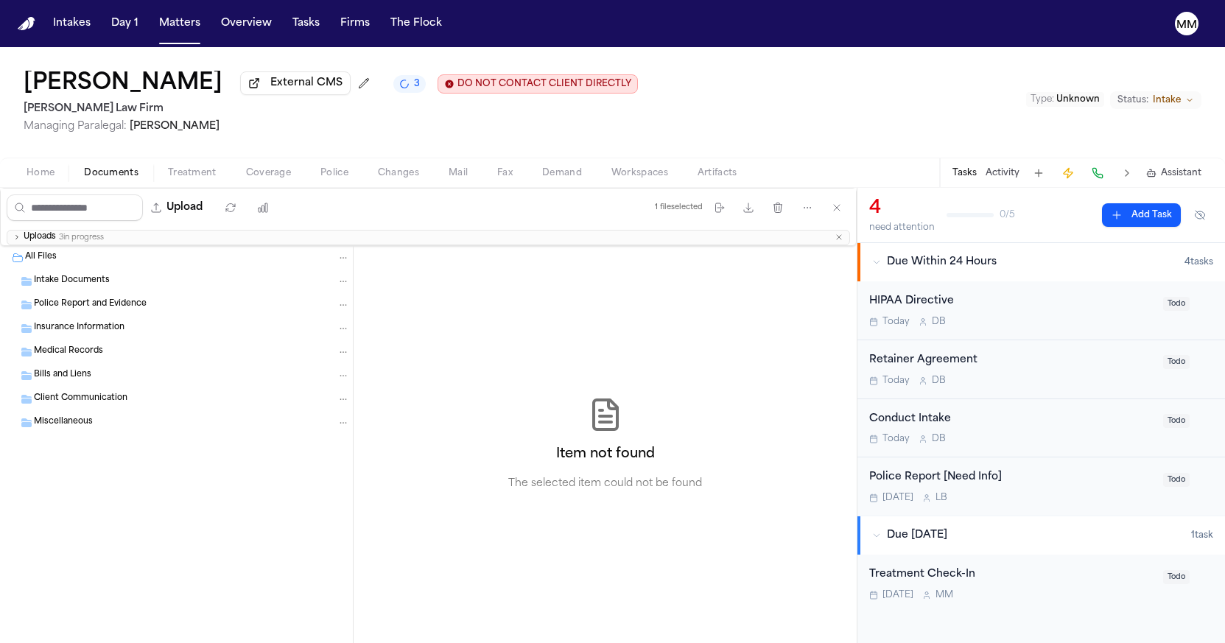
click at [401, 88] on icon "3 active tasks" at bounding box center [405, 84] width 8 height 8
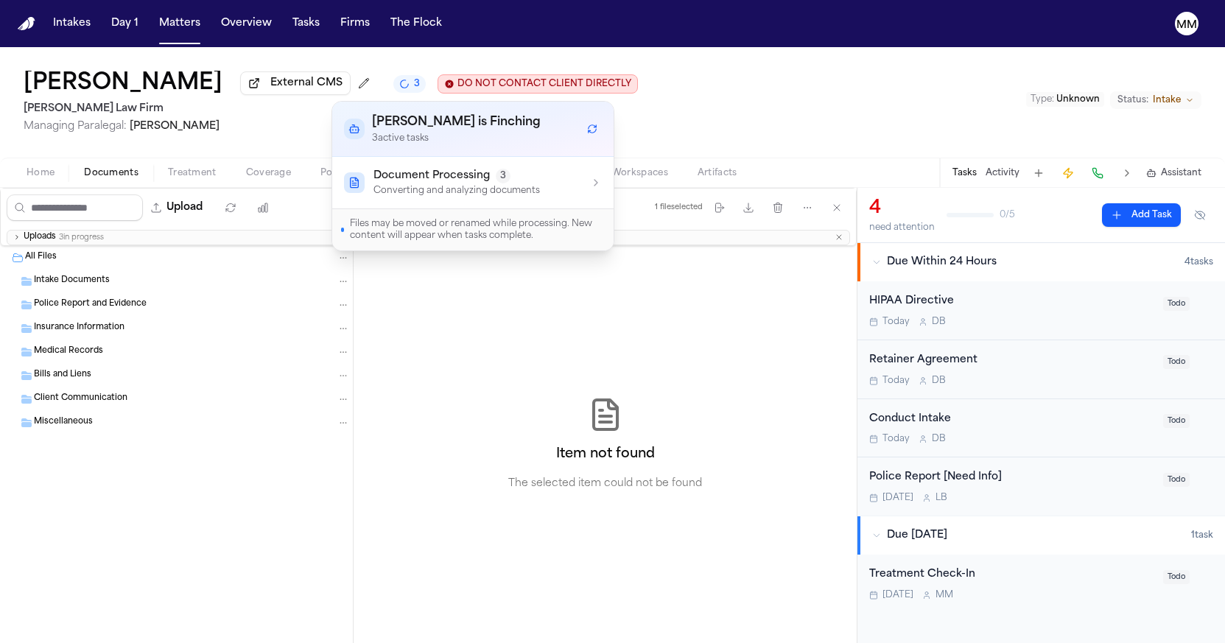
click at [399, 142] on p "3 active task s" at bounding box center [456, 139] width 169 height 12
click at [409, 192] on p "Converting and analyzing documents" at bounding box center [457, 191] width 167 height 12
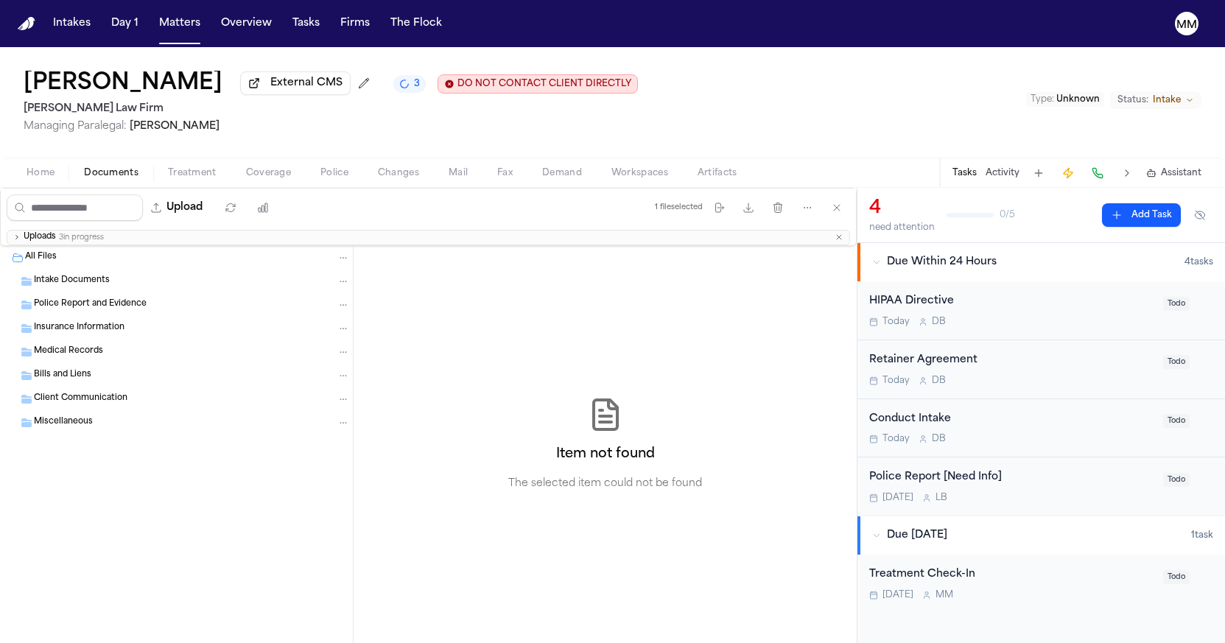
click at [284, 287] on div "Intake Documents" at bounding box center [192, 281] width 316 height 13
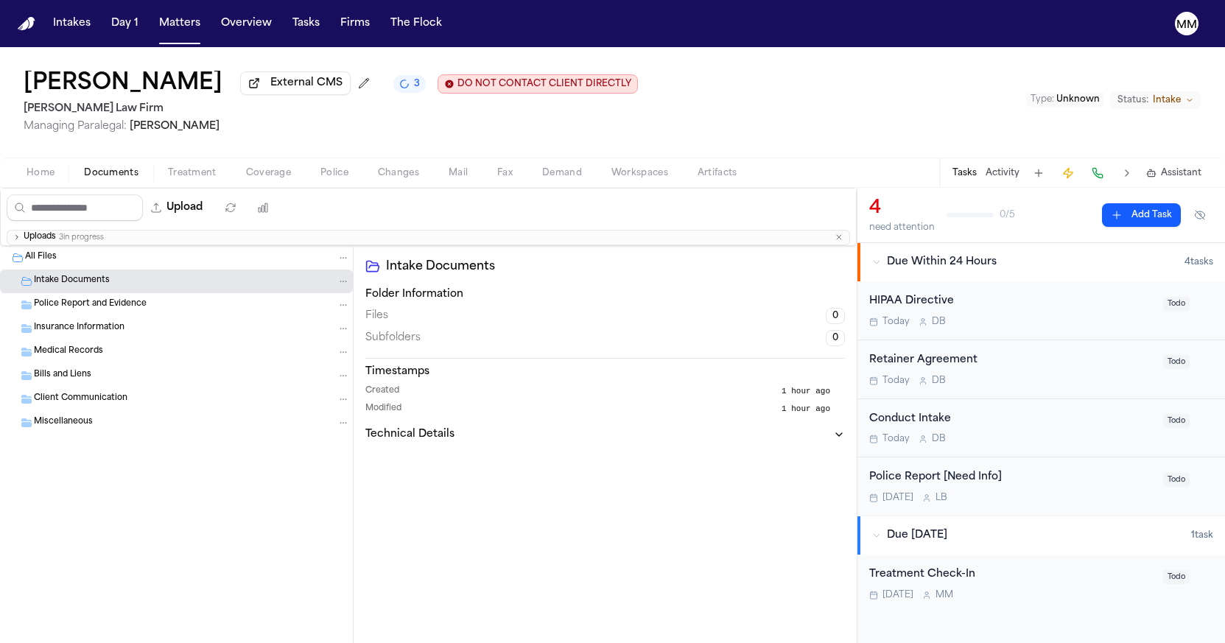
click at [32, 422] on span "Folder: Miscellaneous" at bounding box center [27, 423] width 13 height 12
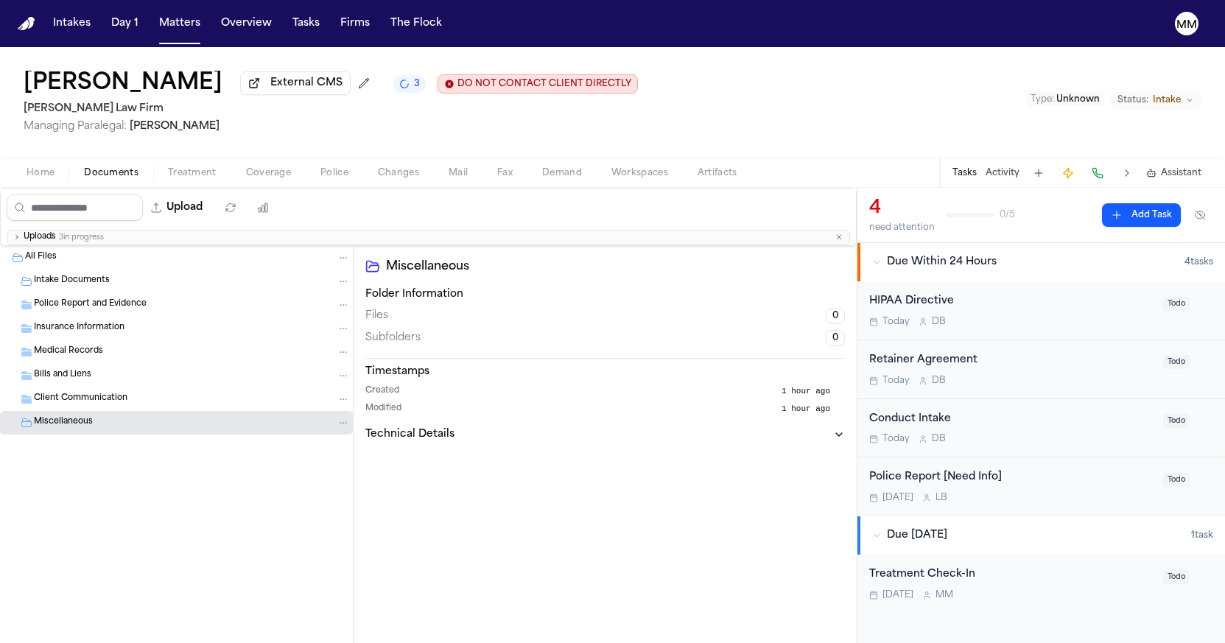
click at [19, 241] on icon "button" at bounding box center [16, 237] width 7 height 7
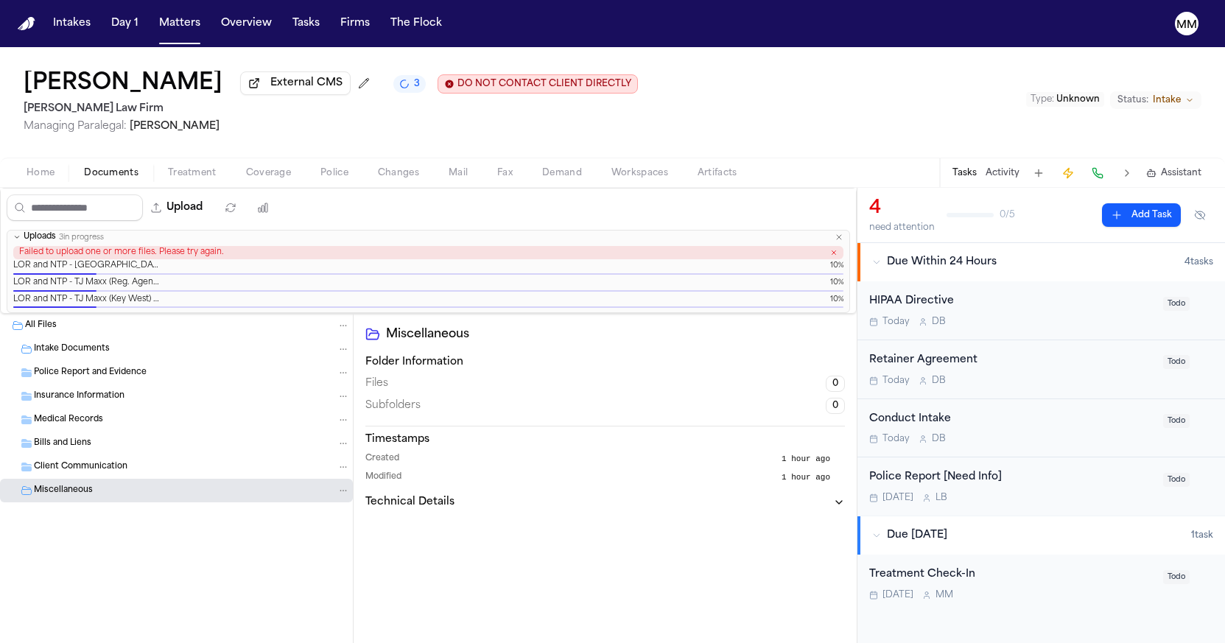
click at [837, 241] on icon "button" at bounding box center [839, 237] width 9 height 9
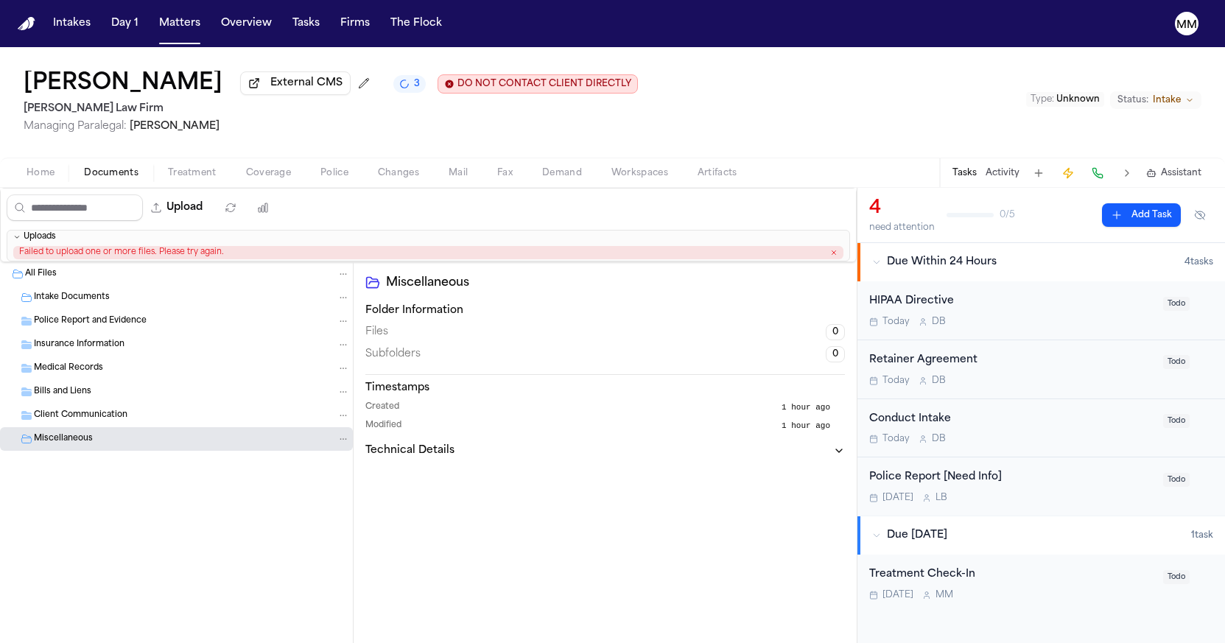
click at [836, 254] on icon "button" at bounding box center [833, 252] width 7 height 7
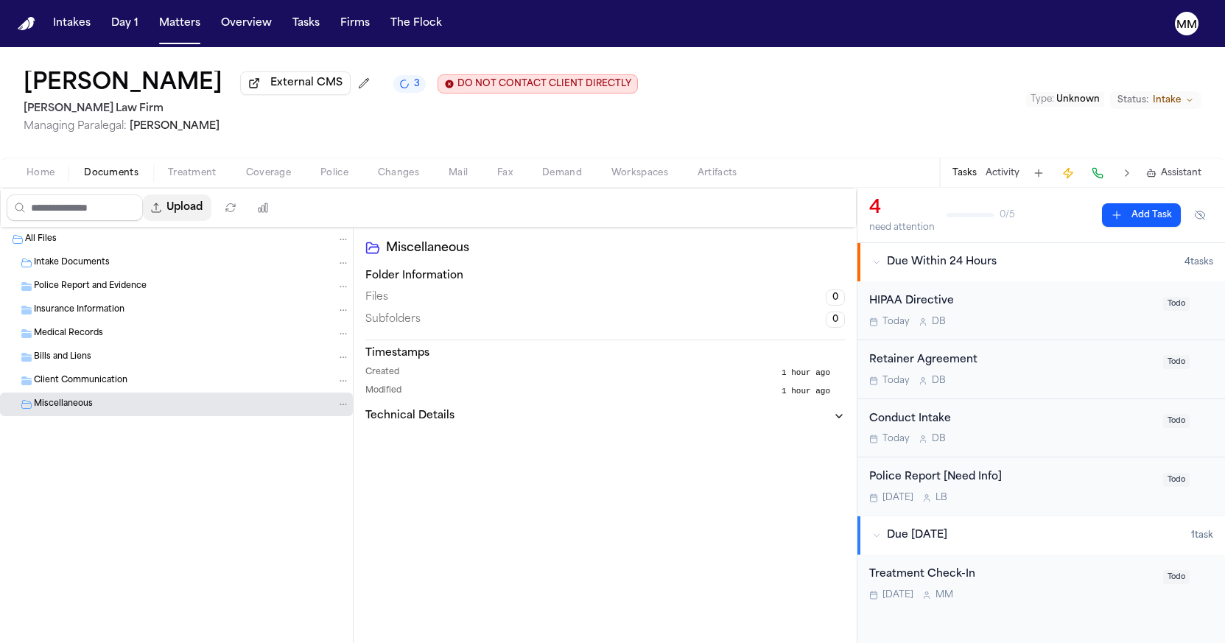
click at [211, 207] on button "Upload" at bounding box center [177, 208] width 69 height 27
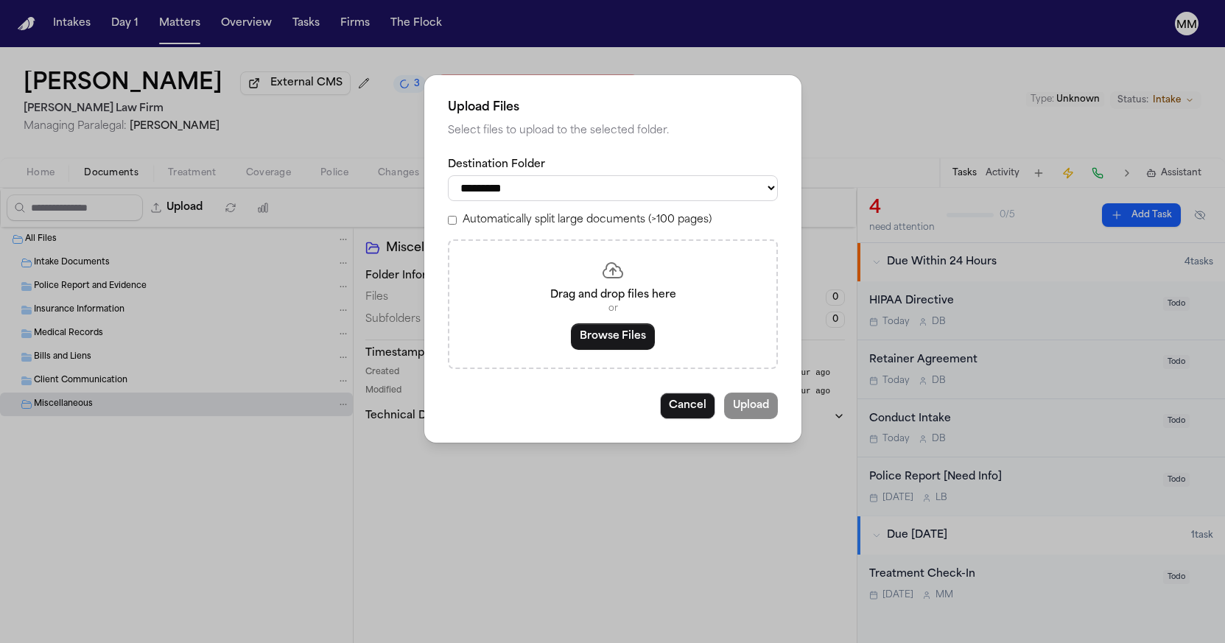
select select "**********"
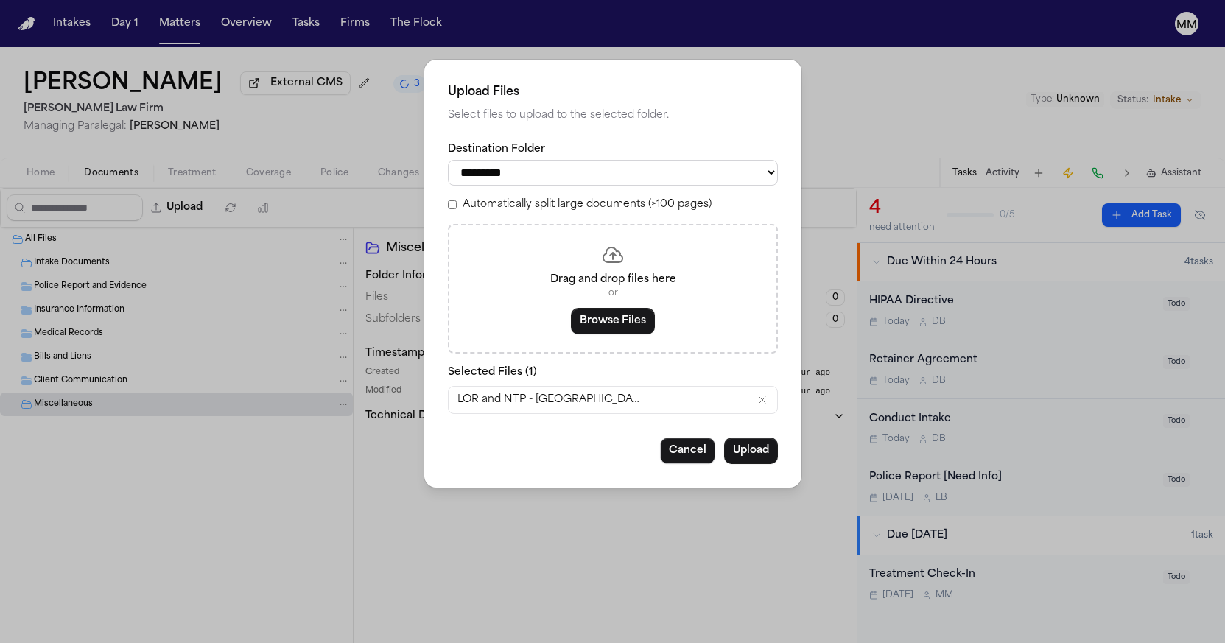
click at [749, 430] on div "**********" at bounding box center [612, 274] width 377 height 428
click at [749, 447] on button "Upload" at bounding box center [751, 451] width 54 height 27
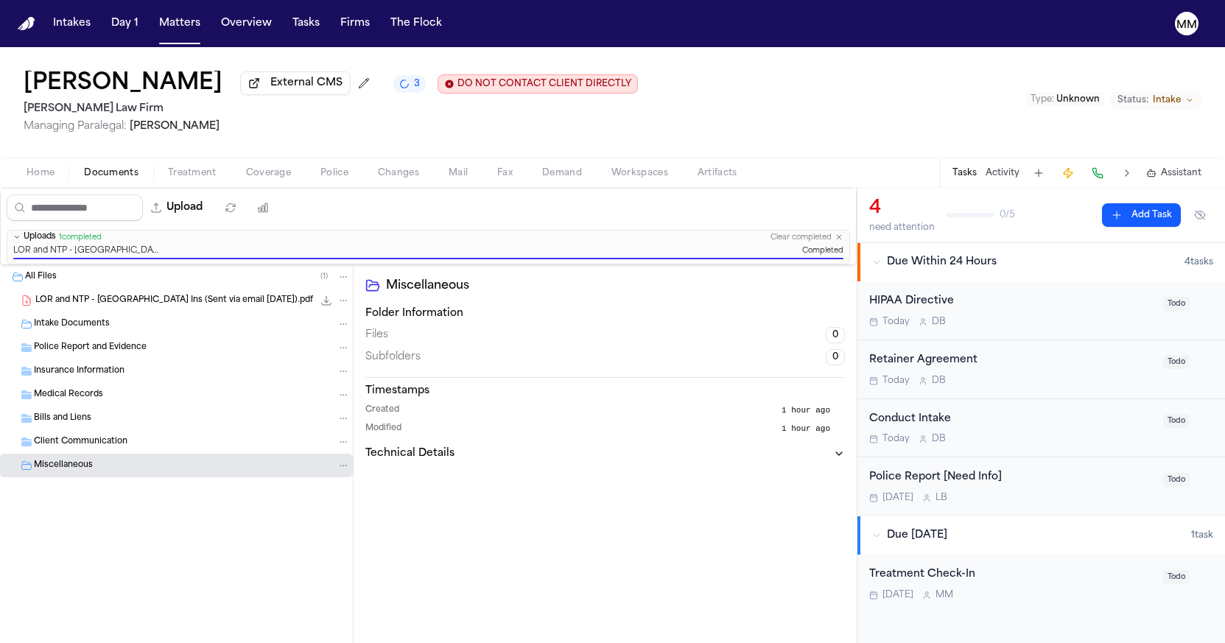
click at [24, 470] on icon "Folder: Miscellaneous" at bounding box center [27, 466] width 12 height 12
click at [54, 468] on span "Miscellaneous" at bounding box center [63, 466] width 59 height 13
drag, startPoint x: 71, startPoint y: 308, endPoint x: 50, endPoint y: 466, distance: 159.9
click at [50, 466] on div "All Files ( 1 ) LOR and NTP - [GEOGRAPHIC_DATA] Ins (Sent via email [DATE]).pdf…" at bounding box center [176, 408] width 353 height 286
click at [345, 306] on icon "File: LOR and NTP - Zurich Ins (Sent via email 8.4.25).pdf" at bounding box center [343, 300] width 10 height 10
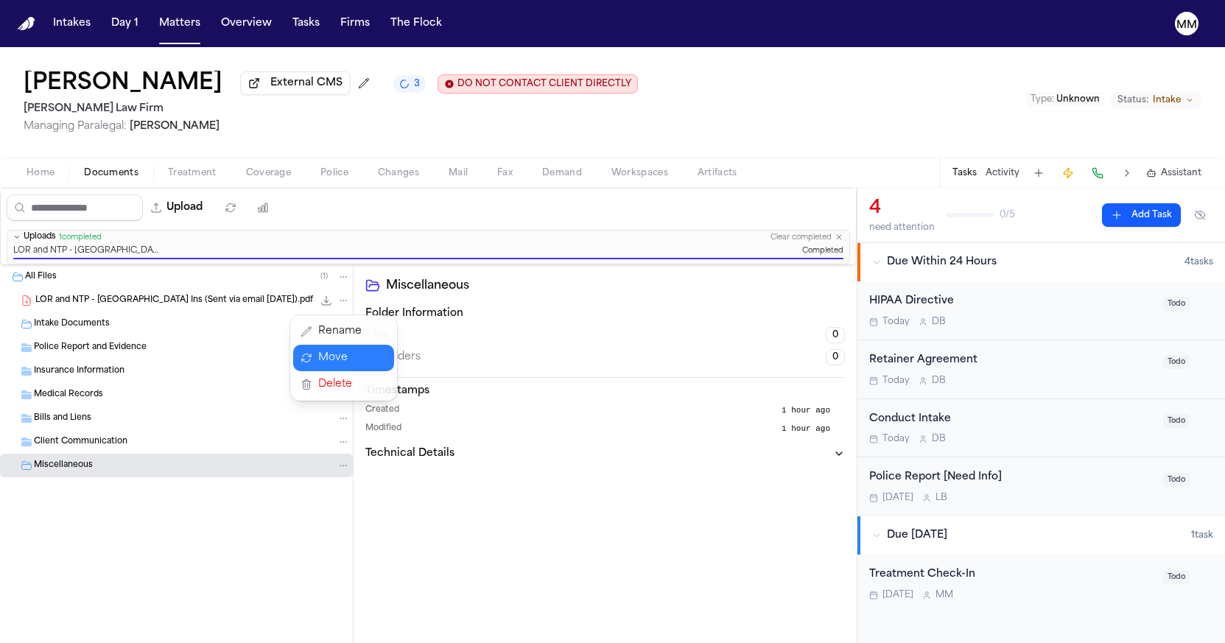
click at [317, 353] on button "Move" at bounding box center [343, 358] width 101 height 27
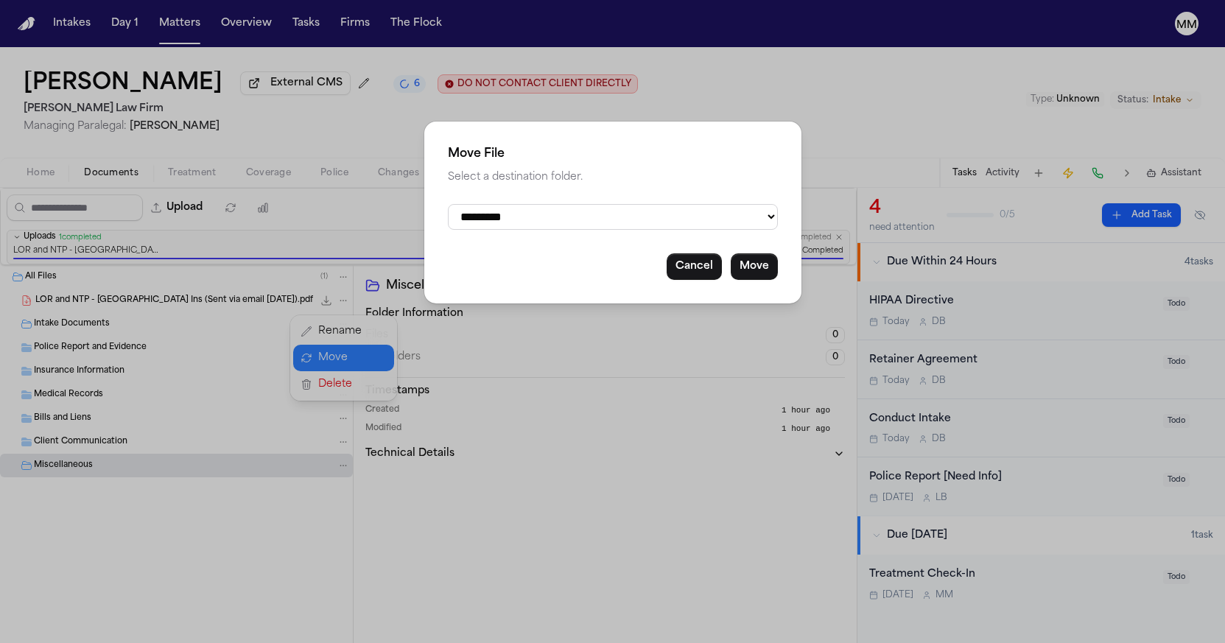
select select "**********"
click at [740, 265] on button "Move" at bounding box center [754, 266] width 47 height 27
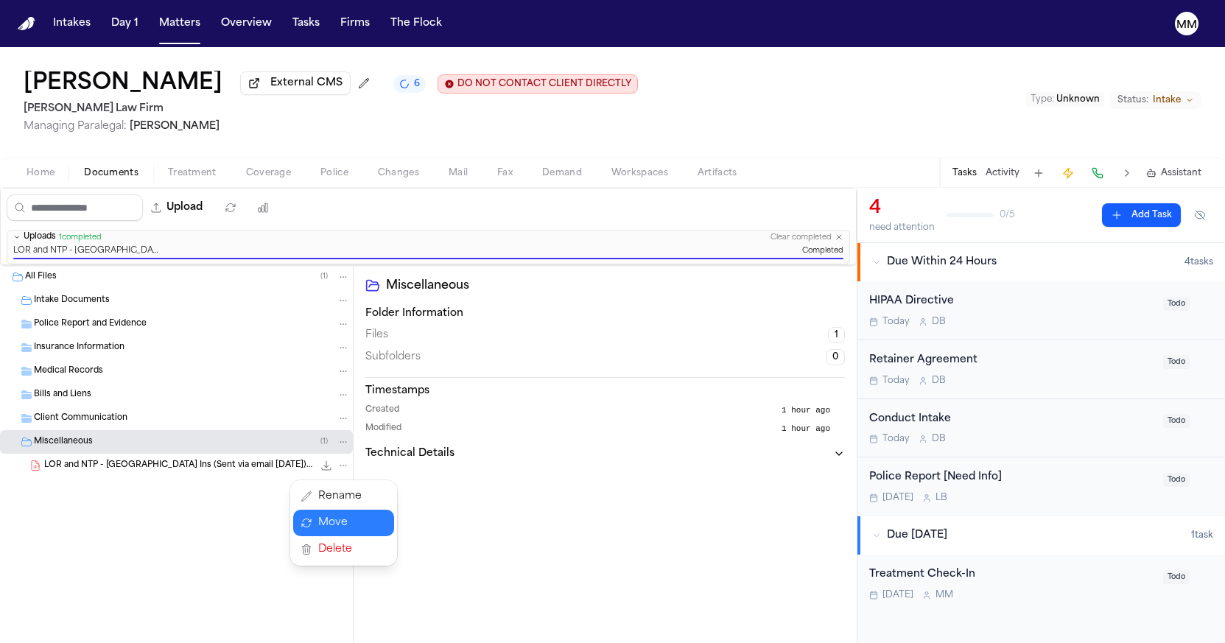
click at [153, 522] on div "All Files ( 1 ) Intake Documents Police Report and Evidence Insurance Informati…" at bounding box center [176, 408] width 353 height 286
click at [398, 89] on icon "6 active tasks" at bounding box center [404, 83] width 13 height 13
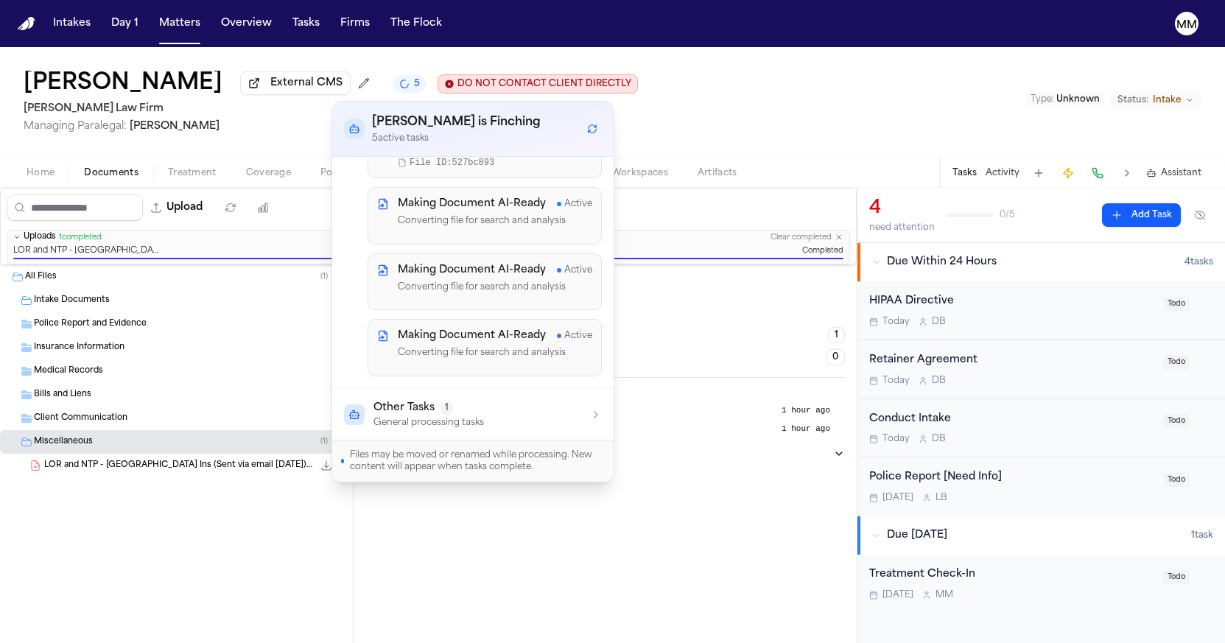
scroll to position [114, 0]
click at [402, 421] on p "General processing tasks" at bounding box center [429, 422] width 111 height 12
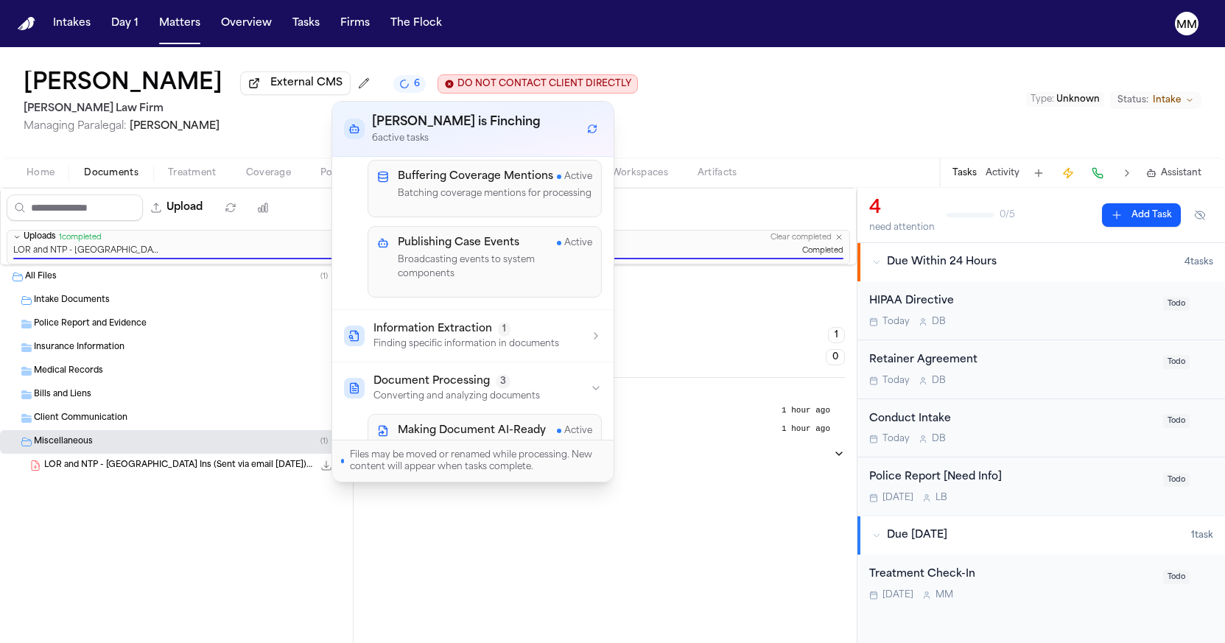
scroll to position [49, 0]
click at [128, 585] on div "All Files ( 1 ) Intake Documents Police Report and Evidence Insurance Informati…" at bounding box center [177, 454] width 354 height 378
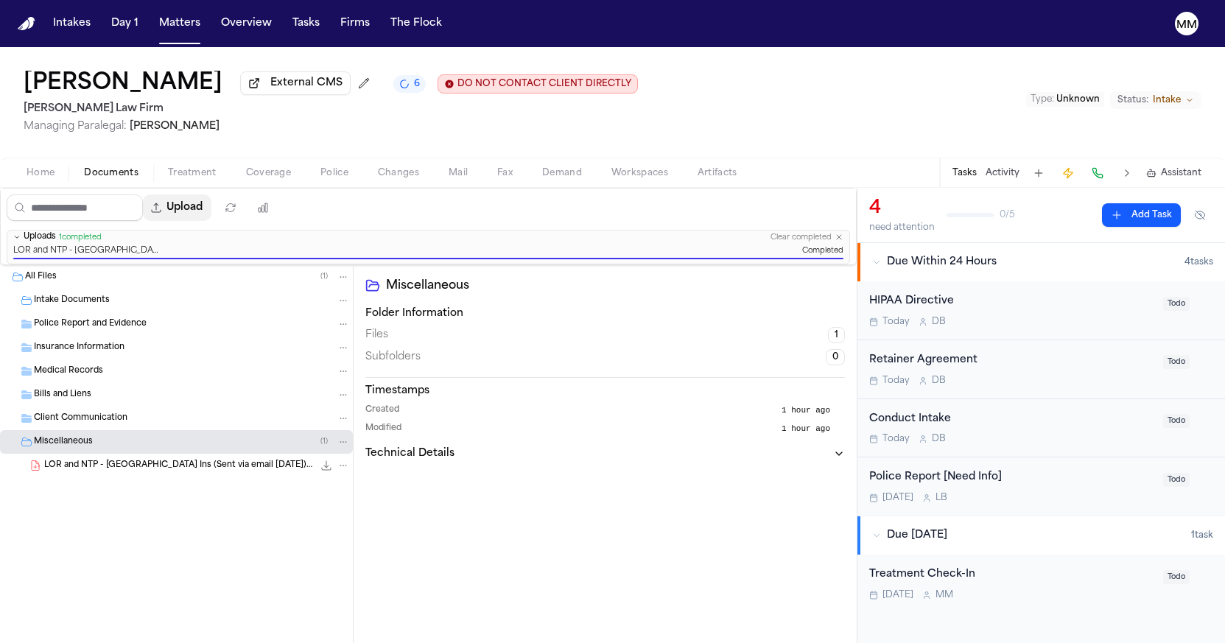
click at [211, 212] on button "Upload" at bounding box center [177, 208] width 69 height 27
select select "**********"
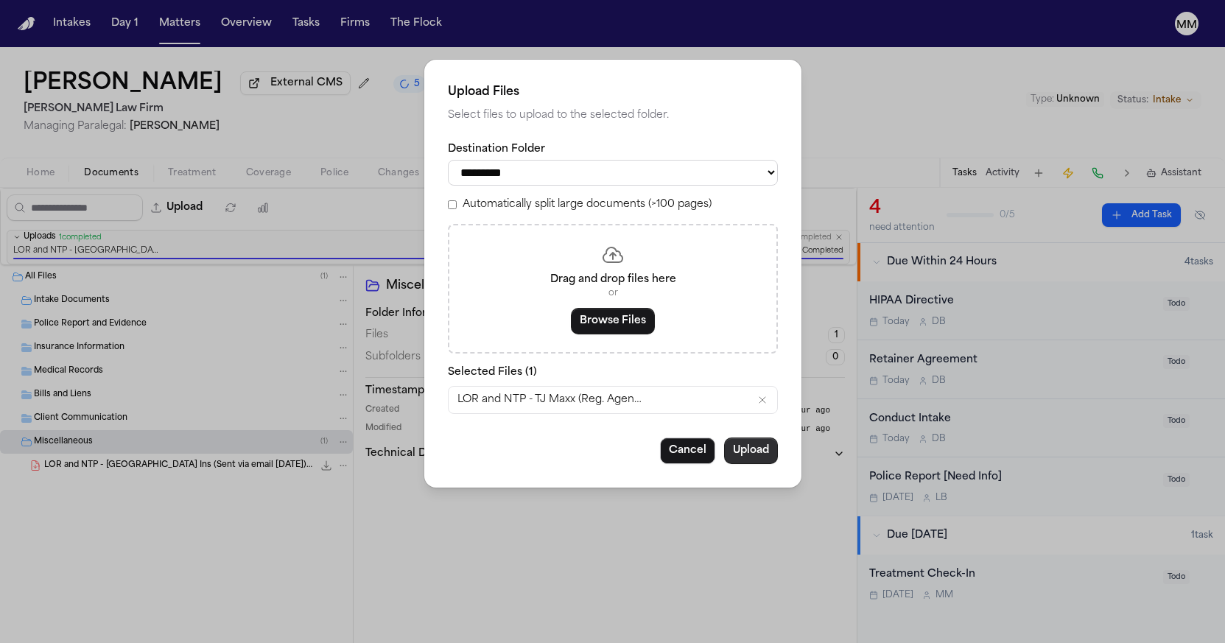
click at [755, 452] on button "Upload" at bounding box center [751, 451] width 54 height 27
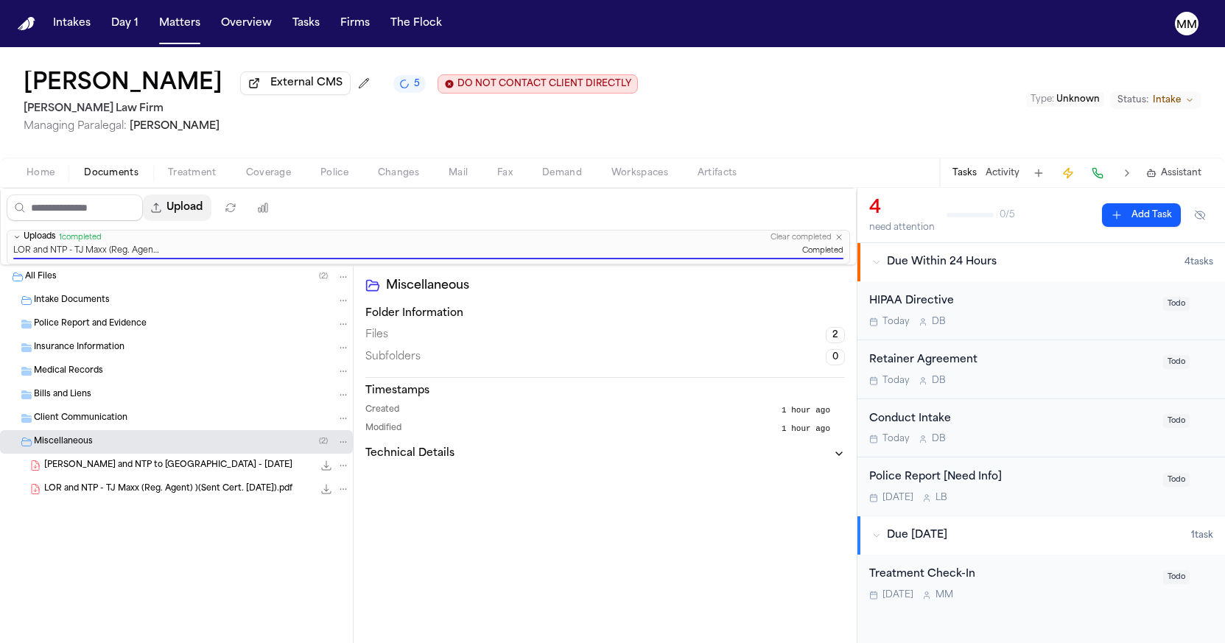
click at [211, 217] on button "Upload" at bounding box center [177, 208] width 69 height 27
select select "**********"
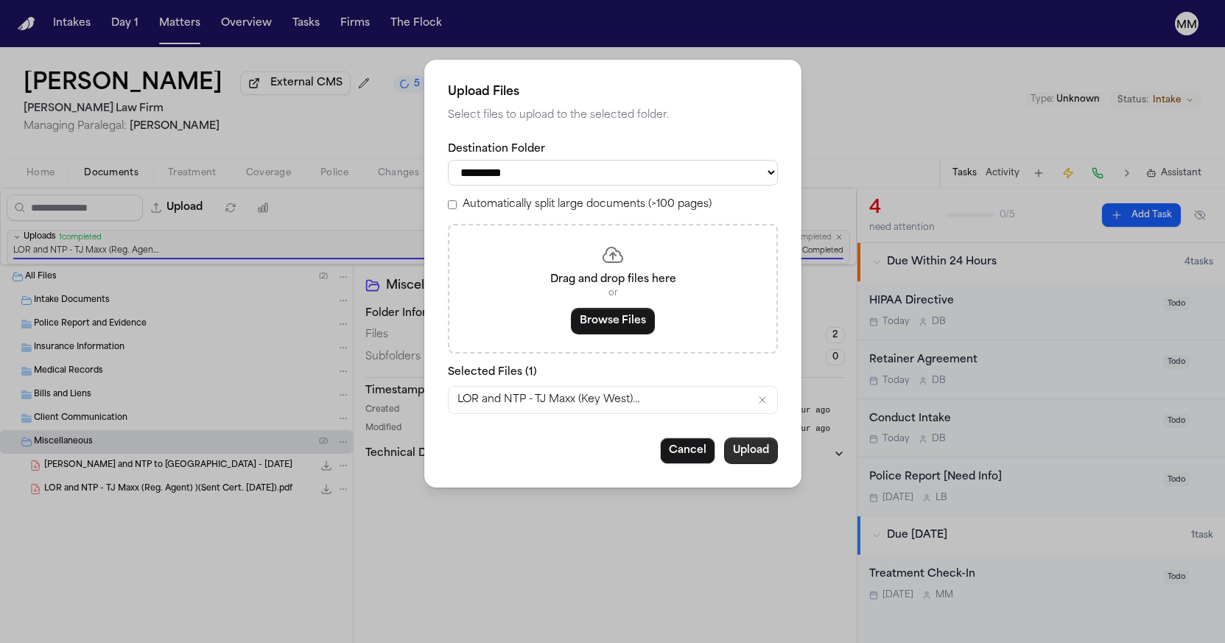
click at [753, 453] on button "Upload" at bounding box center [751, 451] width 54 height 27
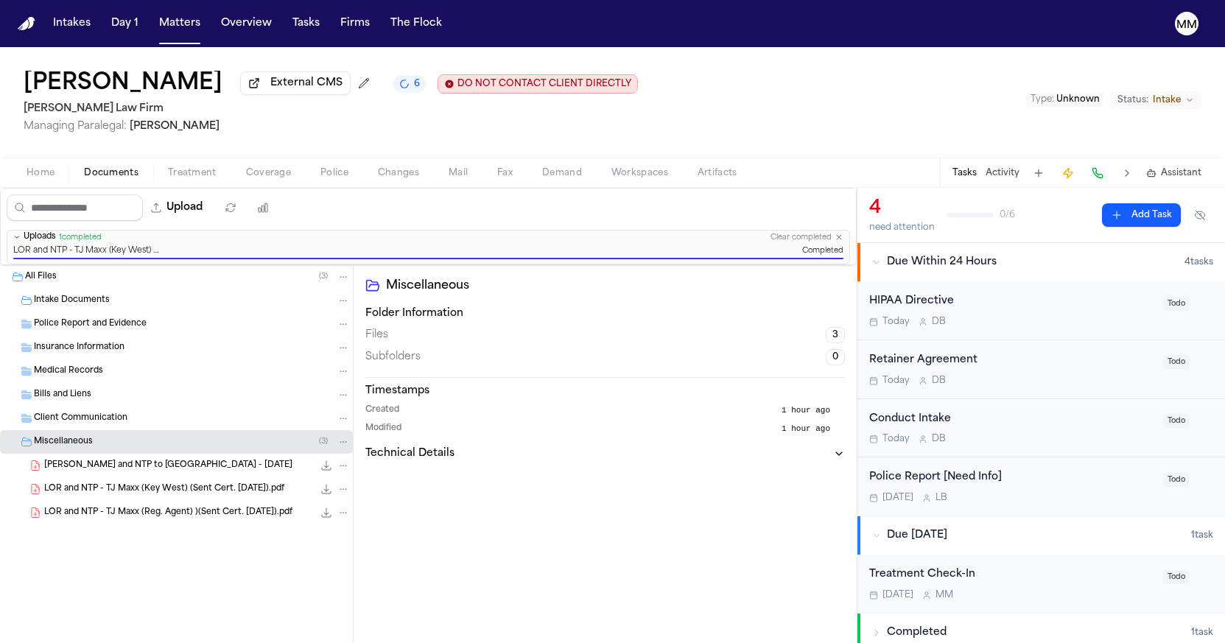
scroll to position [0, 0]
click at [43, 351] on span "Insurance Information" at bounding box center [79, 348] width 91 height 13
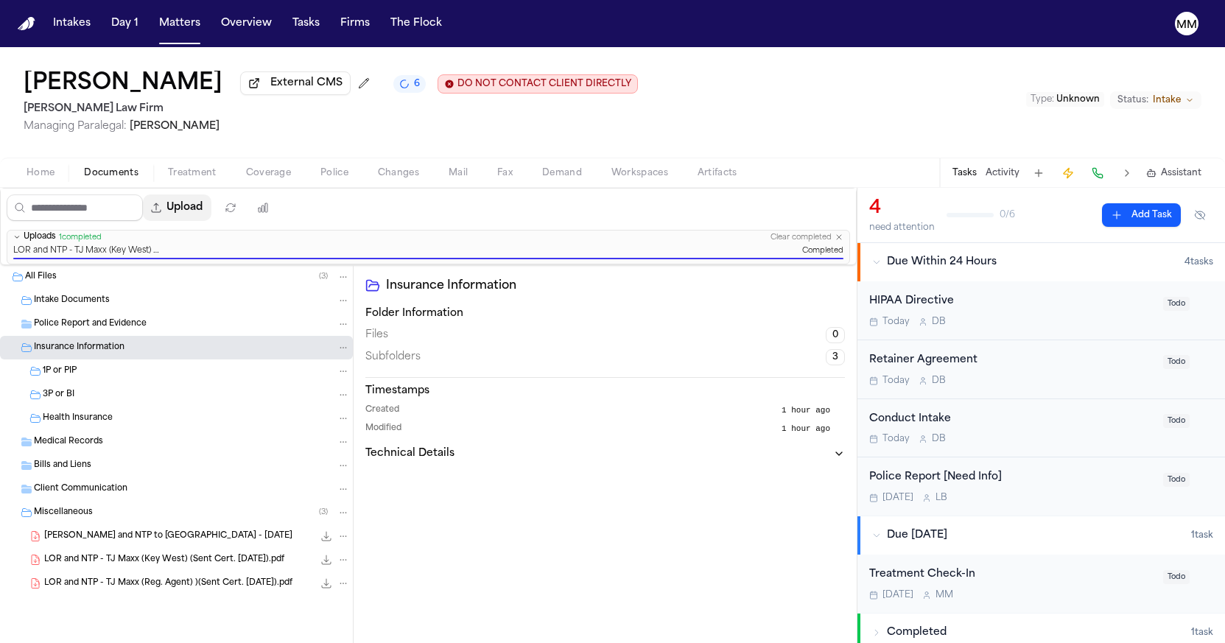
click at [210, 212] on button "Upload" at bounding box center [177, 208] width 69 height 27
select select "**********"
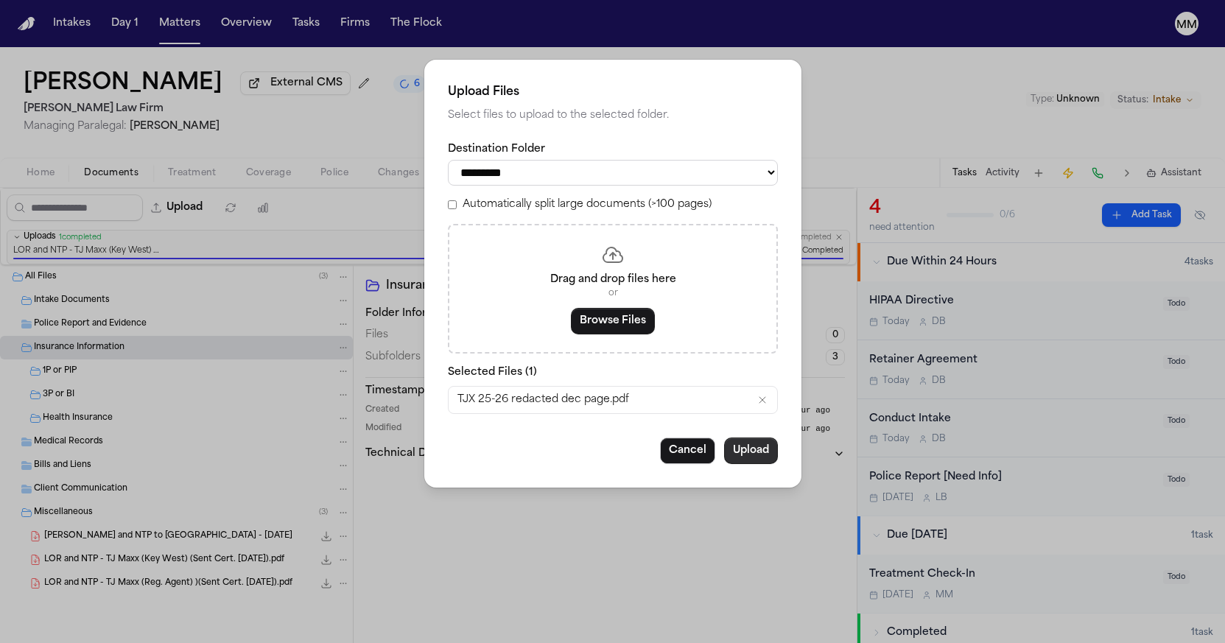
click at [747, 455] on button "Upload" at bounding box center [751, 451] width 54 height 27
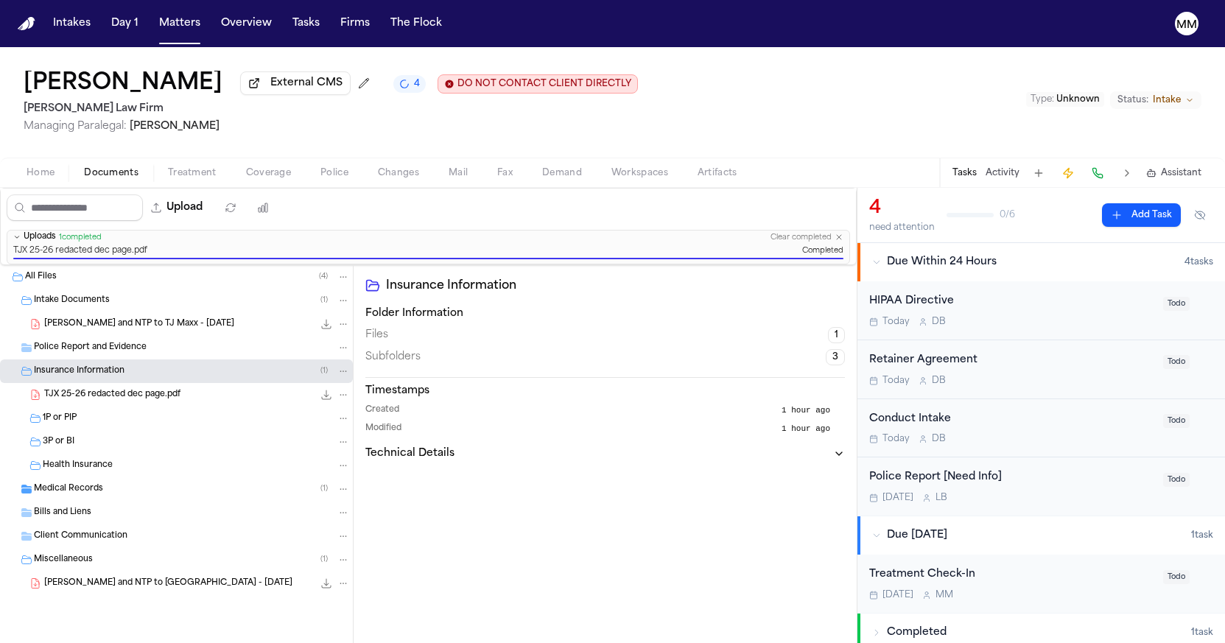
click at [31, 494] on icon "Folder: Medical Records" at bounding box center [26, 489] width 10 height 9
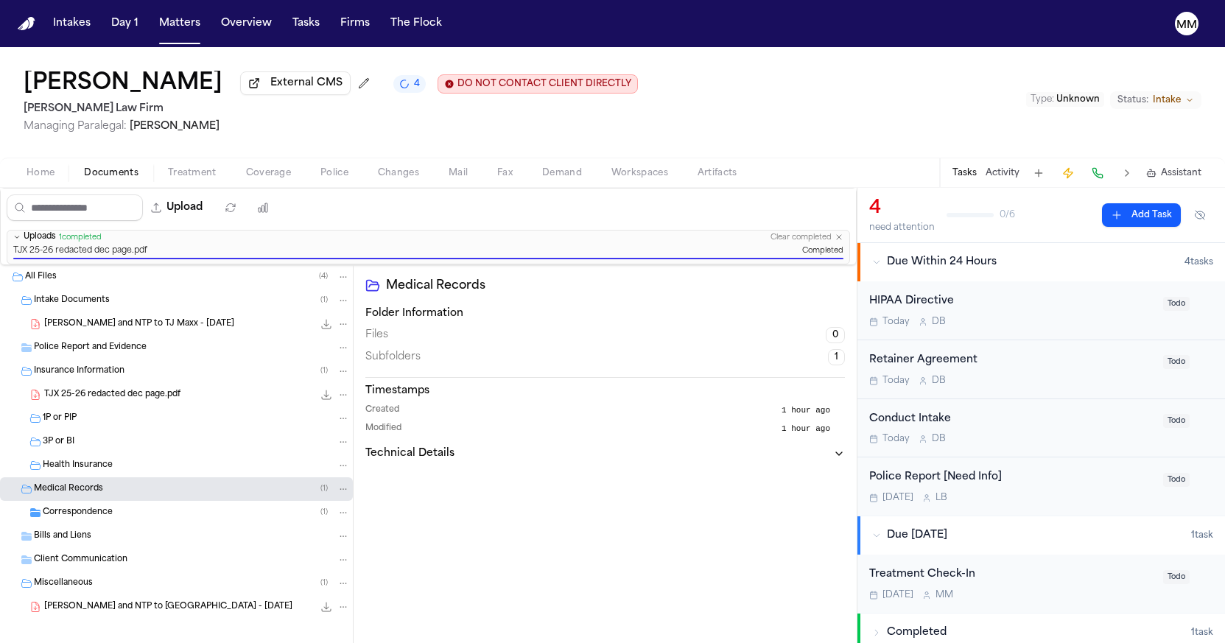
click at [31, 494] on icon "Folder: Medical Records" at bounding box center [26, 490] width 10 height 8
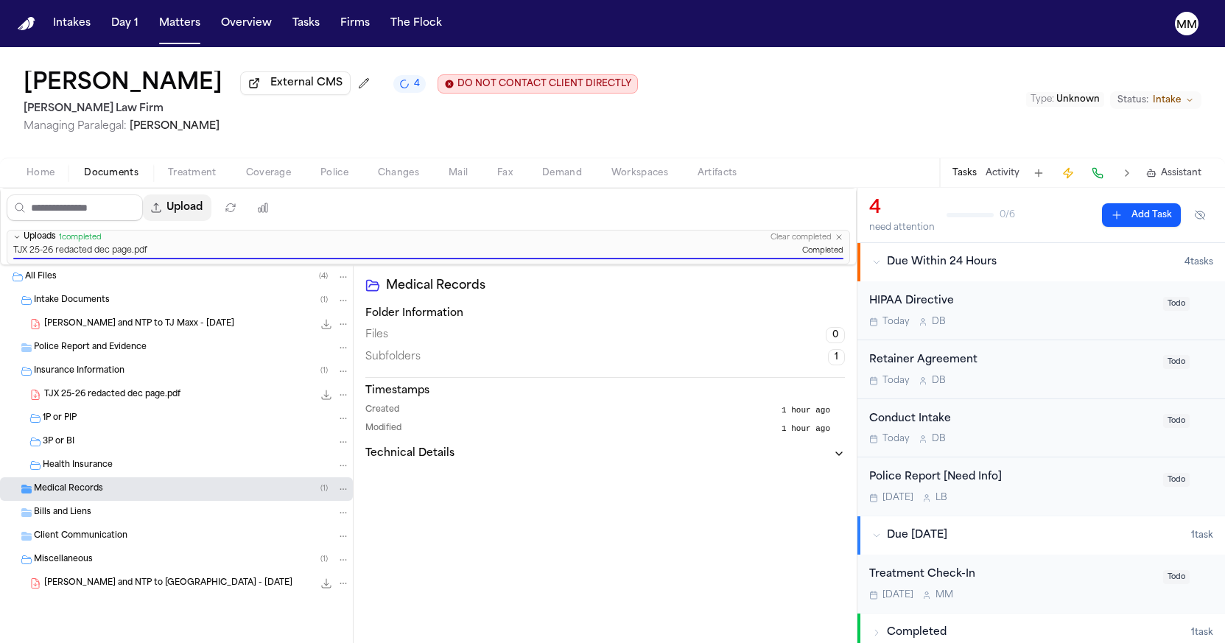
click at [211, 209] on button "Upload" at bounding box center [177, 208] width 69 height 27
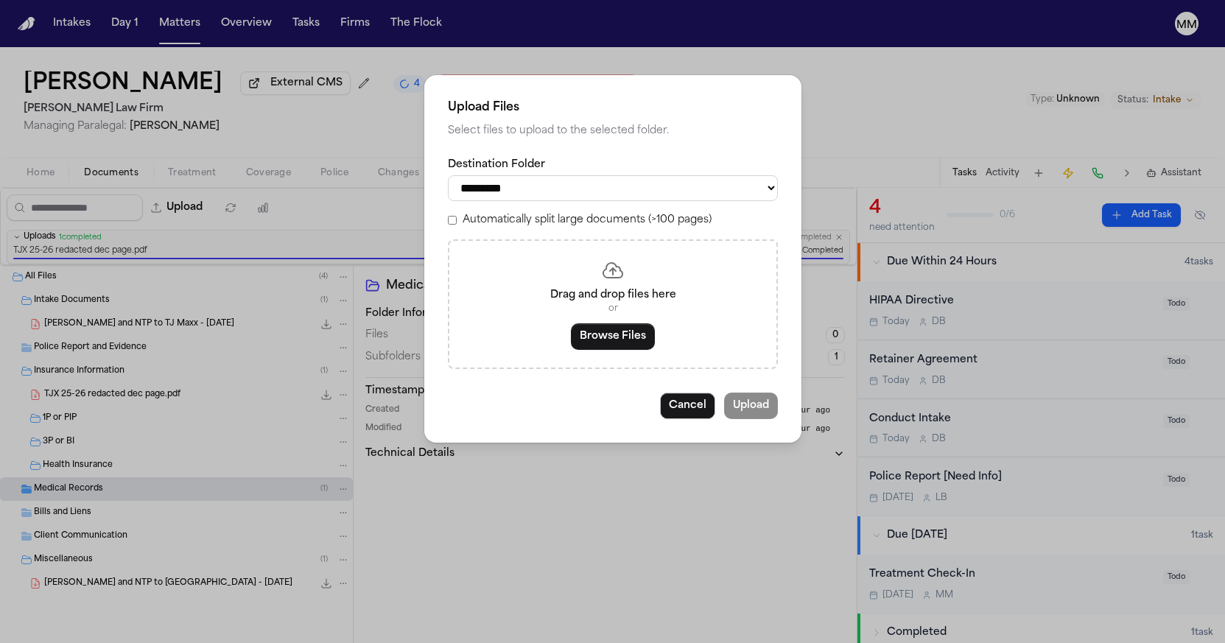
select select "**********"
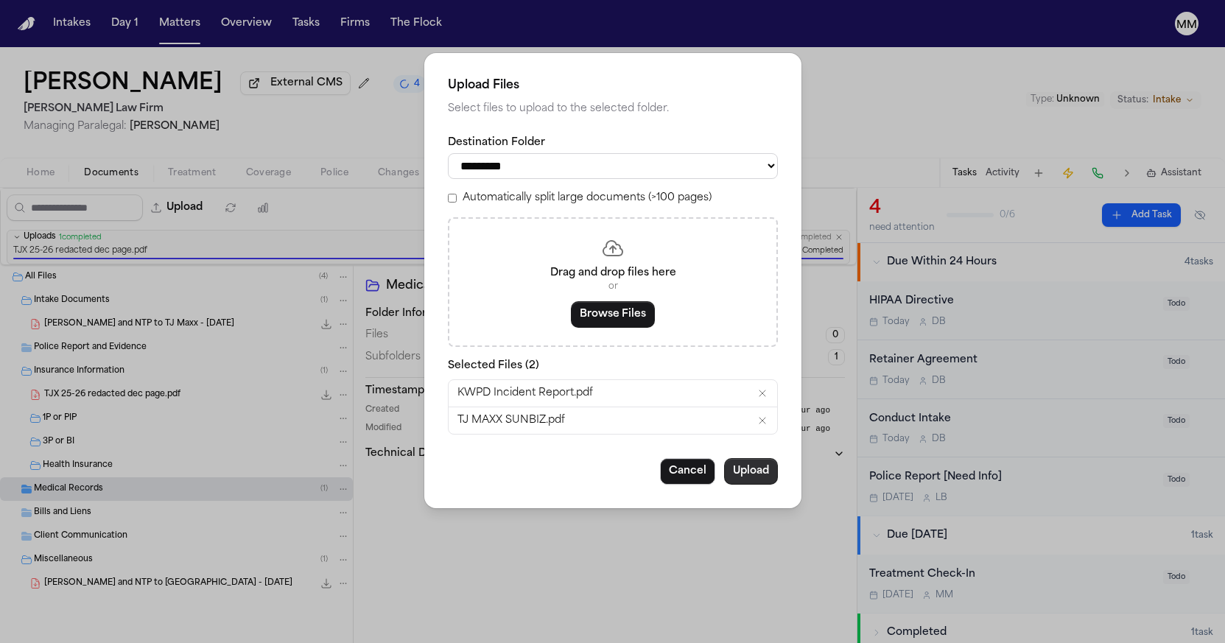
click at [759, 472] on button "Upload" at bounding box center [751, 471] width 54 height 27
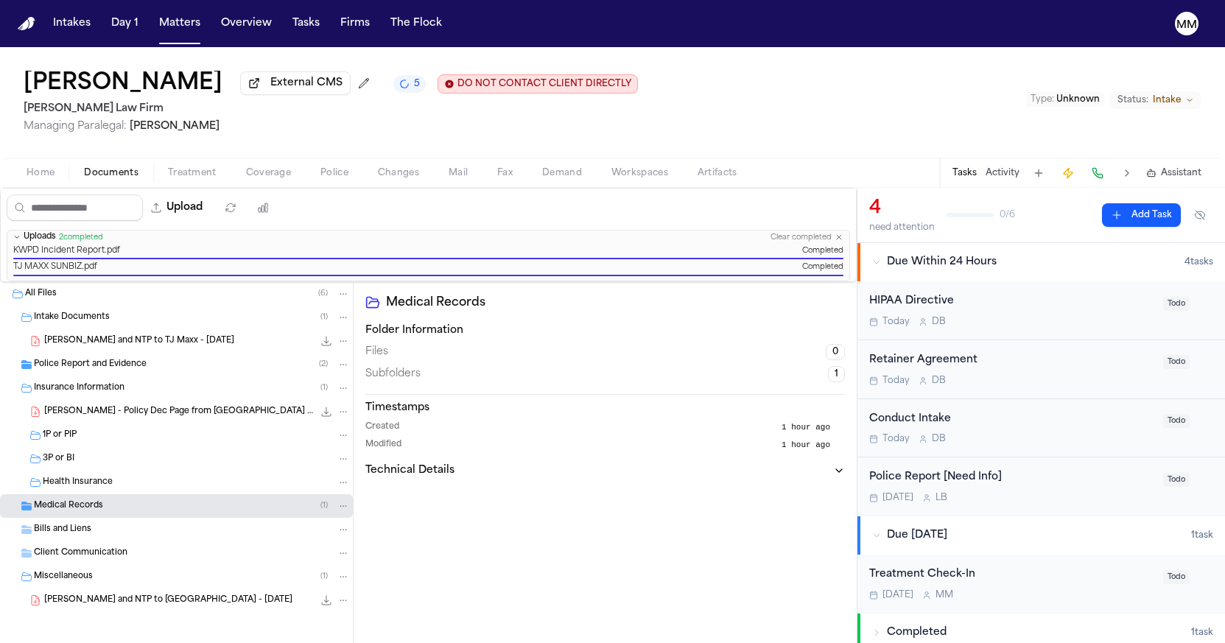
click at [77, 390] on span "Insurance Information" at bounding box center [79, 388] width 91 height 13
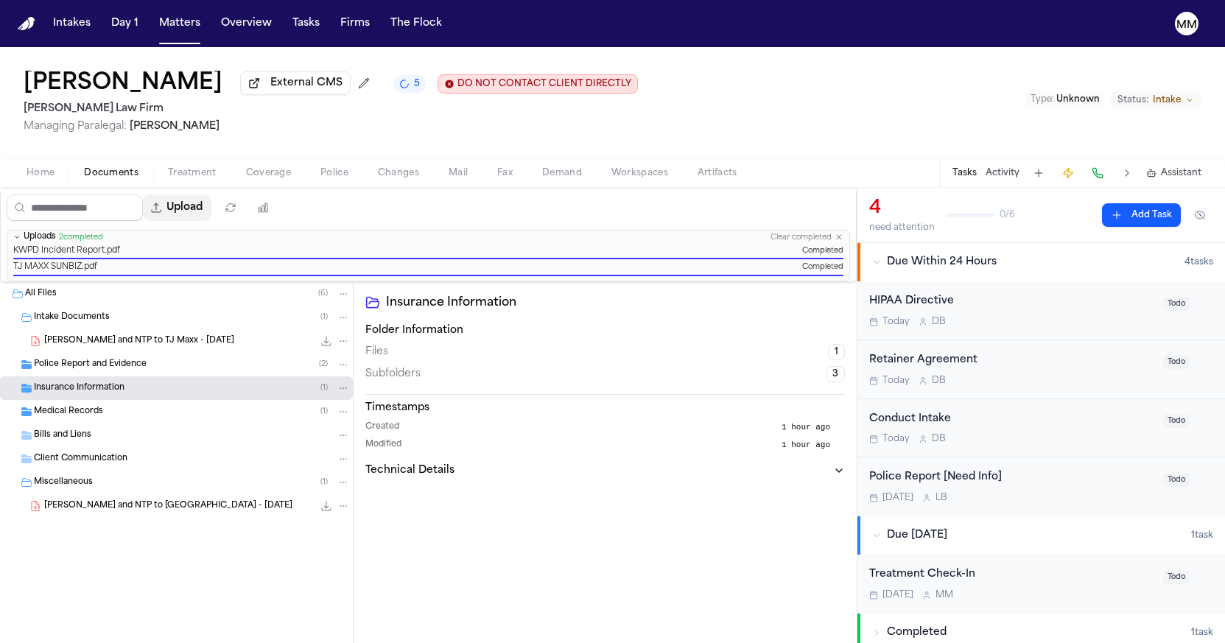
click at [211, 220] on button "Upload" at bounding box center [177, 208] width 69 height 27
select select "**********"
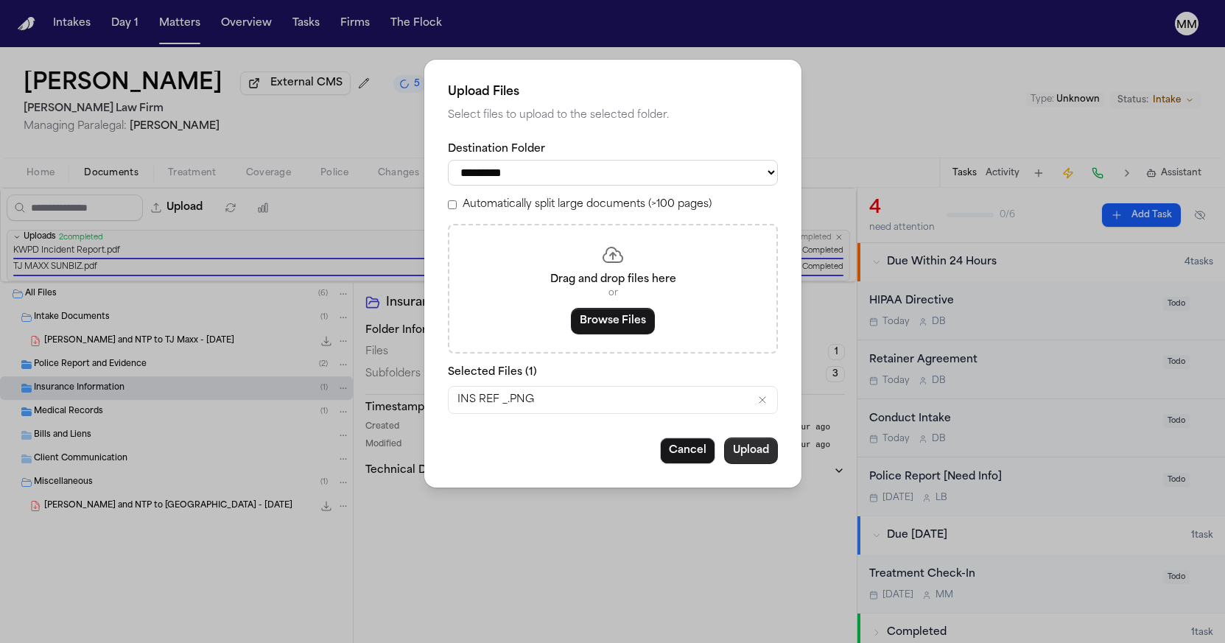
click at [737, 449] on button "Upload" at bounding box center [751, 451] width 54 height 27
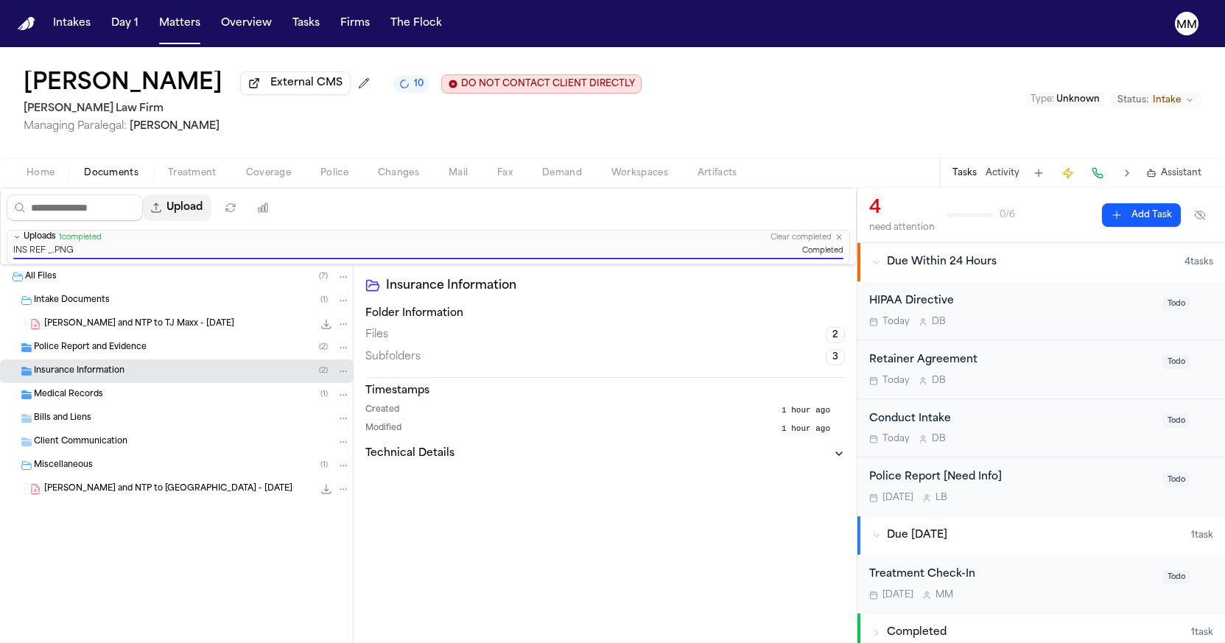
click at [211, 215] on button "Upload" at bounding box center [177, 208] width 69 height 27
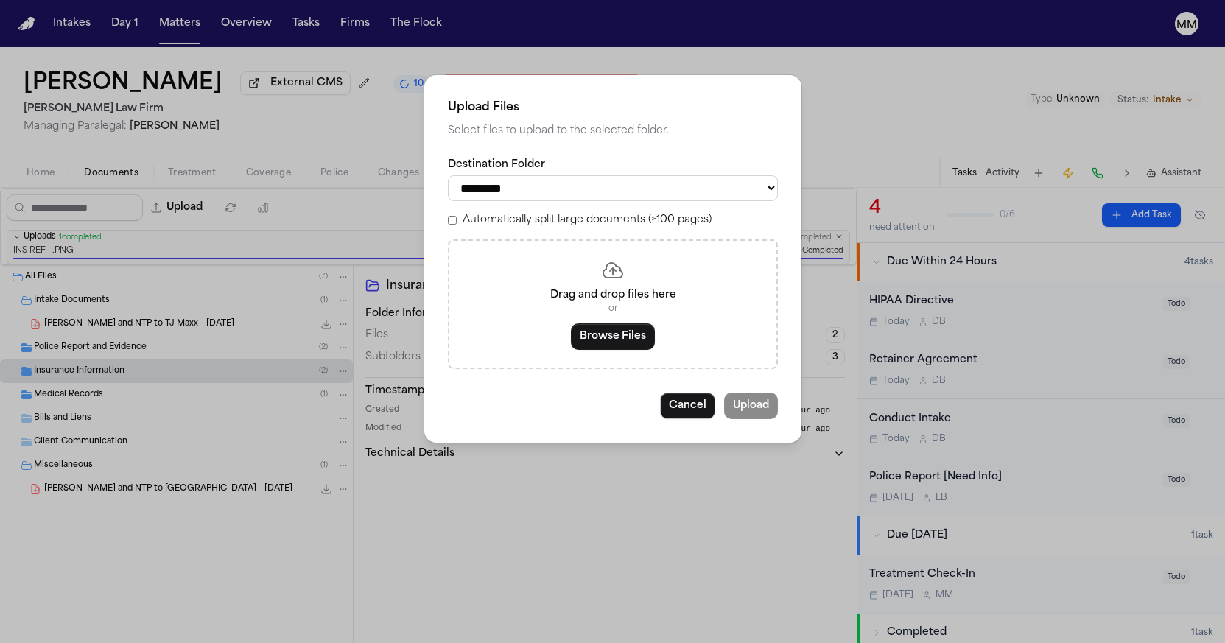
select select "**********"
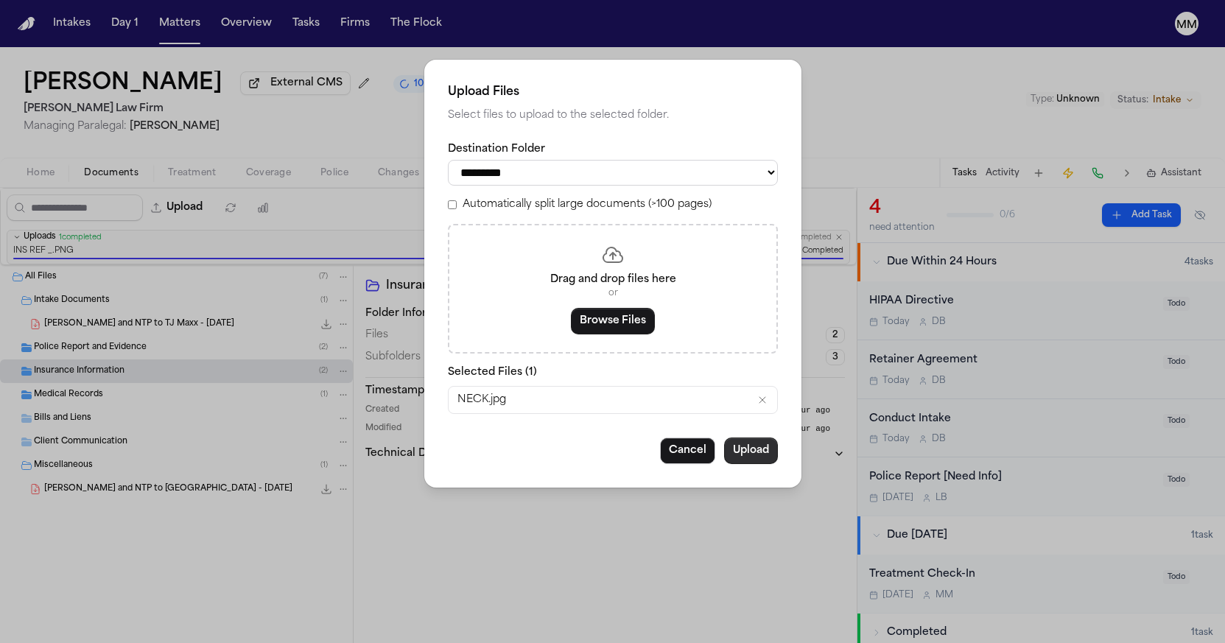
click at [749, 444] on button "Upload" at bounding box center [751, 451] width 54 height 27
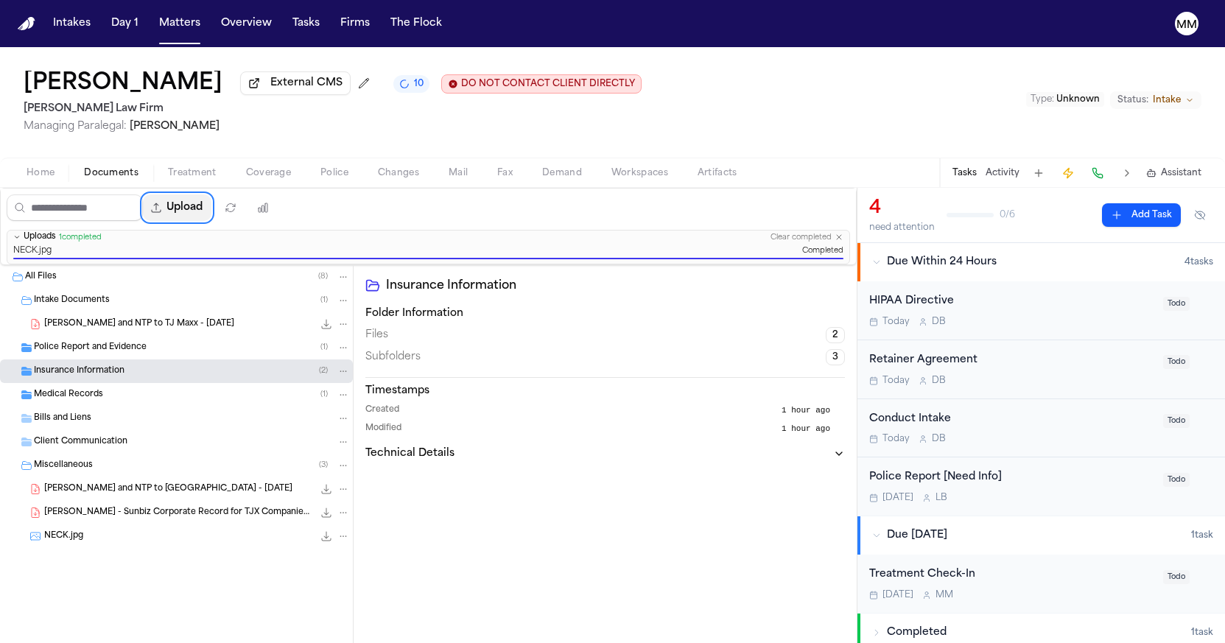
click at [211, 213] on button "Upload" at bounding box center [177, 208] width 69 height 27
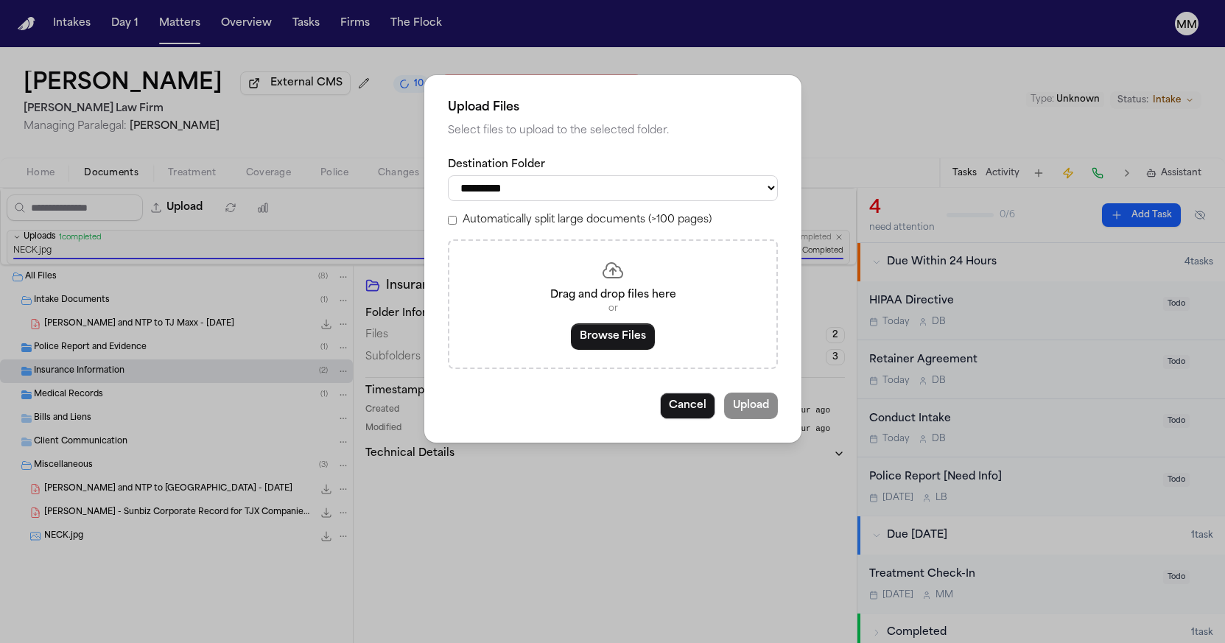
select select "**********"
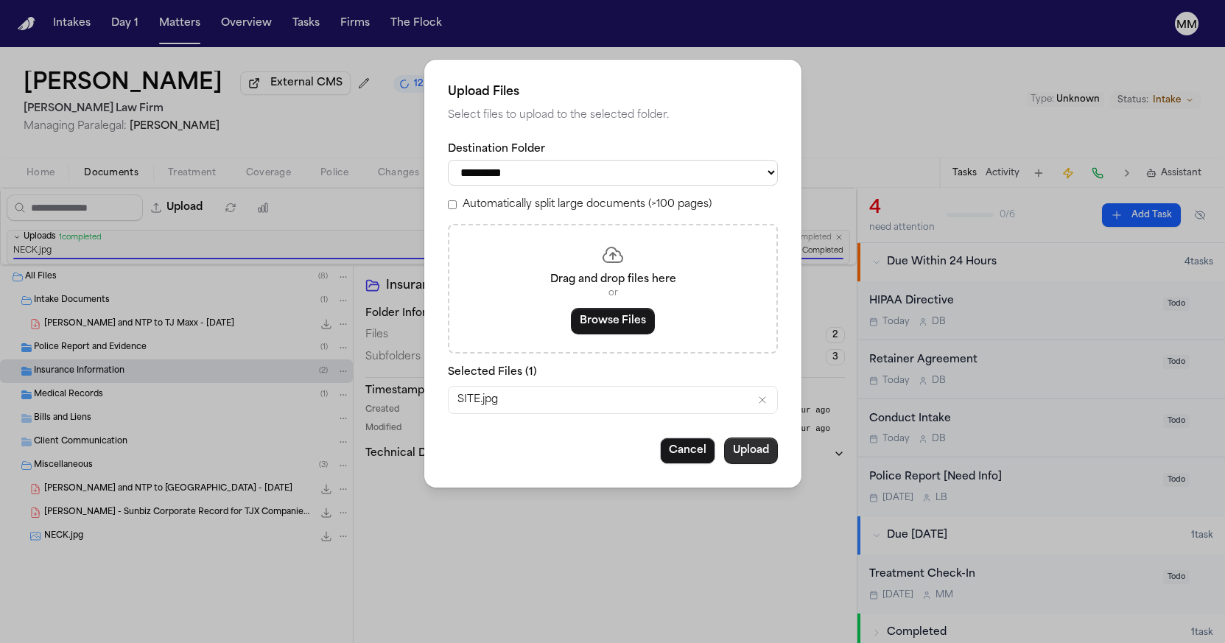
click at [752, 454] on button "Upload" at bounding box center [751, 451] width 54 height 27
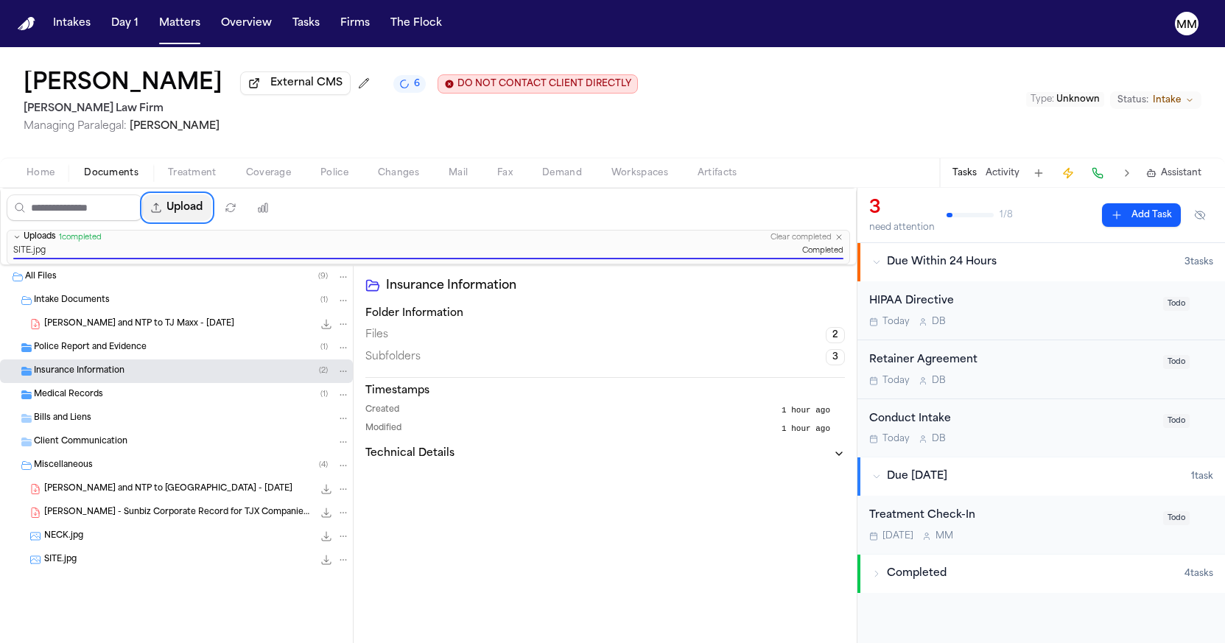
click at [211, 214] on button "Upload" at bounding box center [177, 208] width 69 height 27
select select "**********"
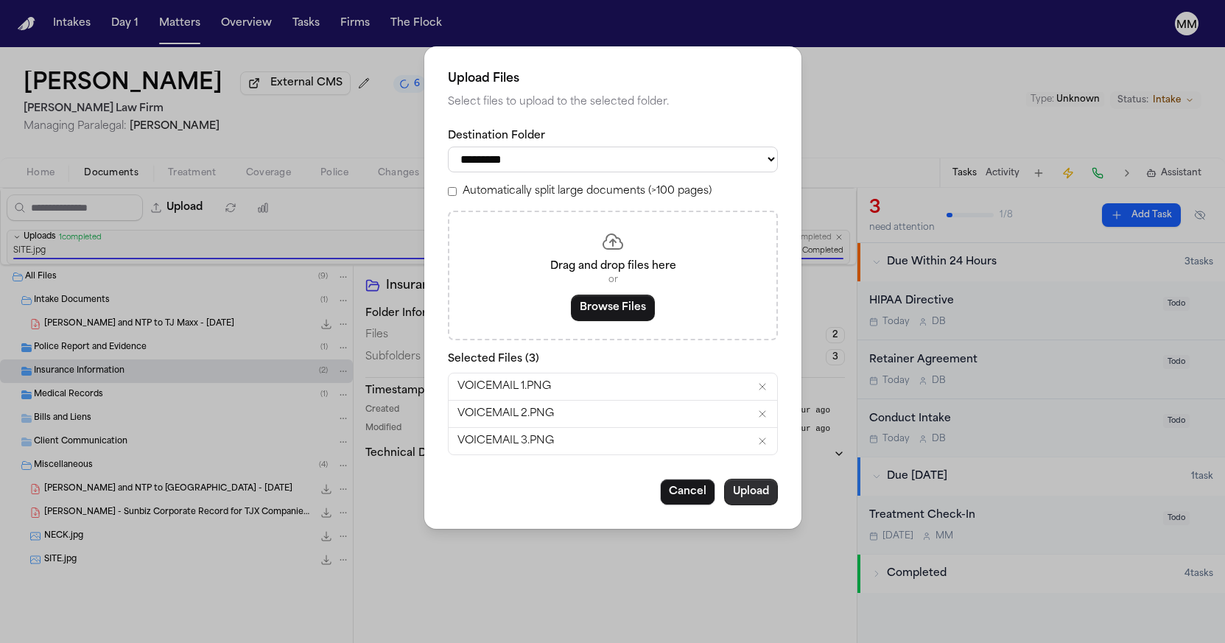
click at [749, 483] on button "Upload" at bounding box center [751, 492] width 54 height 27
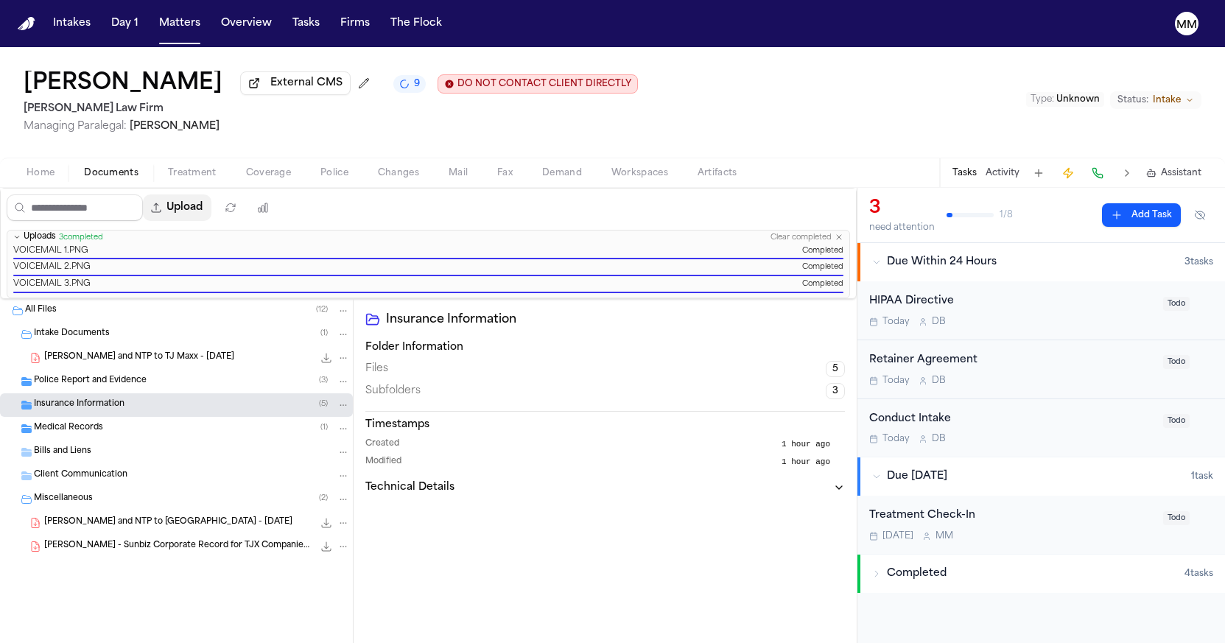
click at [211, 214] on button "Upload" at bounding box center [177, 208] width 69 height 27
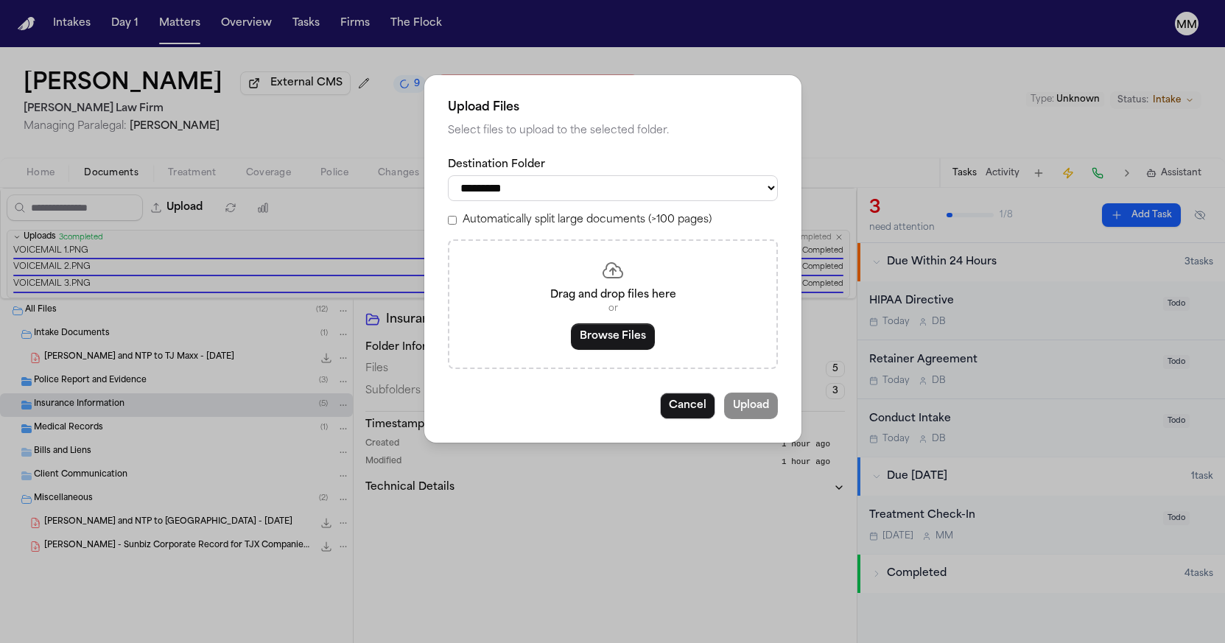
select select "**********"
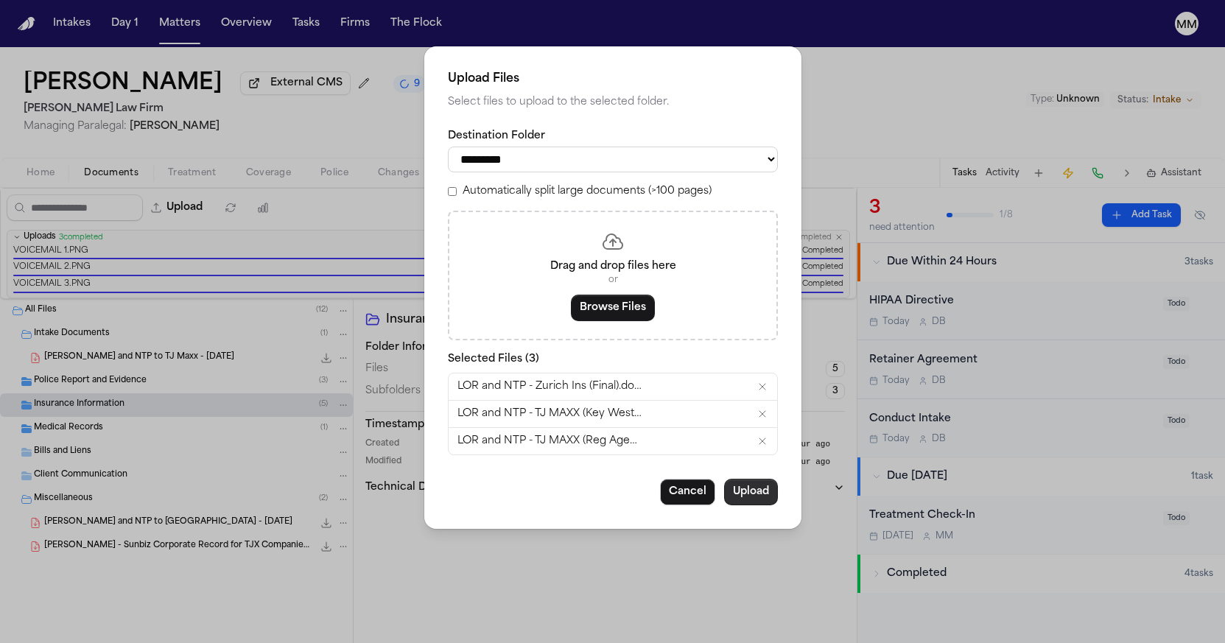
click at [740, 490] on button "Upload" at bounding box center [751, 492] width 54 height 27
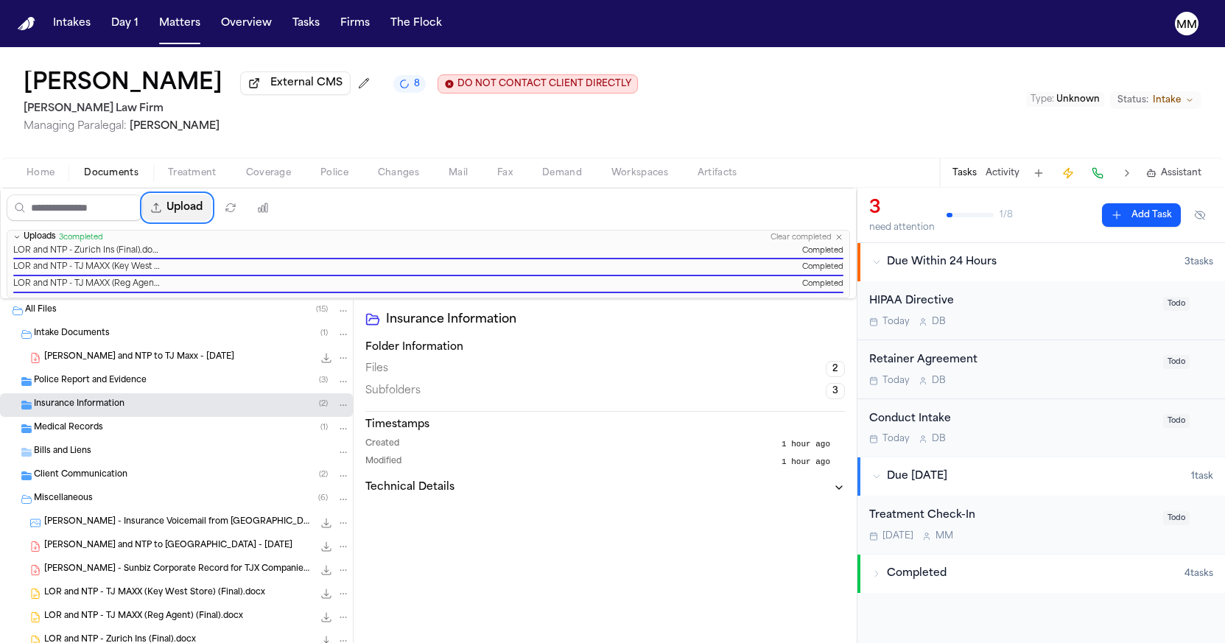
click at [211, 214] on button "Upload" at bounding box center [177, 208] width 69 height 27
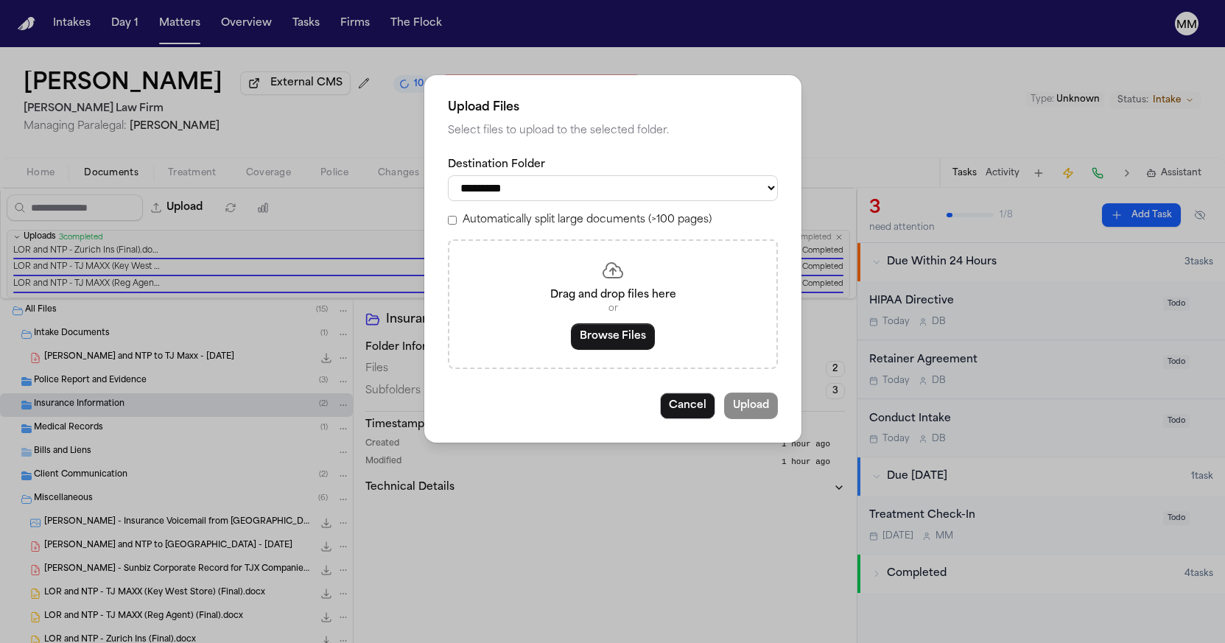
select select "**********"
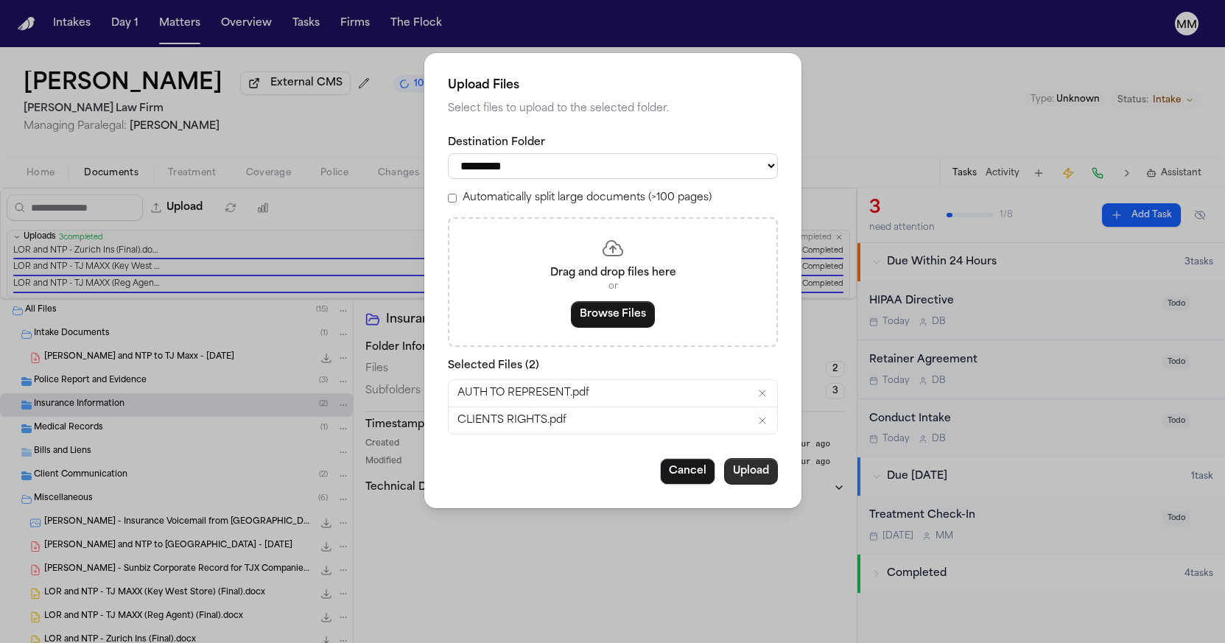
click at [746, 472] on button "Upload" at bounding box center [751, 471] width 54 height 27
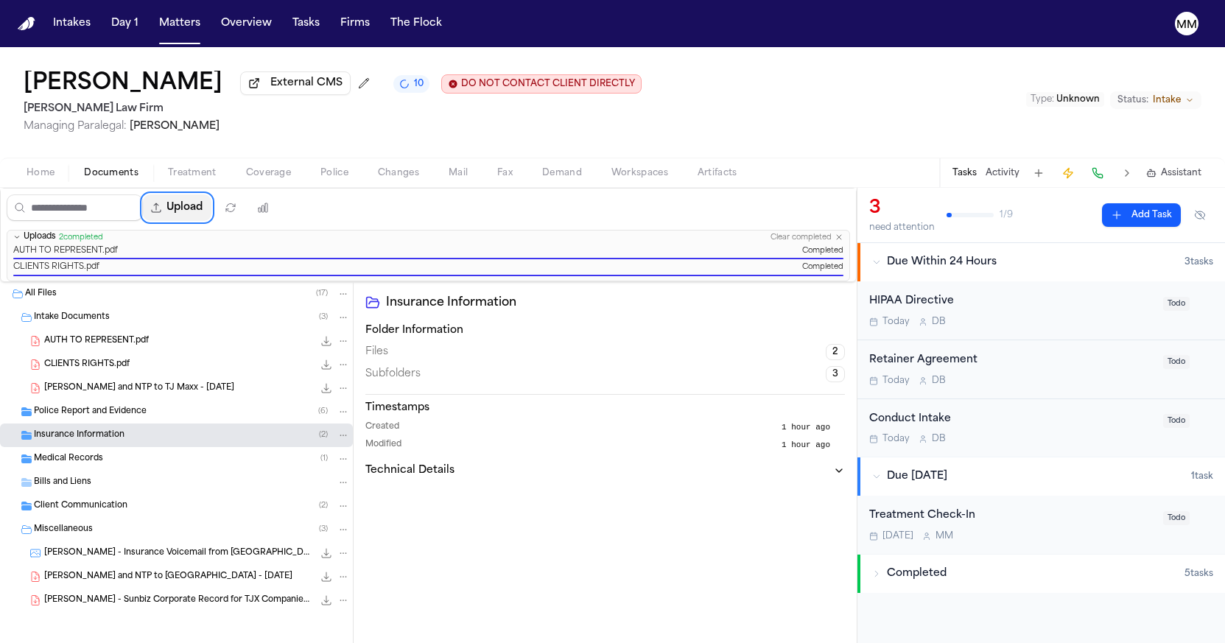
click at [211, 213] on button "Upload" at bounding box center [177, 208] width 69 height 27
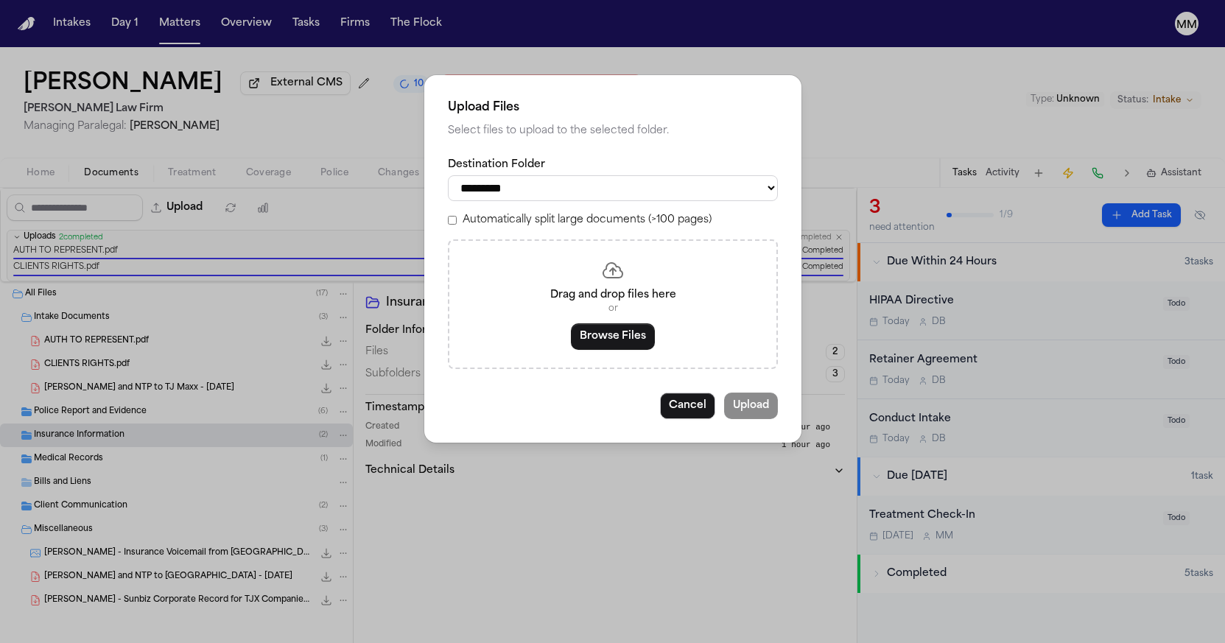
select select "**********"
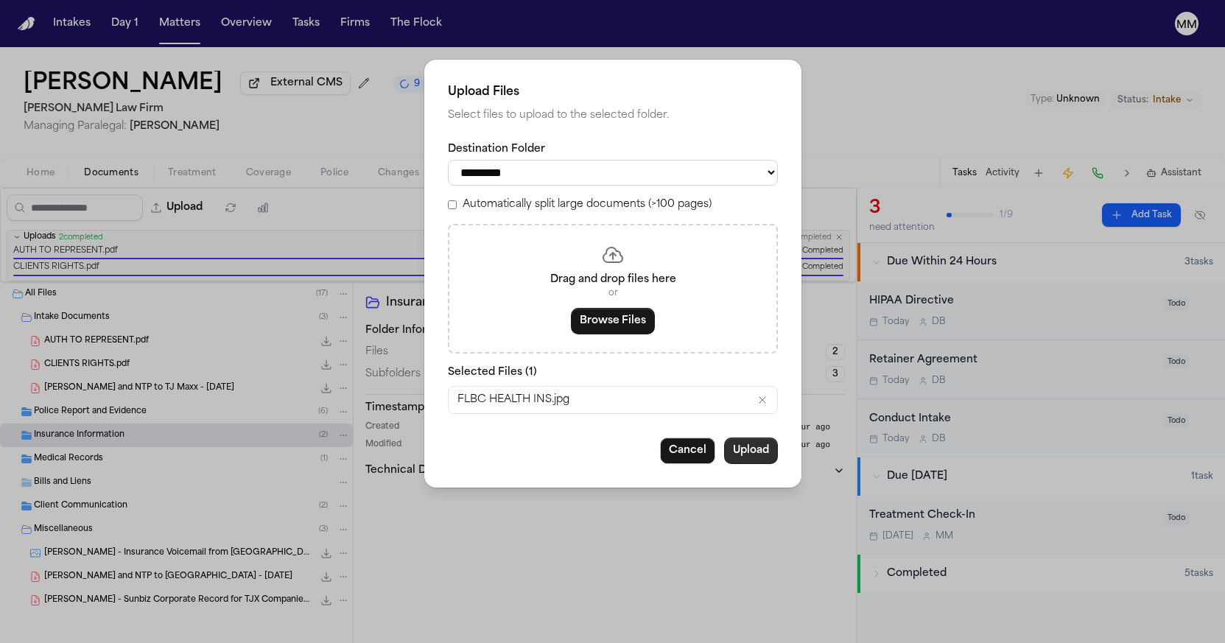
click at [752, 443] on button "Upload" at bounding box center [751, 451] width 54 height 27
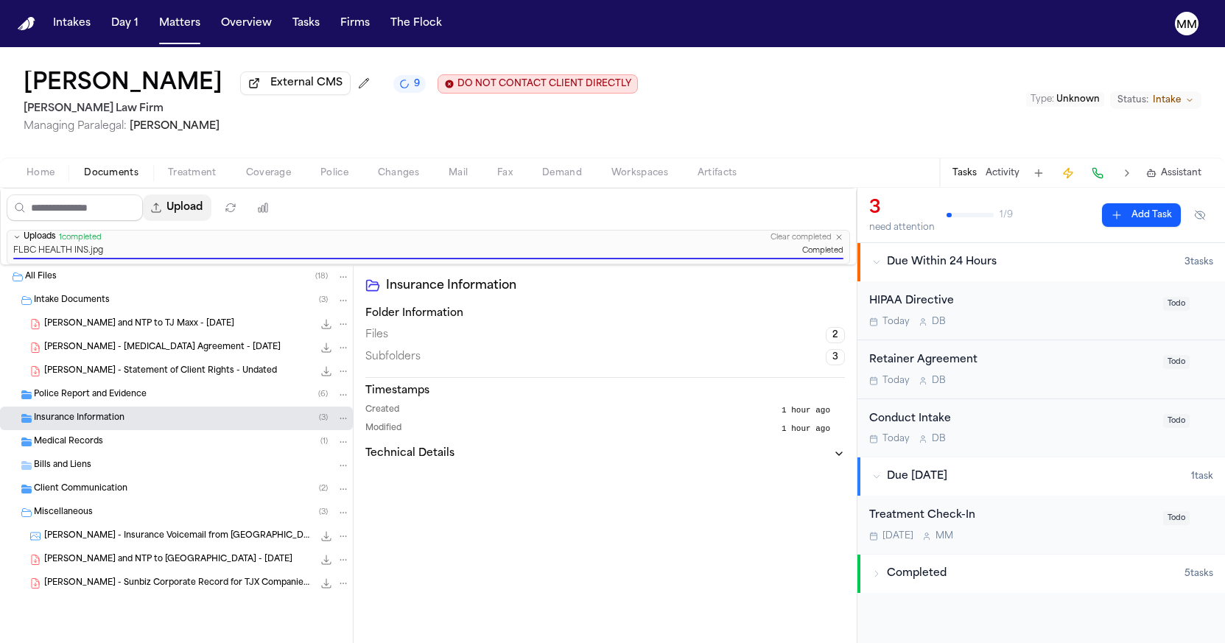
click at [204, 214] on button "Upload" at bounding box center [177, 208] width 69 height 27
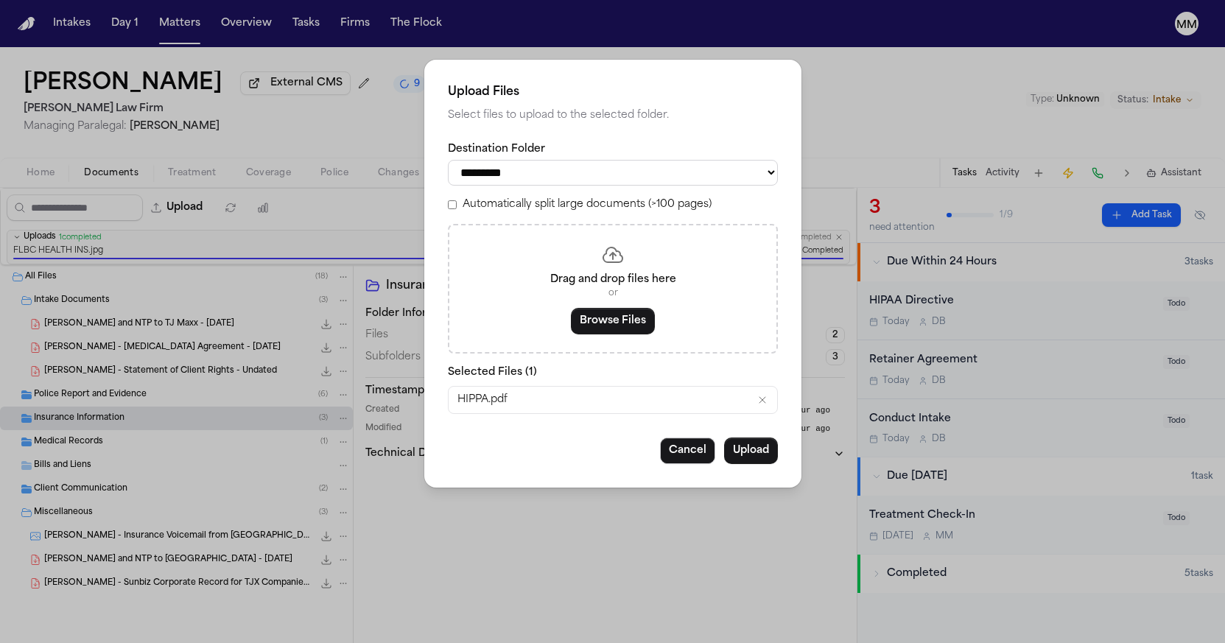
select select "**********"
click at [545, 159] on div "**********" at bounding box center [613, 163] width 330 height 43
drag, startPoint x: 519, startPoint y: 270, endPoint x: 519, endPoint y: 277, distance: 7.4
click at [519, 270] on div "Drag and drop files here or Browse Files" at bounding box center [613, 289] width 330 height 130
click at [755, 449] on button "Upload" at bounding box center [751, 451] width 54 height 27
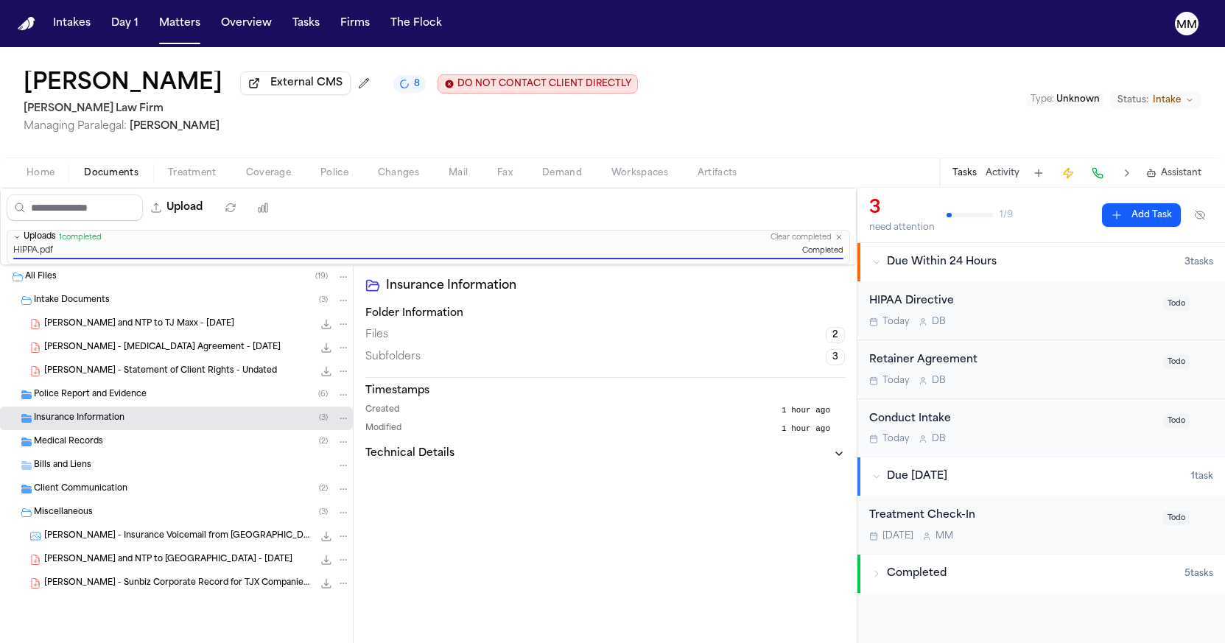
click at [211, 210] on button "Upload" at bounding box center [177, 208] width 69 height 27
select select "**********"
click at [222, 210] on div "**********" at bounding box center [612, 321] width 1225 height 643
click at [211, 211] on button "Upload" at bounding box center [177, 208] width 69 height 27
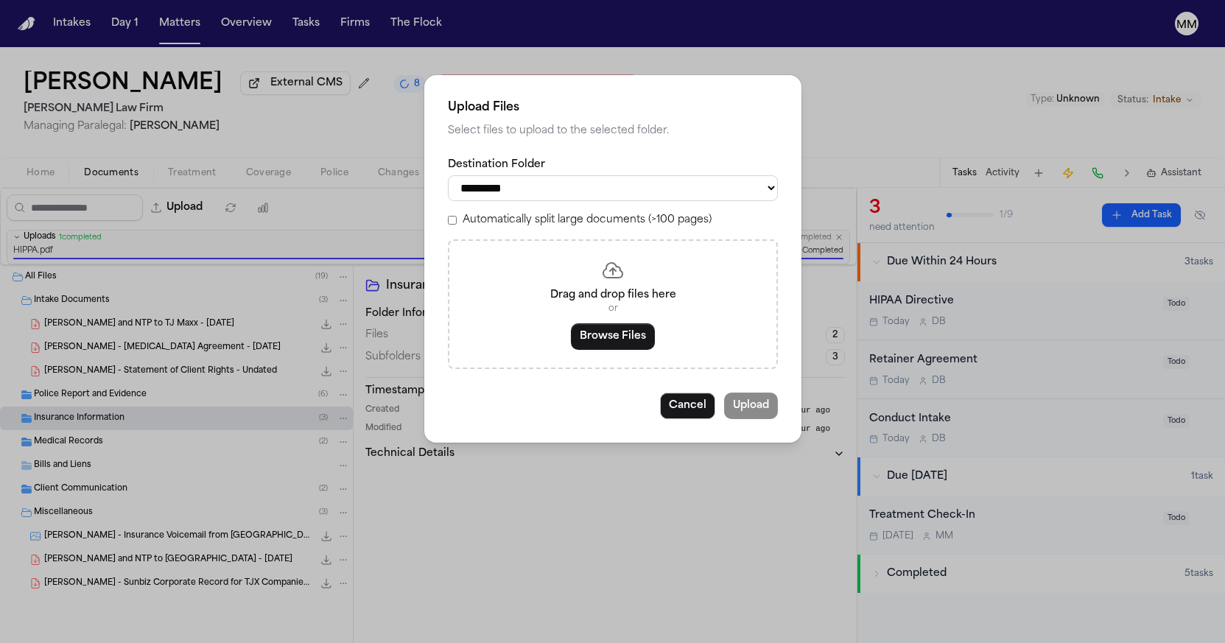
select select "**********"
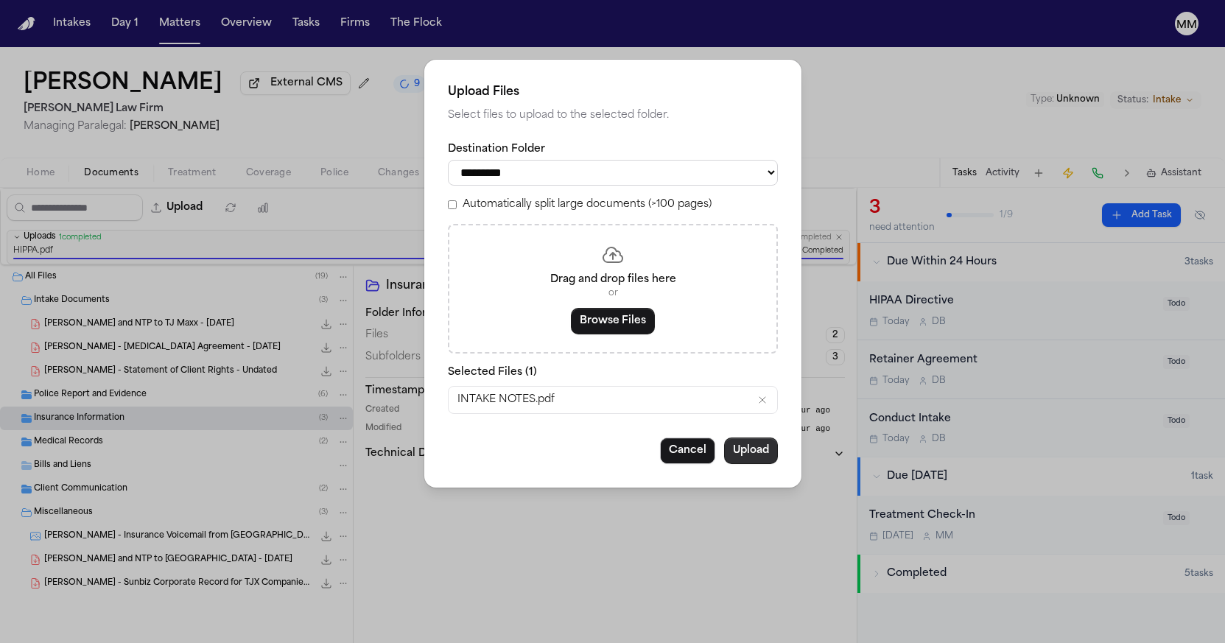
click at [754, 456] on button "Upload" at bounding box center [751, 451] width 54 height 27
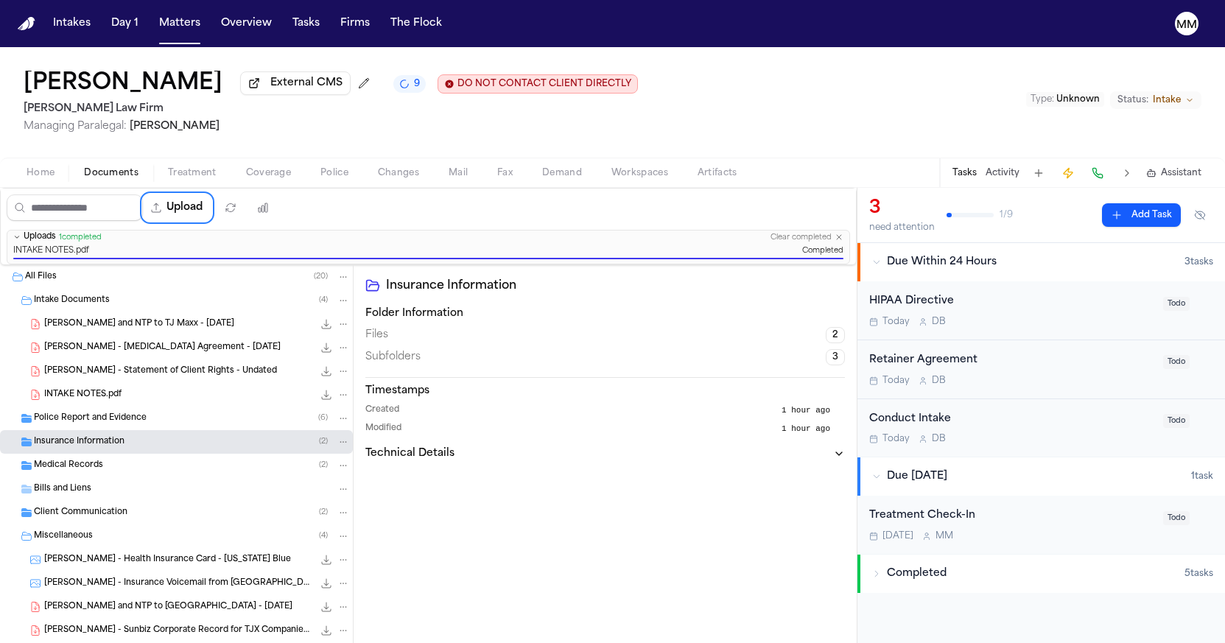
click at [26, 422] on icon "Folder: Police Report and Evidence" at bounding box center [26, 418] width 10 height 9
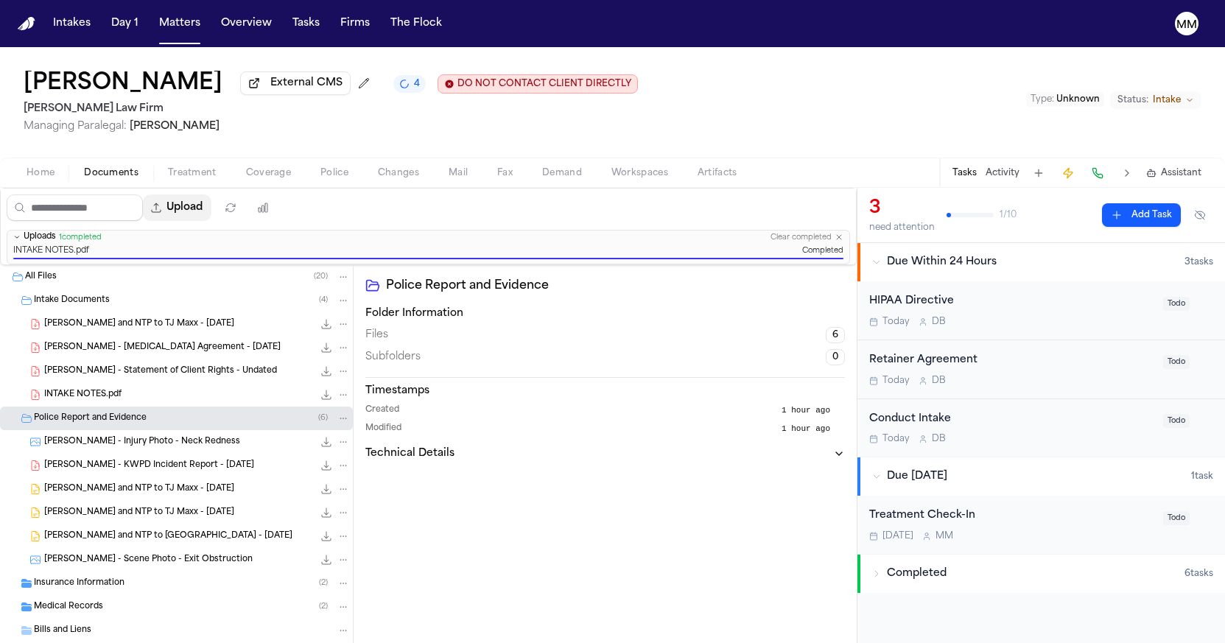
click at [211, 213] on button "Upload" at bounding box center [177, 208] width 69 height 27
click at [211, 212] on button "Upload" at bounding box center [177, 208] width 69 height 27
select select "**********"
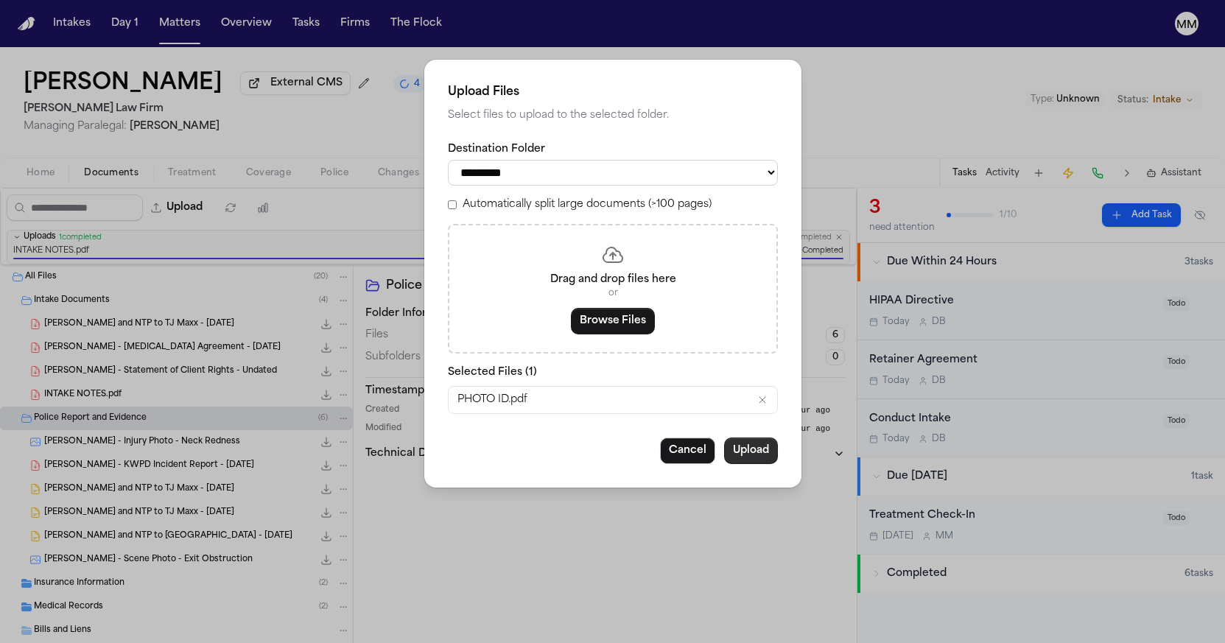
click at [748, 452] on button "Upload" at bounding box center [751, 451] width 54 height 27
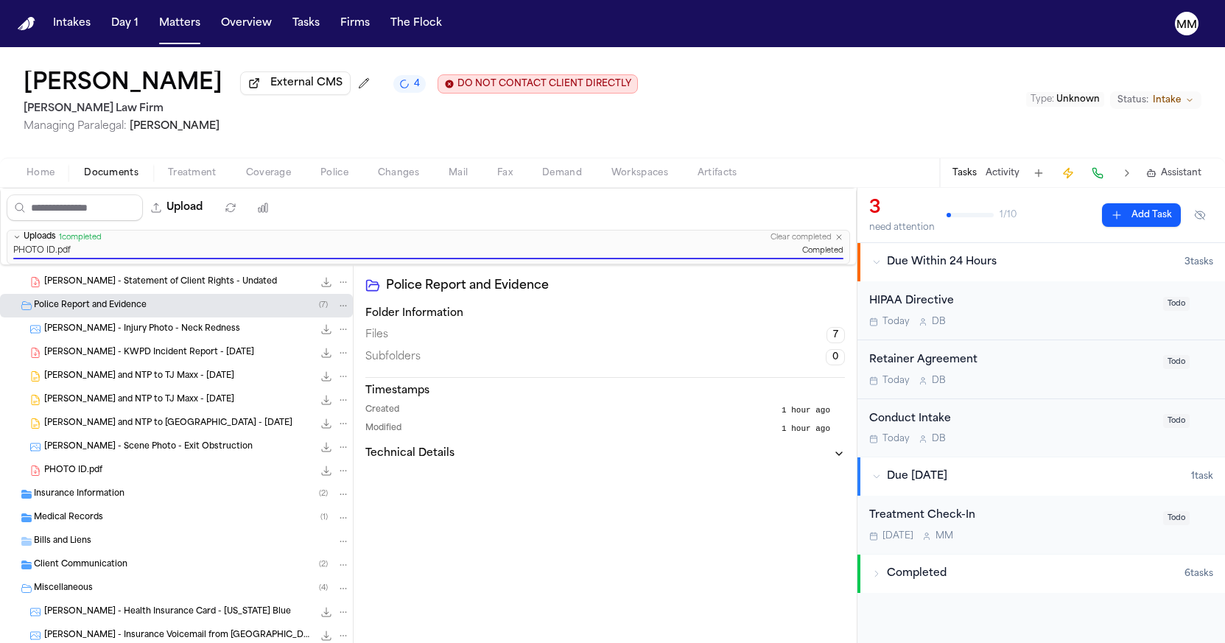
scroll to position [150, 0]
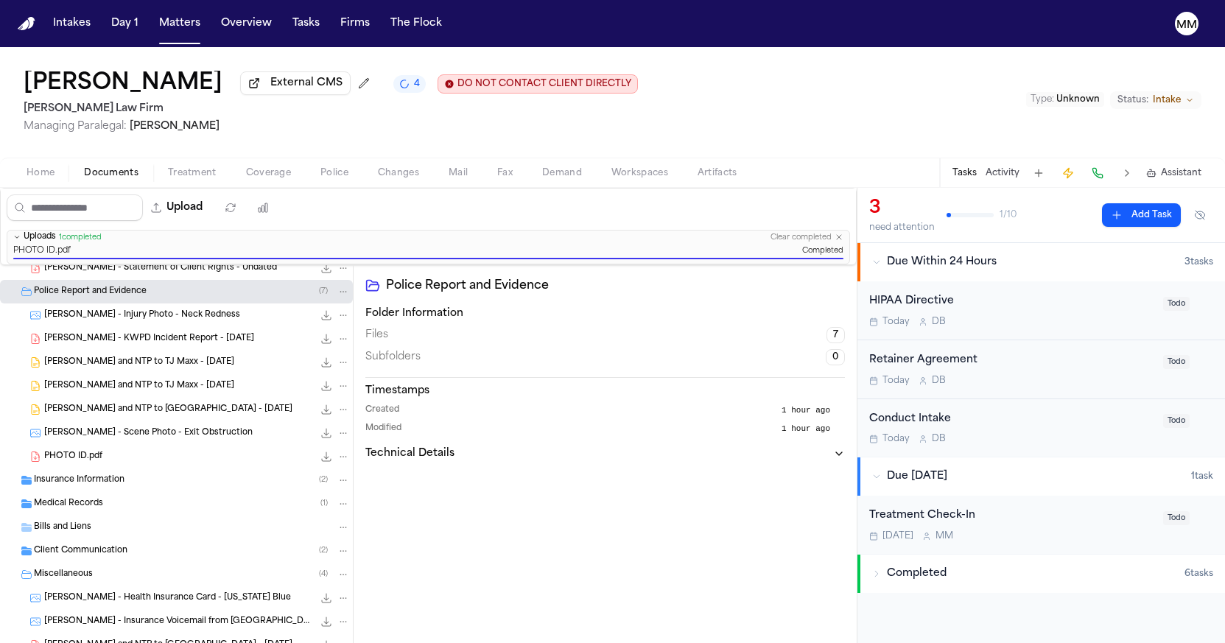
click at [58, 510] on span "Medical Records" at bounding box center [68, 504] width 69 height 13
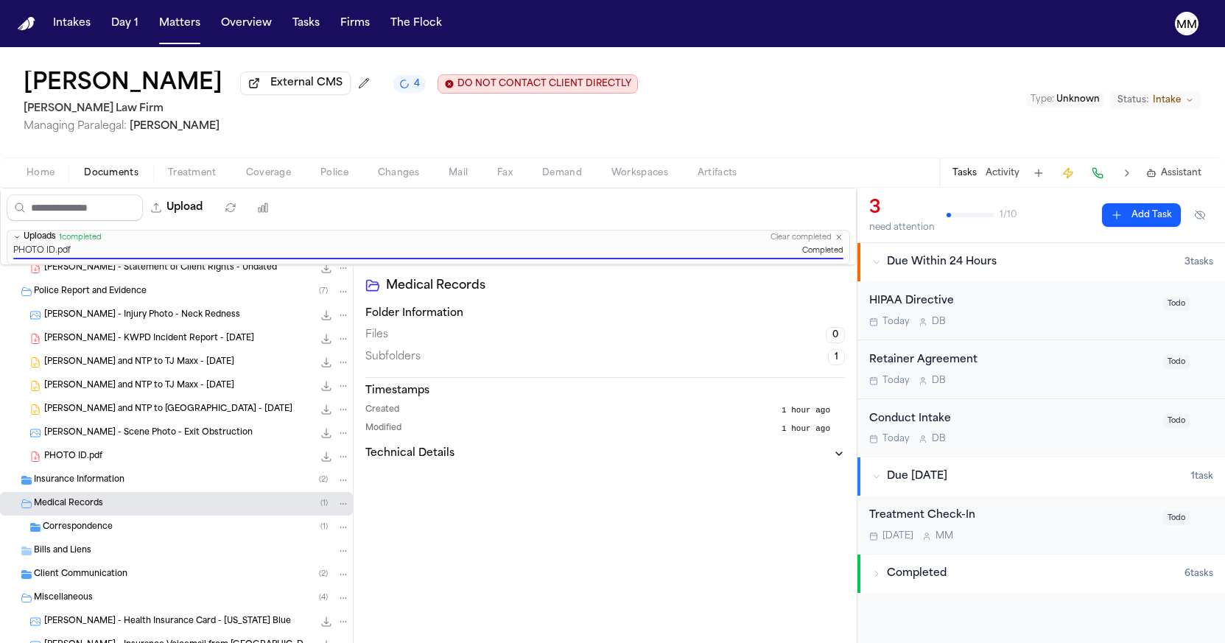
scroll to position [151, 0]
click at [211, 211] on button "Upload" at bounding box center [177, 208] width 69 height 27
select select "**********"
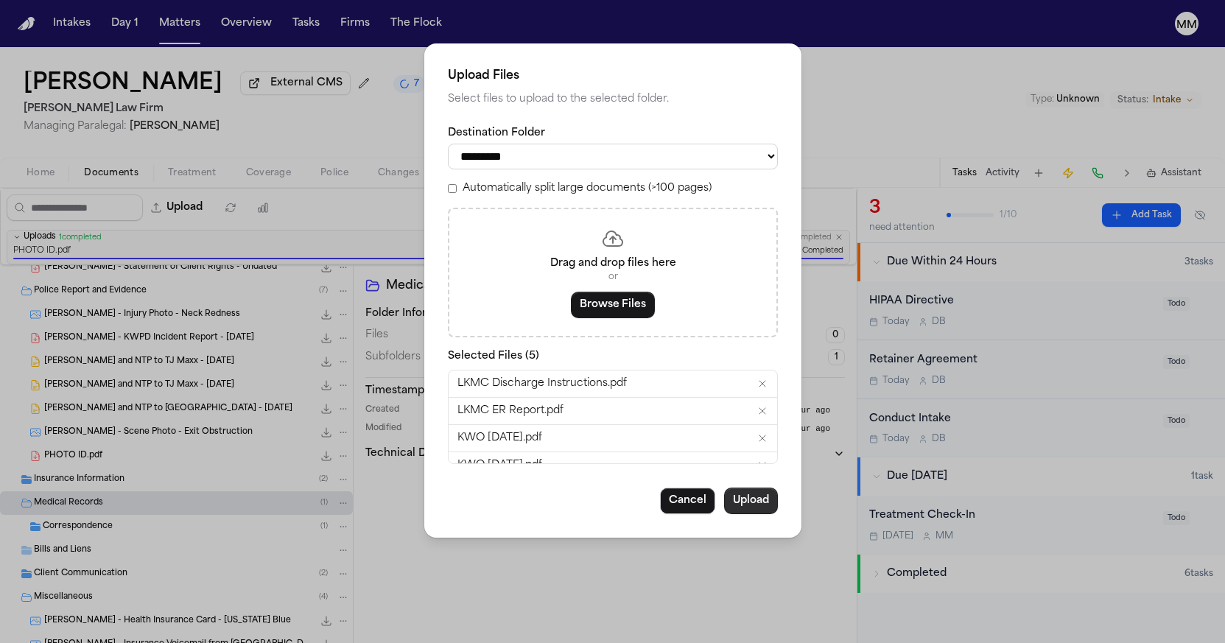
click at [762, 500] on button "Upload" at bounding box center [751, 501] width 54 height 27
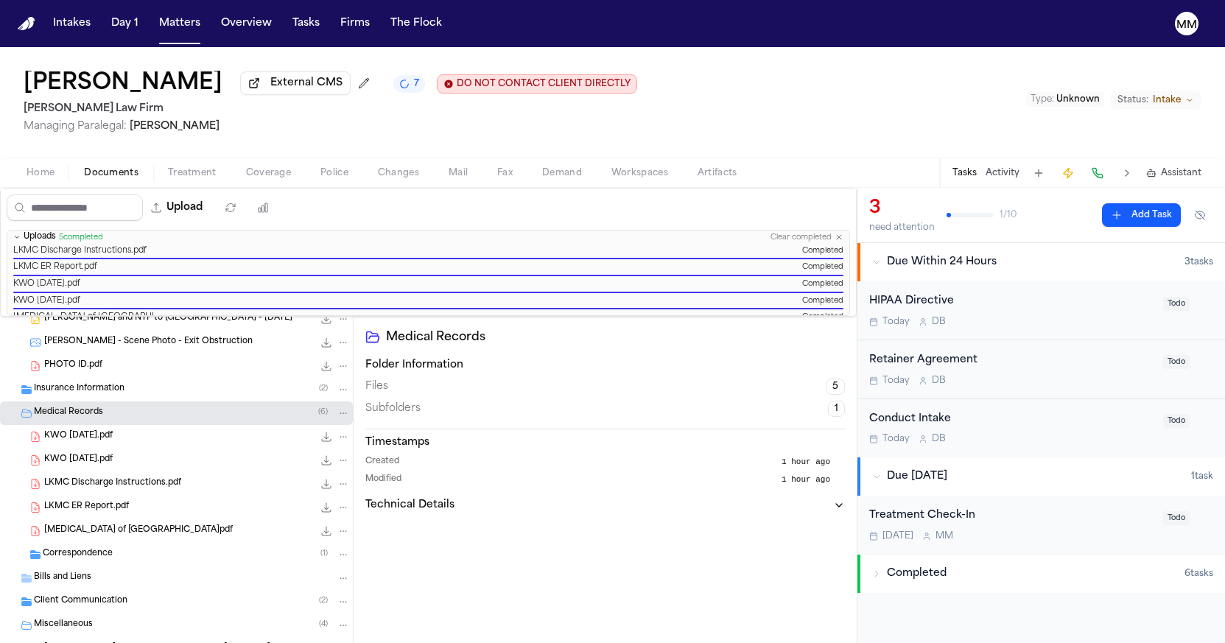
scroll to position [295, 0]
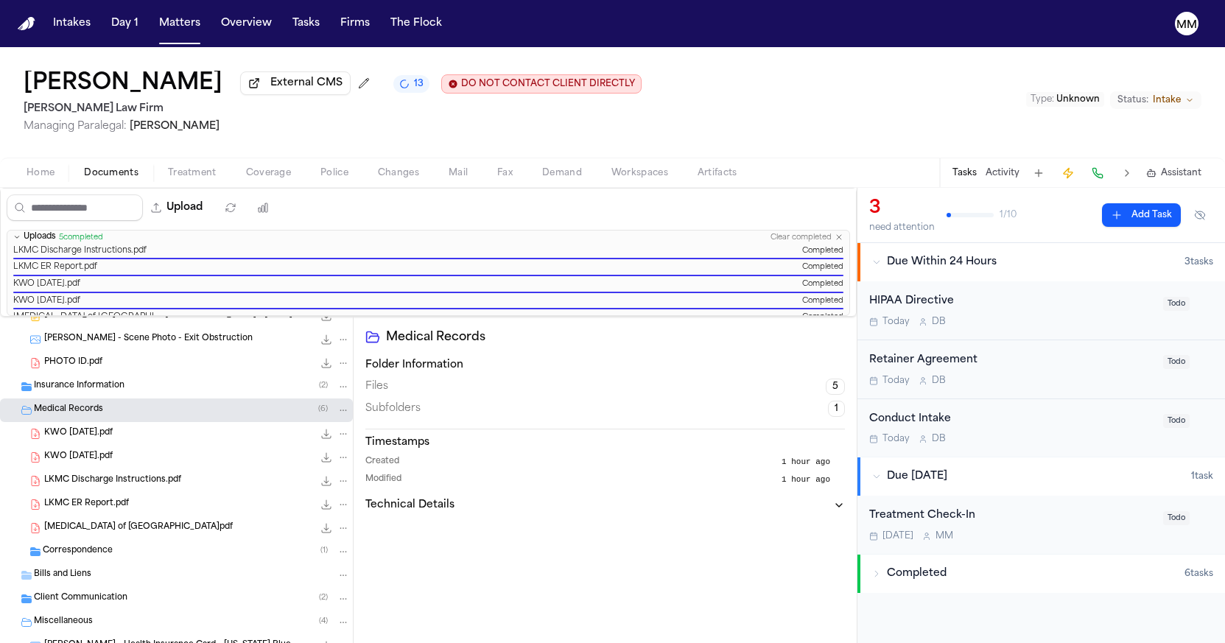
click at [841, 241] on icon "button" at bounding box center [839, 237] width 9 height 9
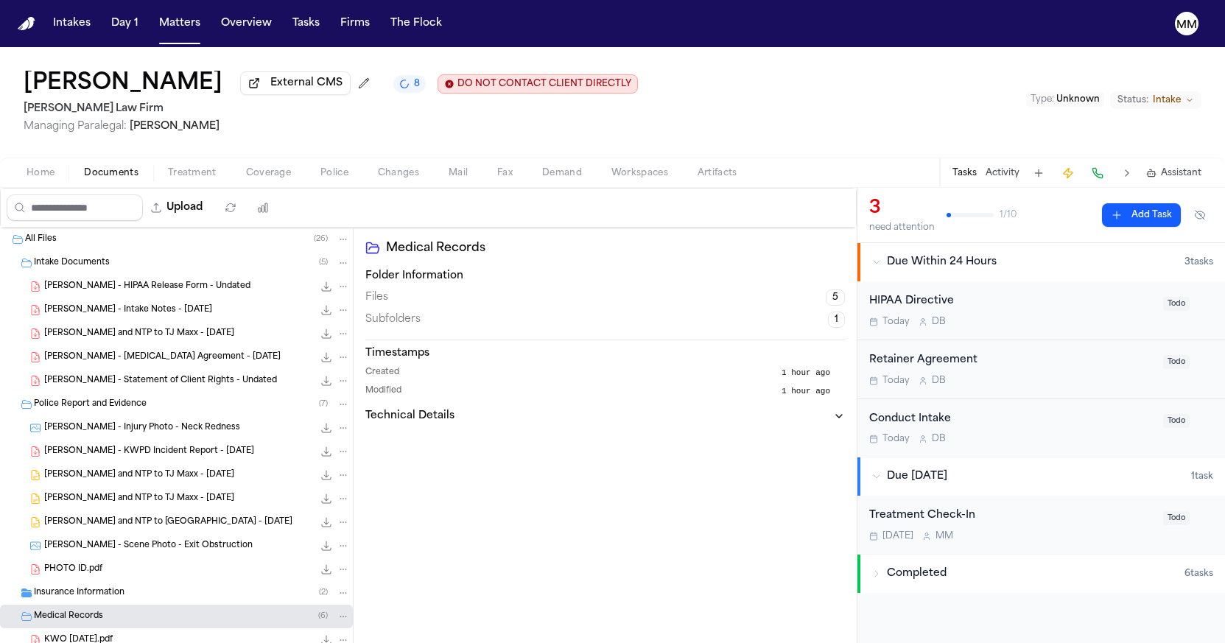
scroll to position [0, 0]
click at [878, 578] on icon "button" at bounding box center [876, 574] width 9 height 9
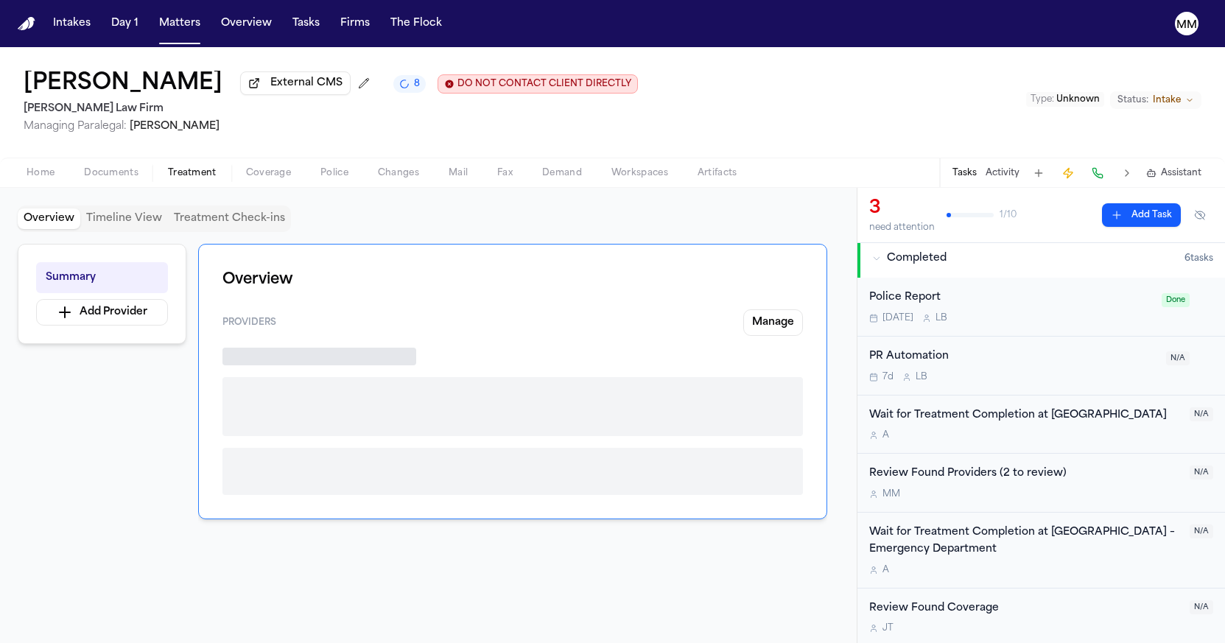
click at [203, 179] on span "Treatment" at bounding box center [192, 173] width 49 height 12
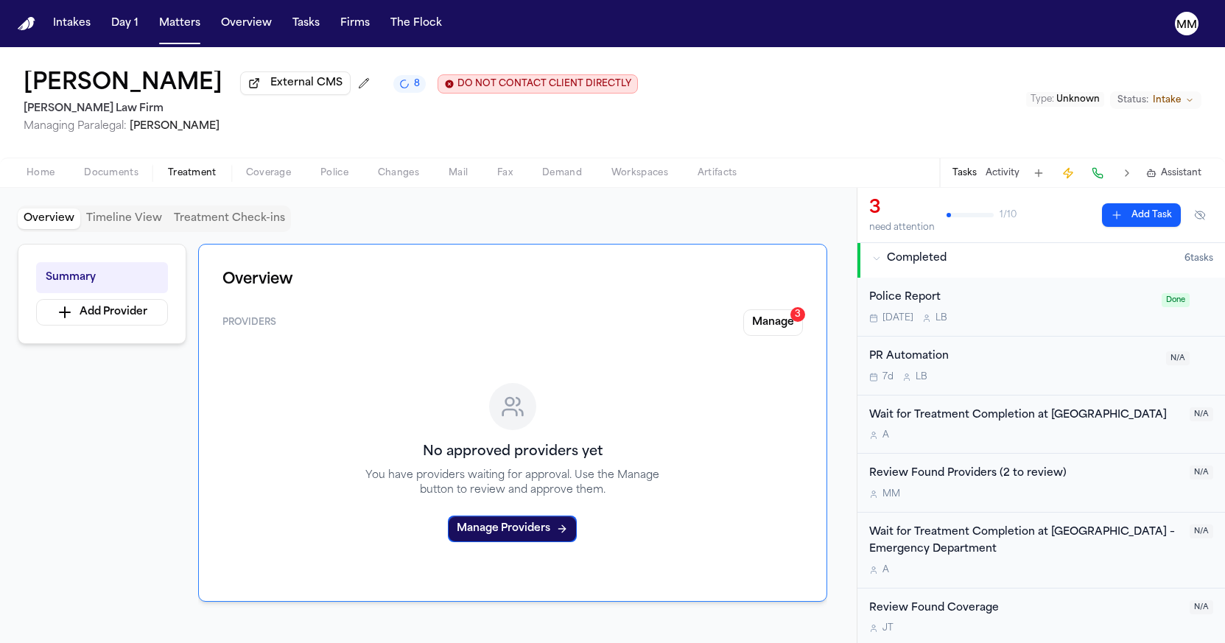
click at [105, 186] on div "Home Documents Treatment Coverage Police Changes Mail Fax Demand Workspaces Art…" at bounding box center [612, 172] width 1225 height 29
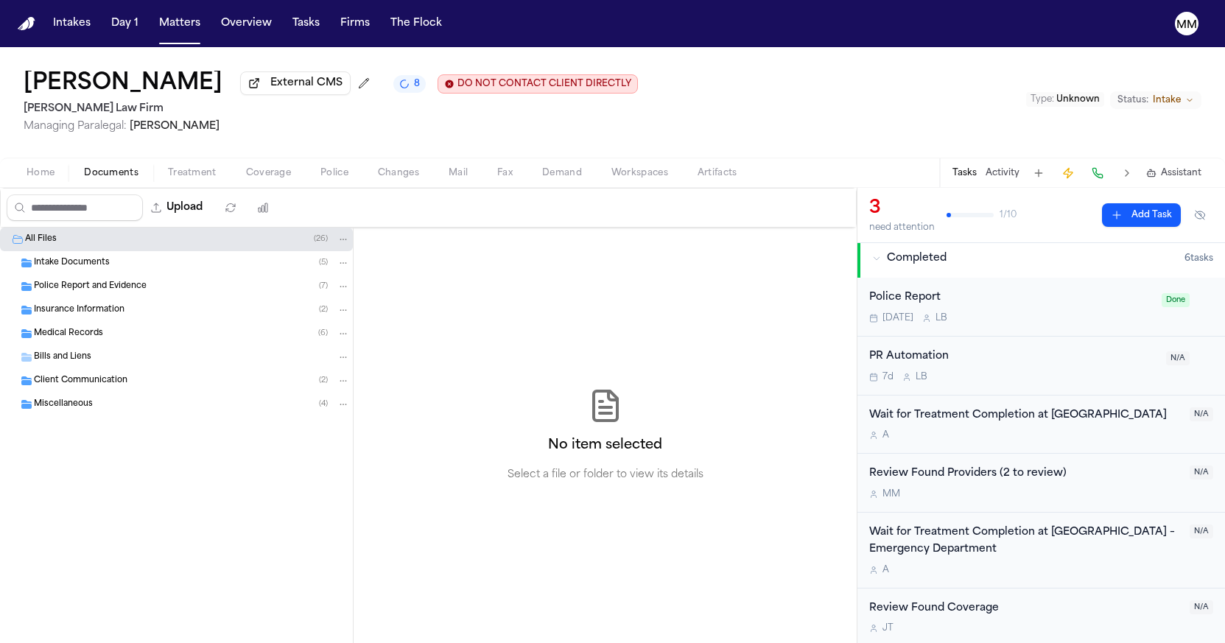
click at [109, 178] on span "Documents" at bounding box center [111, 173] width 55 height 12
click at [298, 24] on button "Tasks" at bounding box center [306, 23] width 39 height 27
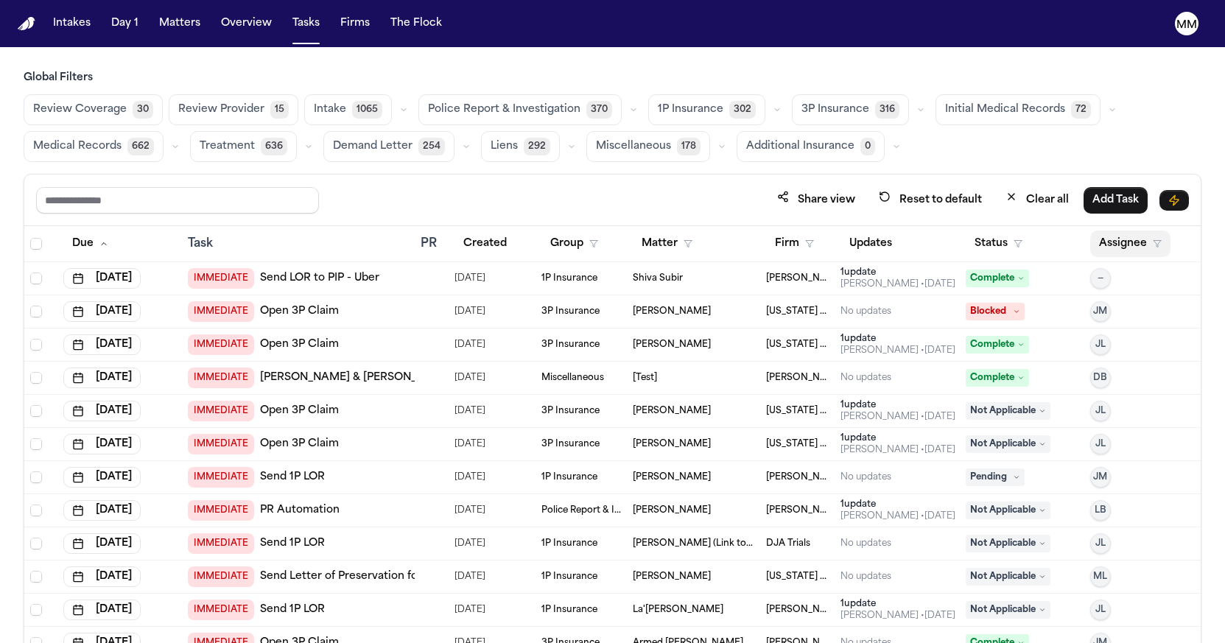
click at [1135, 251] on button "Assignee" at bounding box center [1130, 244] width 80 height 27
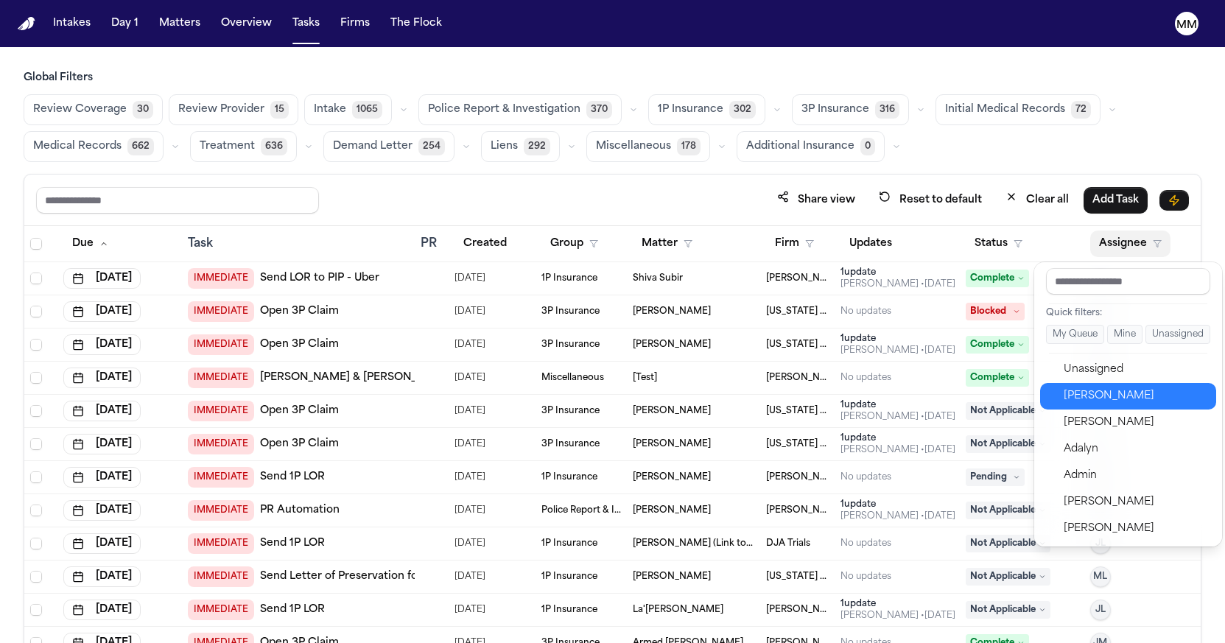
click at [1095, 398] on div "[PERSON_NAME]" at bounding box center [1136, 397] width 144 height 18
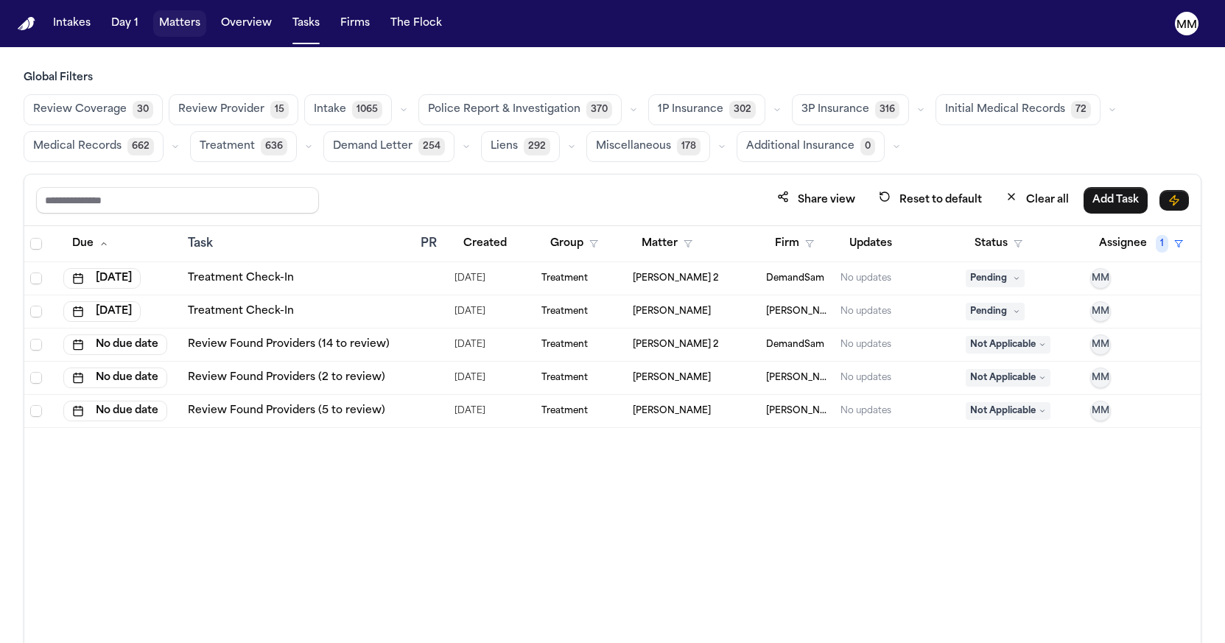
click at [161, 24] on button "Matters" at bounding box center [179, 23] width 53 height 27
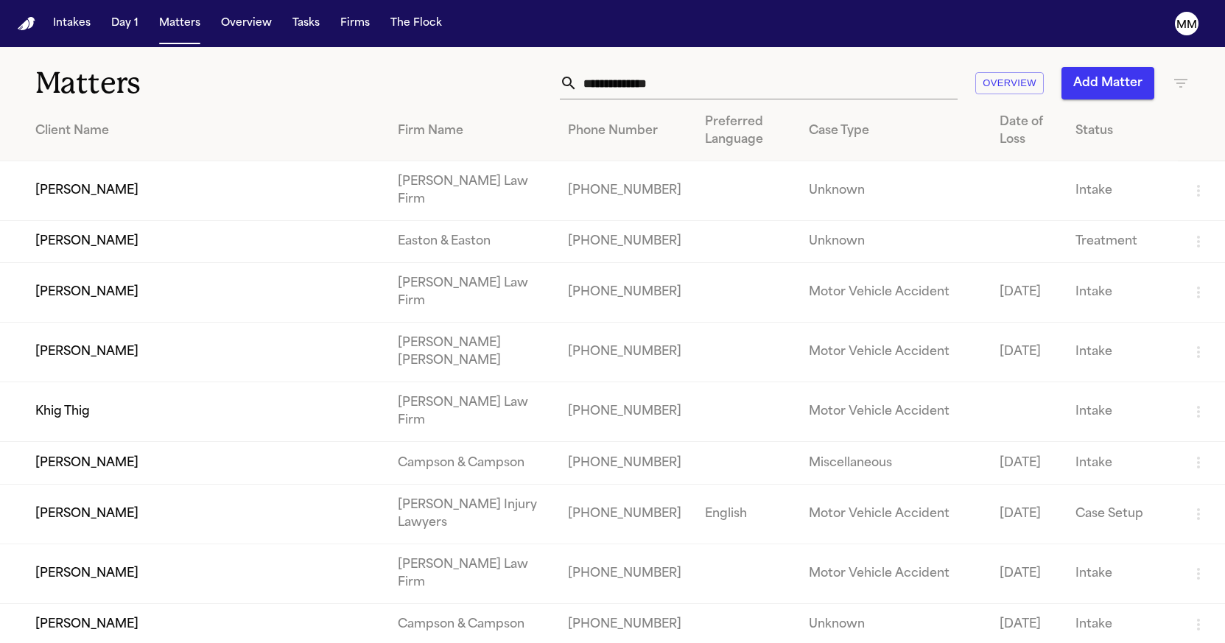
click at [668, 83] on input "text" at bounding box center [768, 83] width 380 height 32
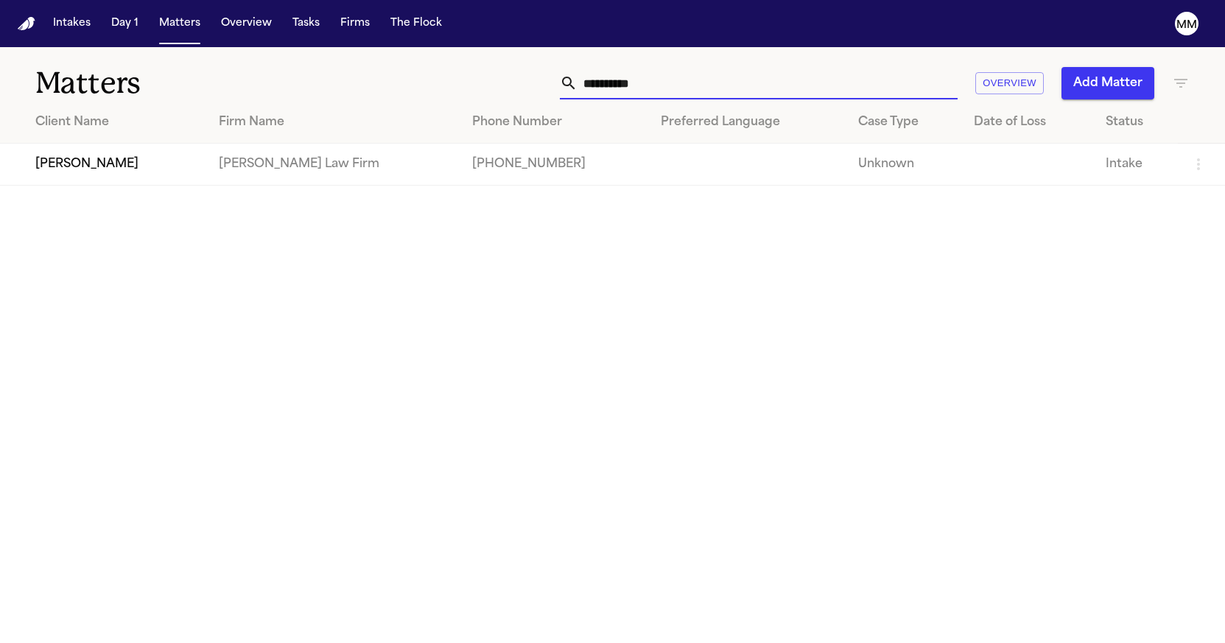
type input "**********"
click at [86, 177] on td "[PERSON_NAME]" at bounding box center [103, 165] width 207 height 42
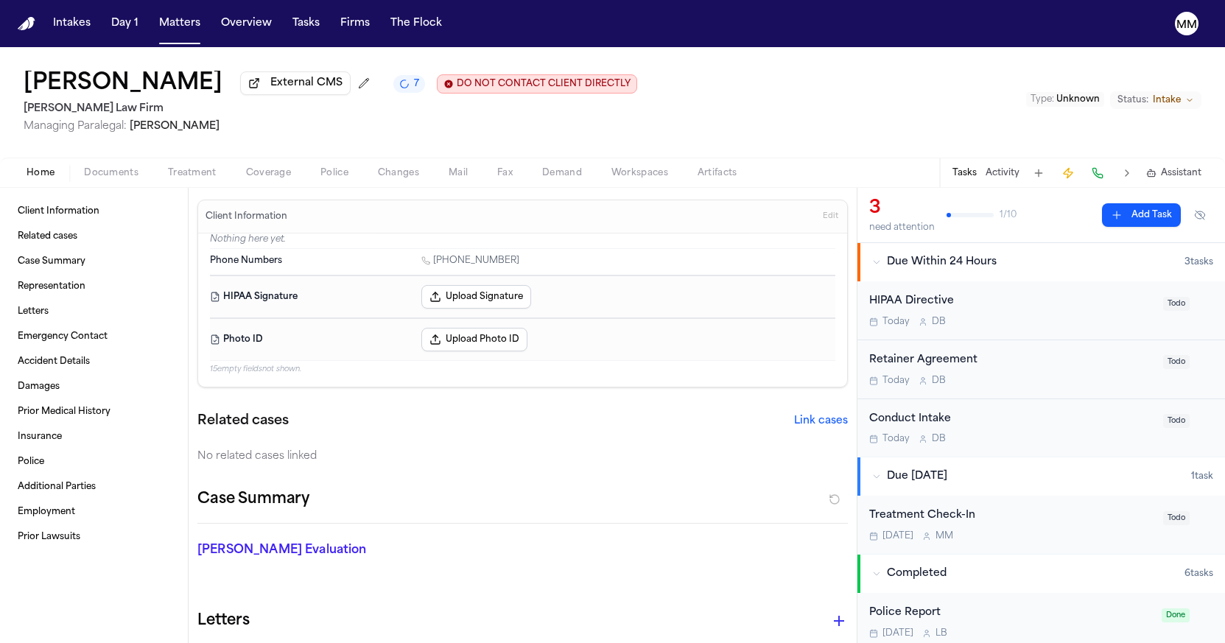
click at [485, 301] on button "Upload Signature" at bounding box center [476, 297] width 110 height 24
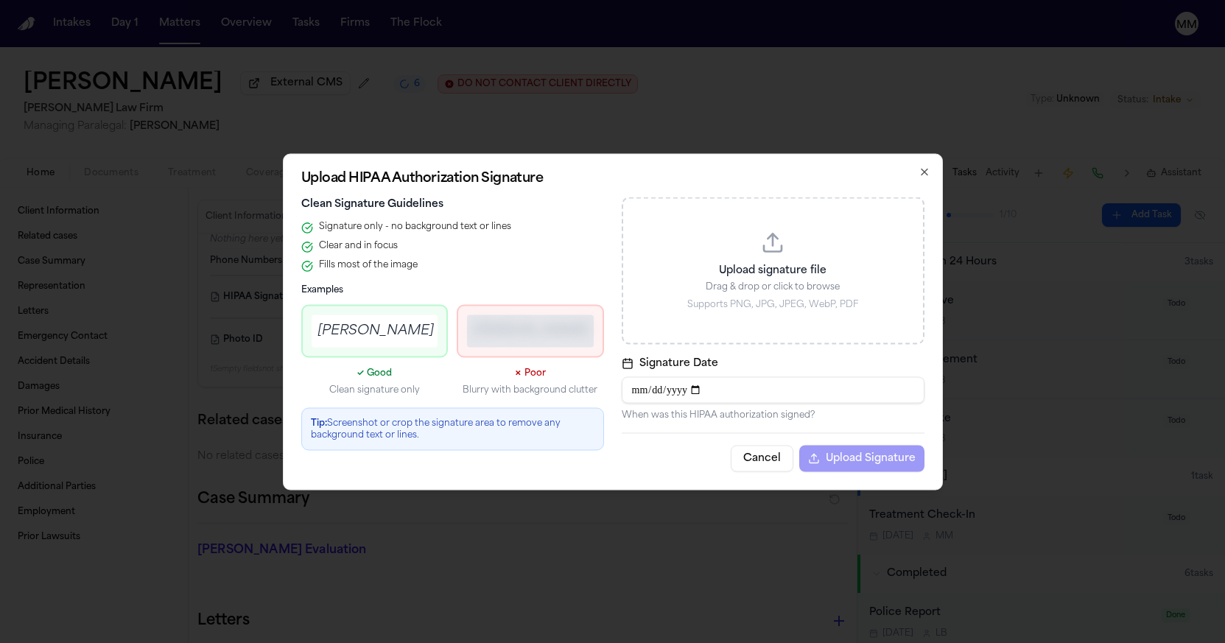
click at [767, 455] on button "Cancel" at bounding box center [762, 458] width 63 height 27
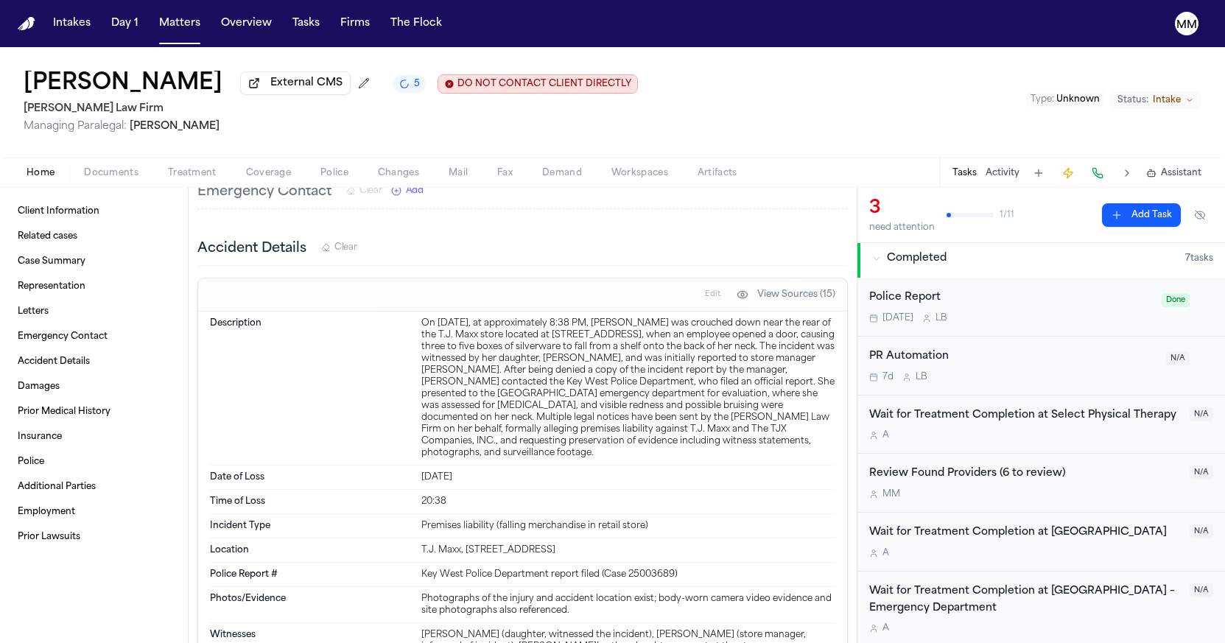
scroll to position [594, 0]
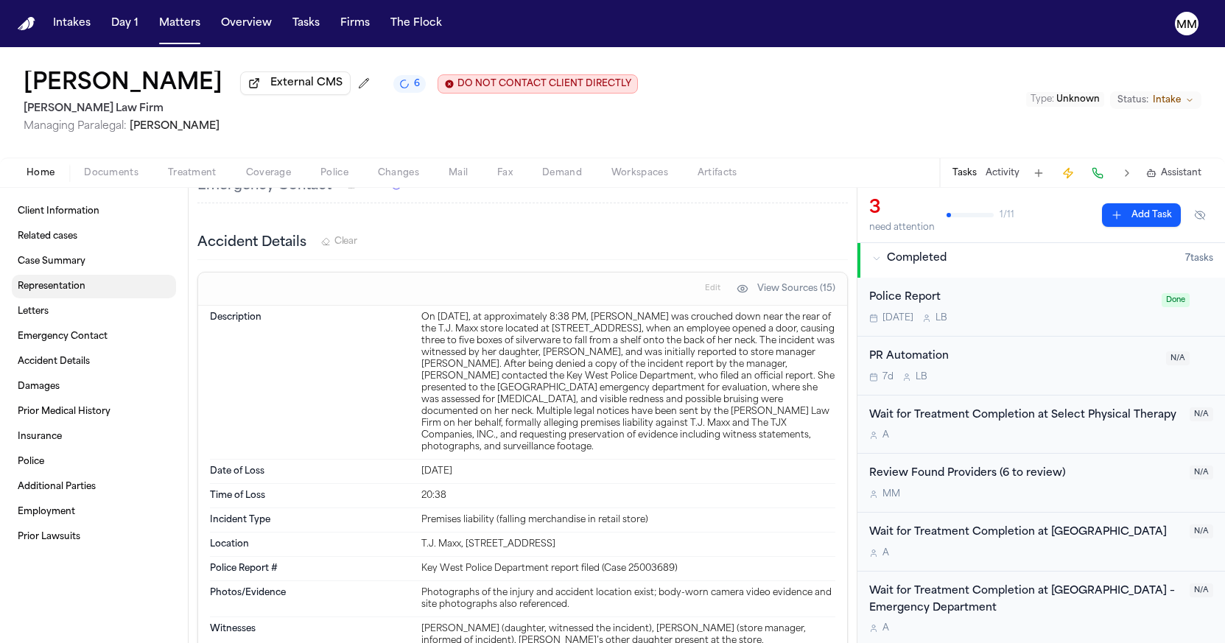
click at [54, 293] on span "Representation" at bounding box center [52, 287] width 68 height 12
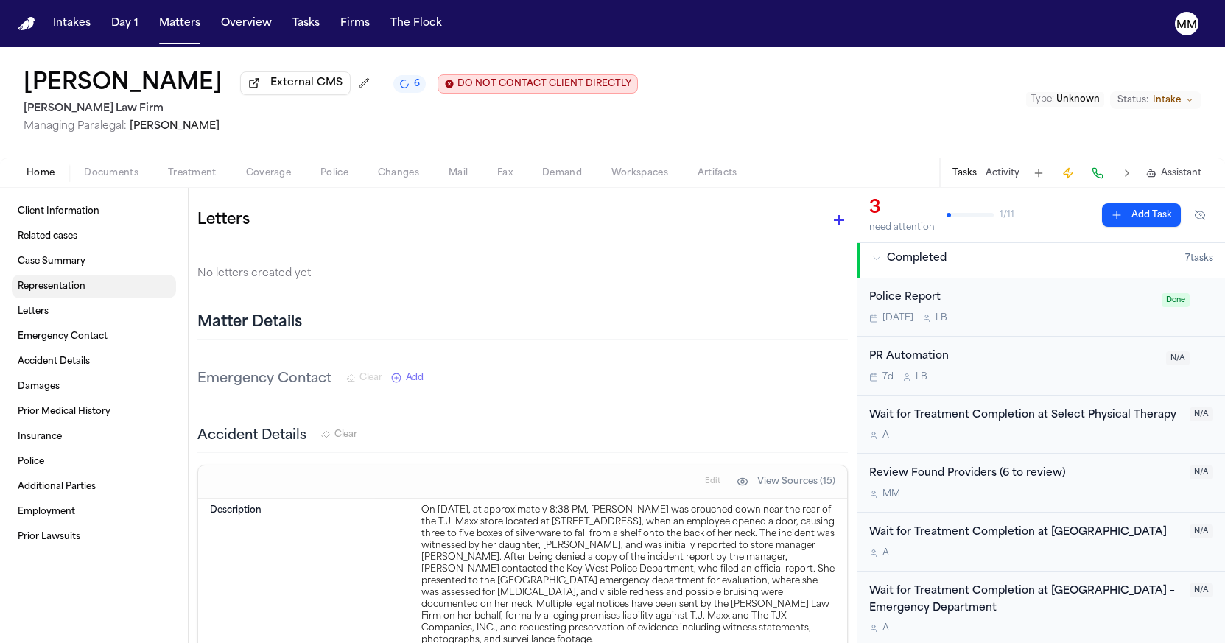
scroll to position [399, 0]
click at [29, 315] on span "Letters" at bounding box center [33, 312] width 31 height 12
click at [42, 341] on span "Emergency Contact" at bounding box center [63, 337] width 90 height 12
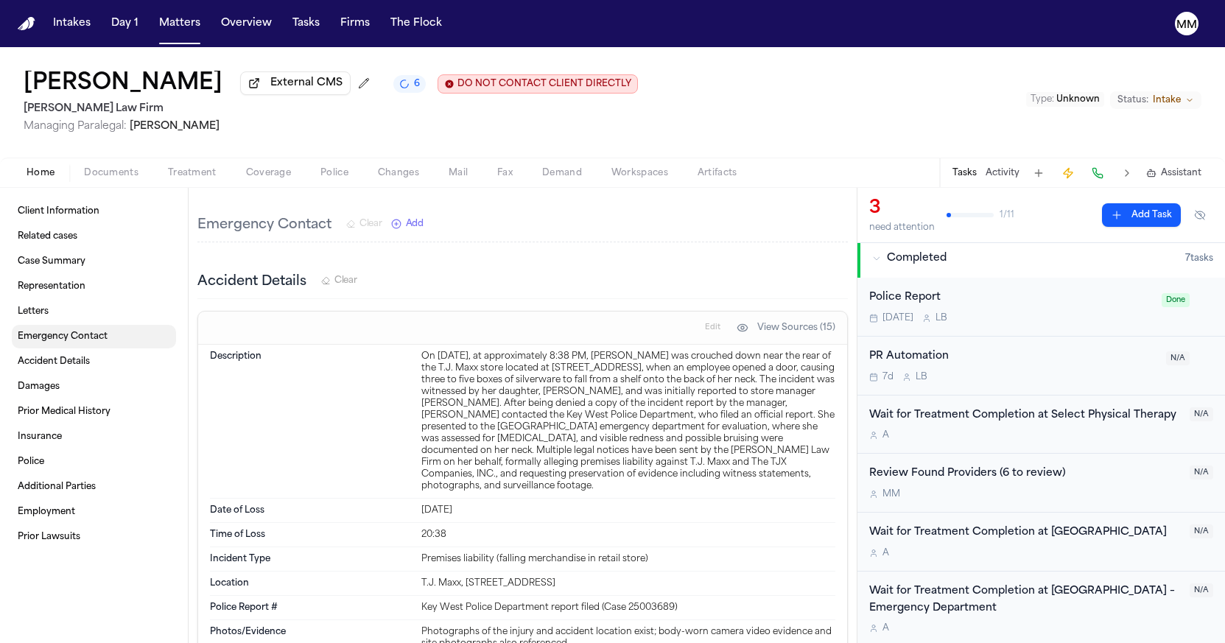
scroll to position [556, 0]
click at [46, 361] on span "Accident Details" at bounding box center [54, 362] width 72 height 12
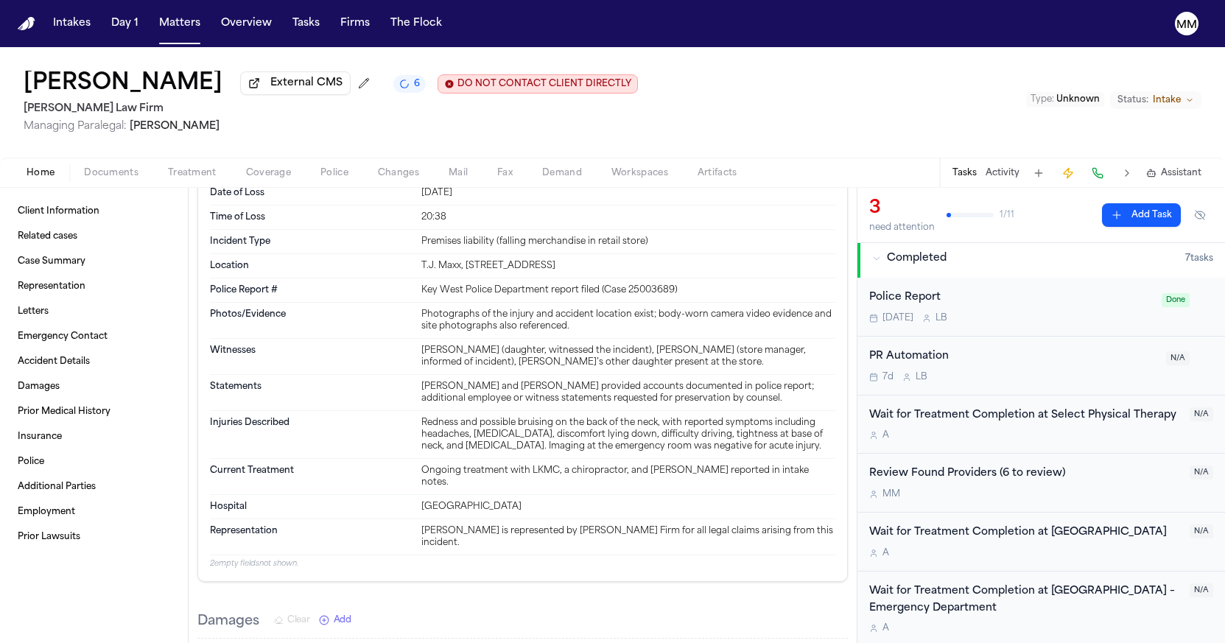
scroll to position [888, 0]
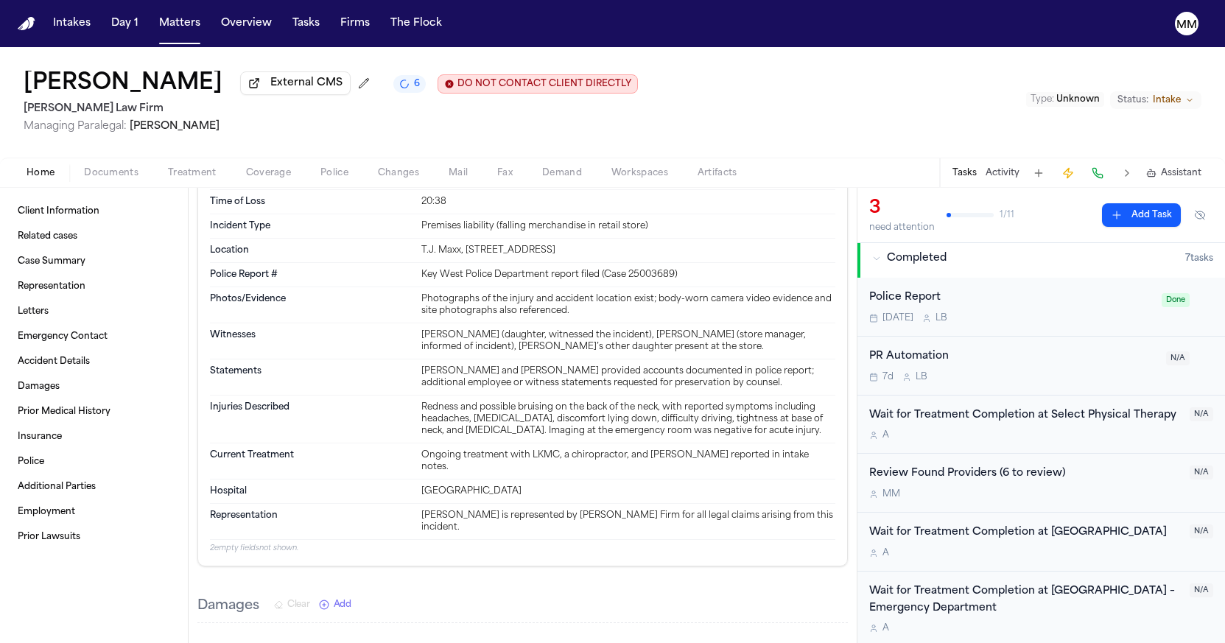
click at [322, 177] on span "Police" at bounding box center [335, 173] width 28 height 12
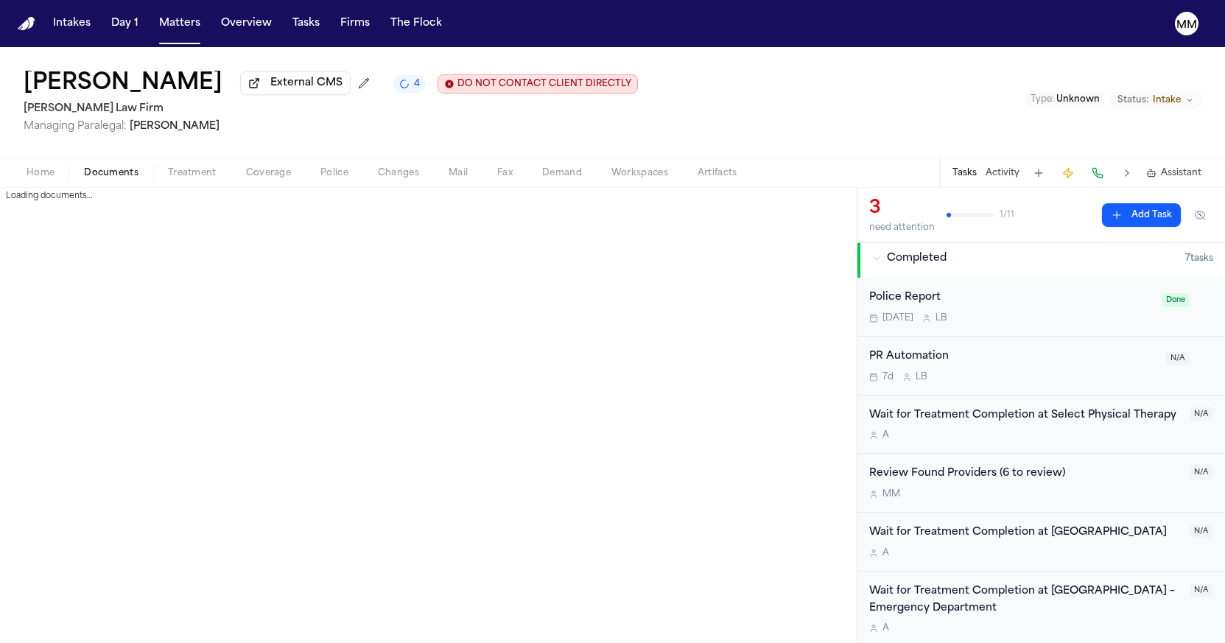
click at [132, 179] on span "Documents" at bounding box center [111, 173] width 55 height 12
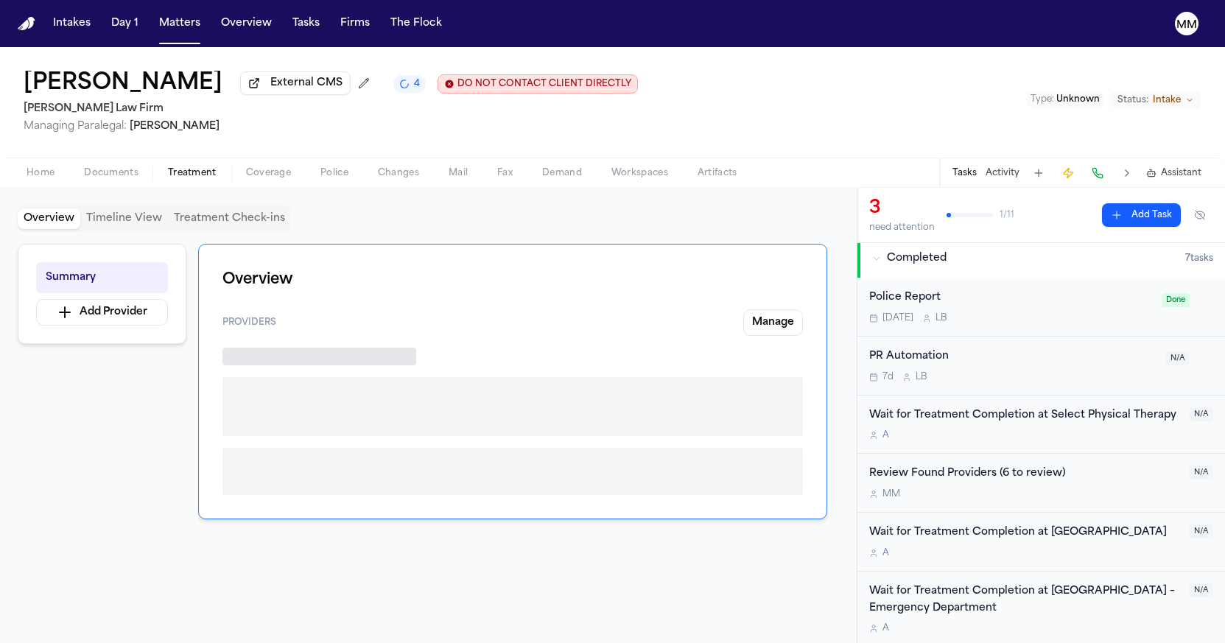
click at [202, 182] on span "button" at bounding box center [192, 181] width 66 height 1
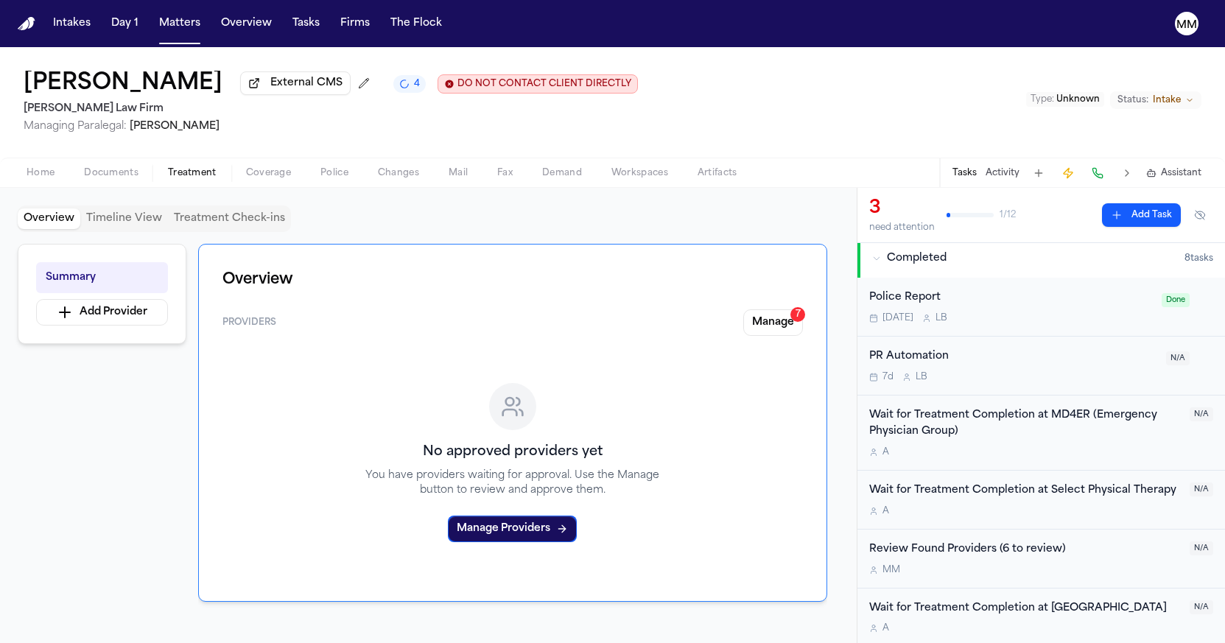
click at [253, 186] on div "Home Documents Treatment Coverage Police Changes Mail Fax Demand Workspaces Art…" at bounding box center [612, 172] width 1225 height 29
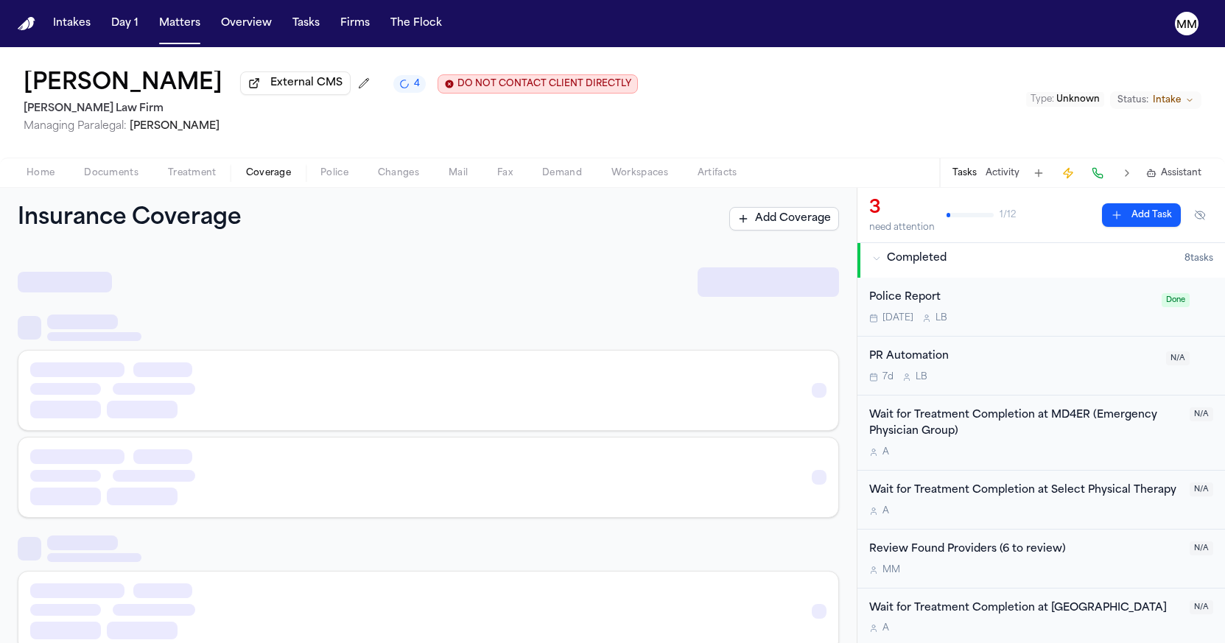
click at [258, 175] on span "Coverage" at bounding box center [268, 173] width 45 height 12
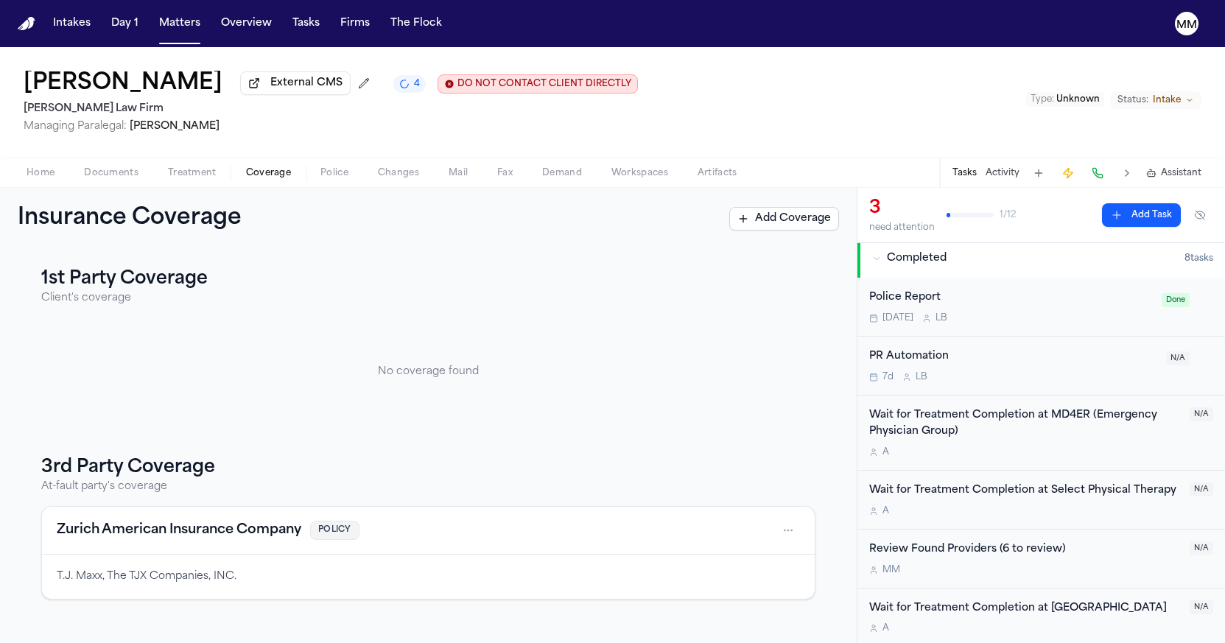
click at [274, 536] on button "Zurich American Insurance Company" at bounding box center [179, 530] width 245 height 21
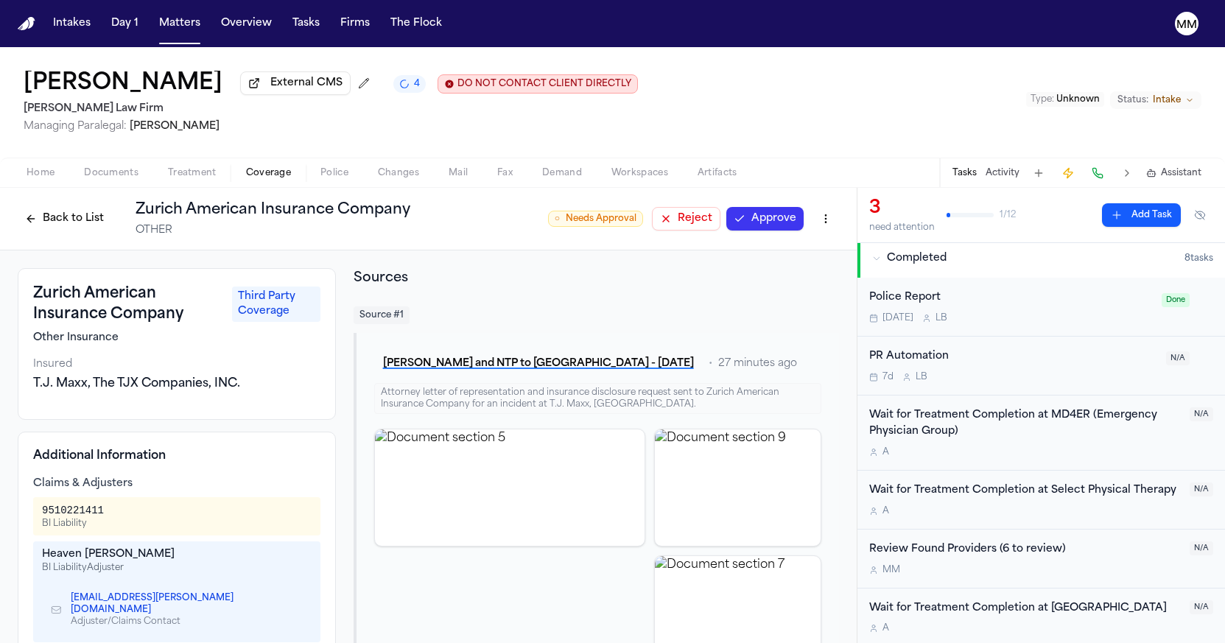
click at [184, 174] on span "Treatment" at bounding box center [192, 173] width 49 height 12
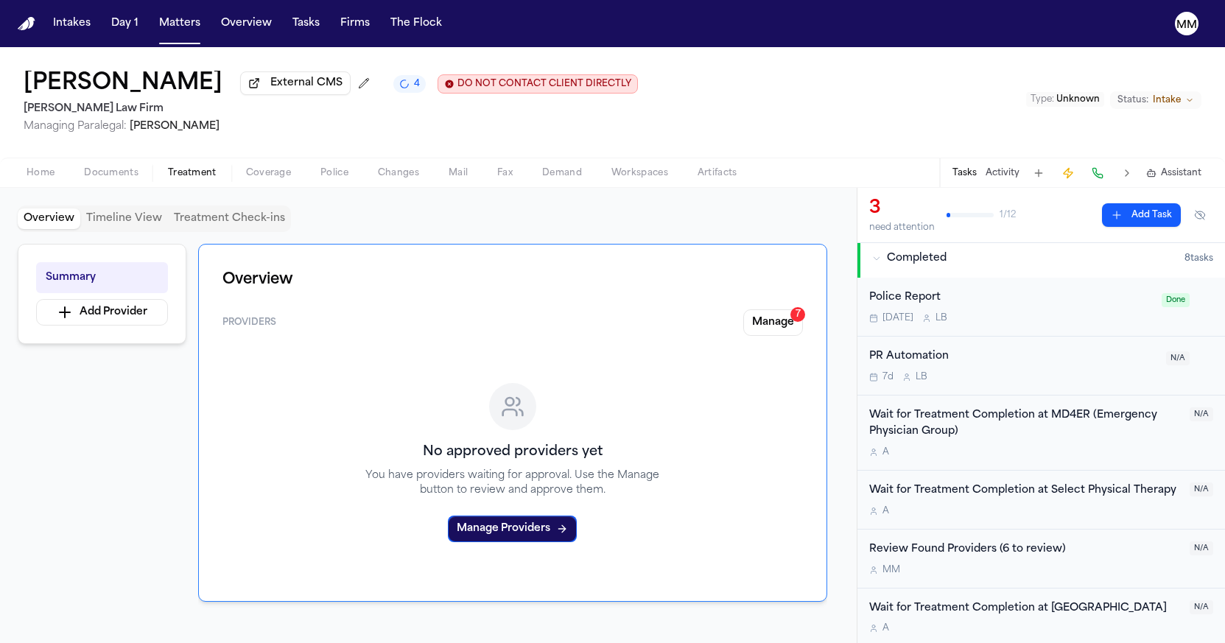
click at [418, 177] on span "Changes" at bounding box center [398, 173] width 41 height 12
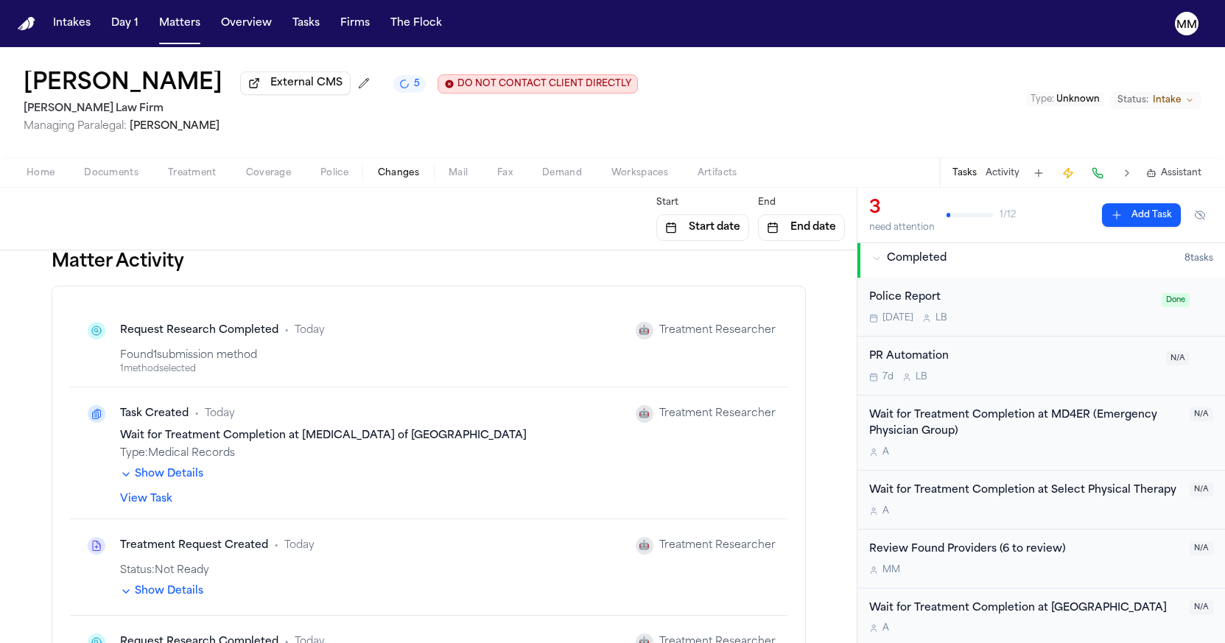
click at [38, 179] on span "Home" at bounding box center [41, 173] width 28 height 12
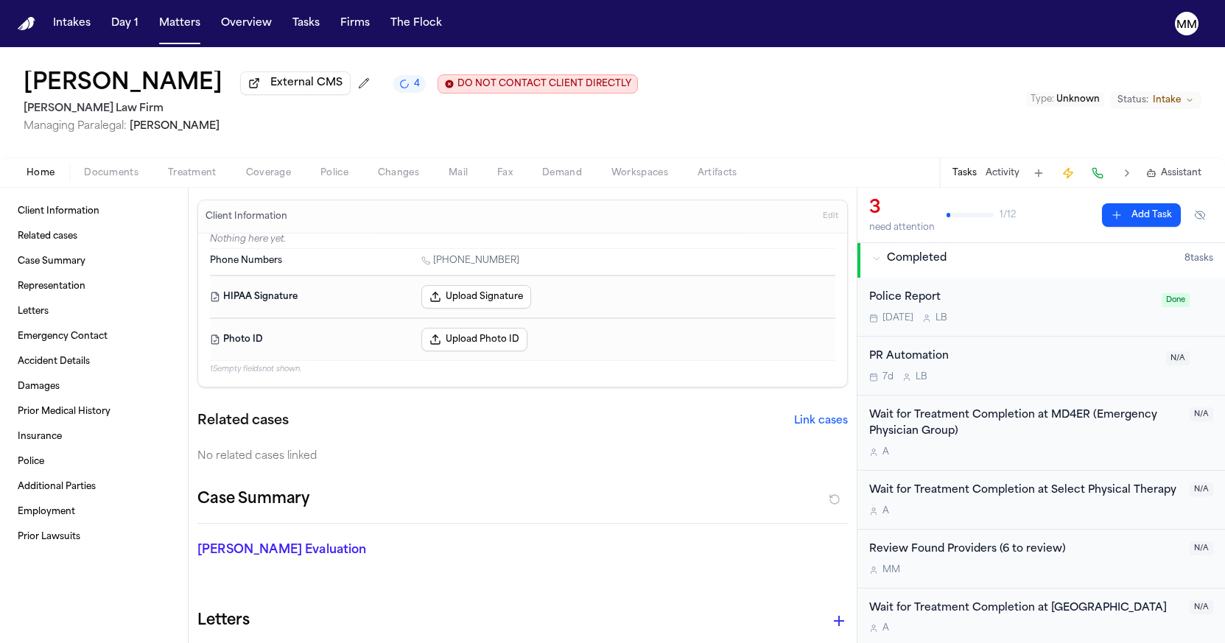
click at [125, 174] on span "Documents" at bounding box center [111, 173] width 55 height 12
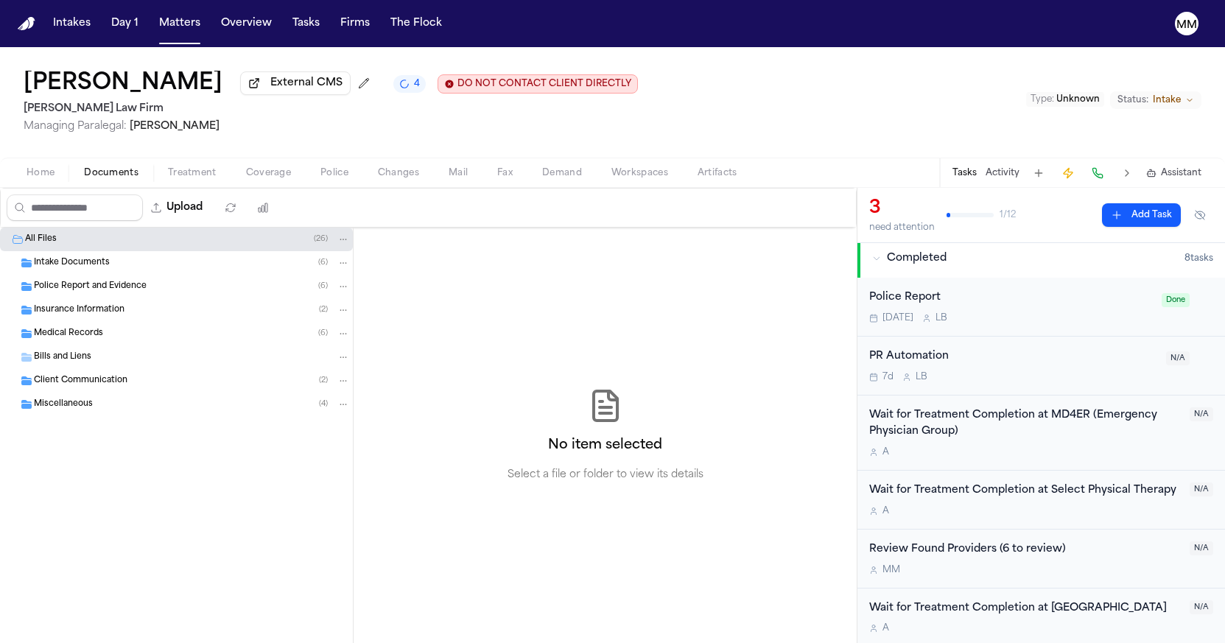
click at [21, 267] on icon "Folder: Intake Documents" at bounding box center [26, 263] width 10 height 9
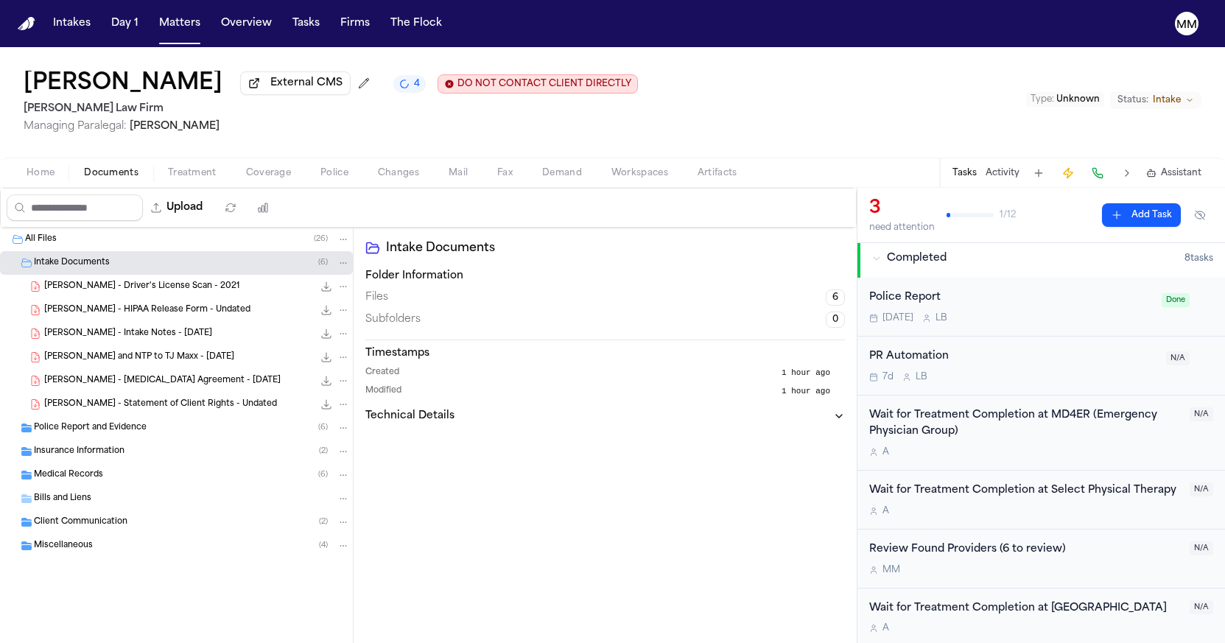
click at [99, 364] on span "[PERSON_NAME] and NTP to TJ Maxx - [DATE]" at bounding box center [139, 357] width 190 height 13
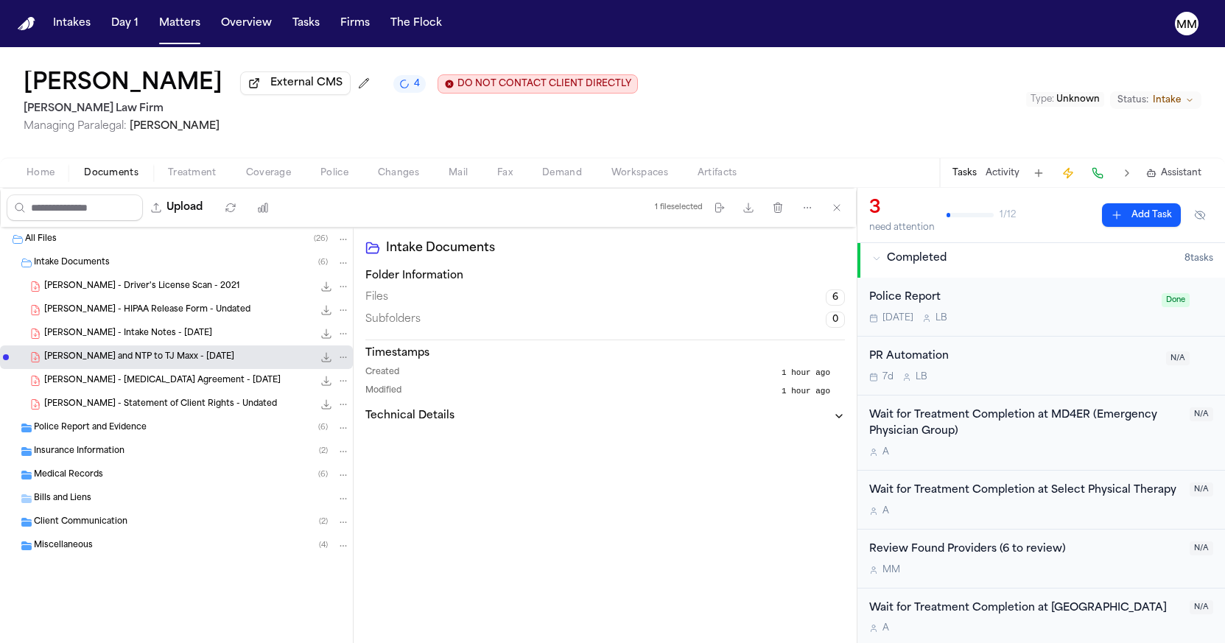
click at [99, 364] on span "[PERSON_NAME] and NTP to TJ Maxx - [DATE]" at bounding box center [139, 357] width 190 height 13
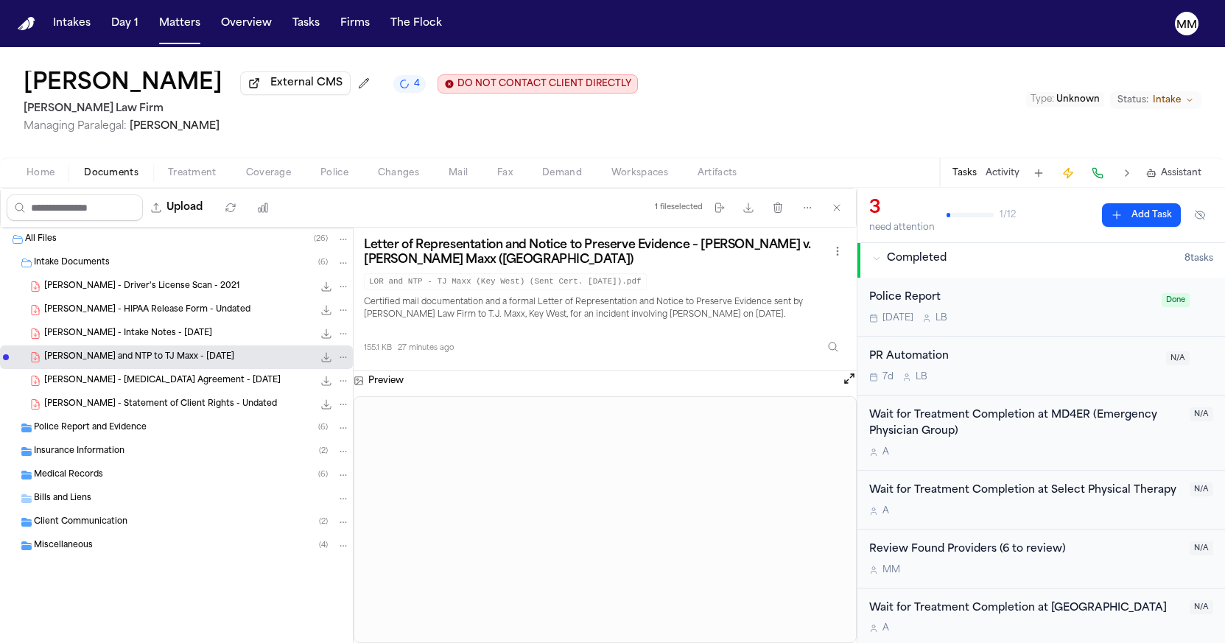
click at [845, 383] on button "Open preview" at bounding box center [849, 378] width 15 height 15
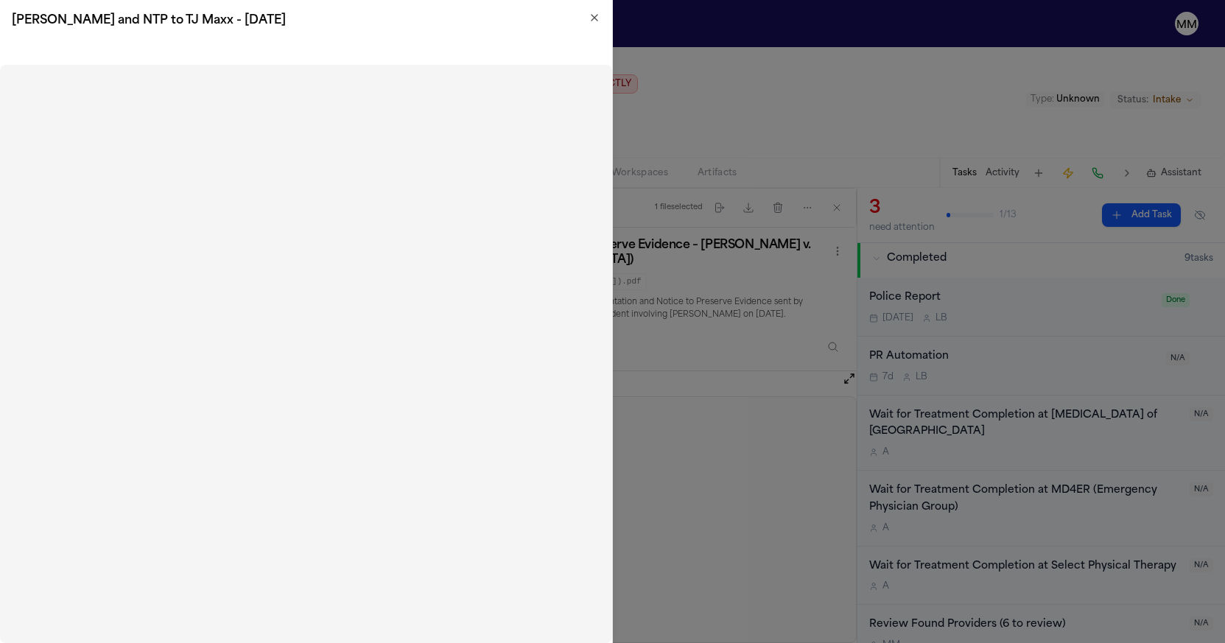
click at [592, 15] on icon "button" at bounding box center [595, 18] width 12 height 12
